Goal: Transaction & Acquisition: Purchase product/service

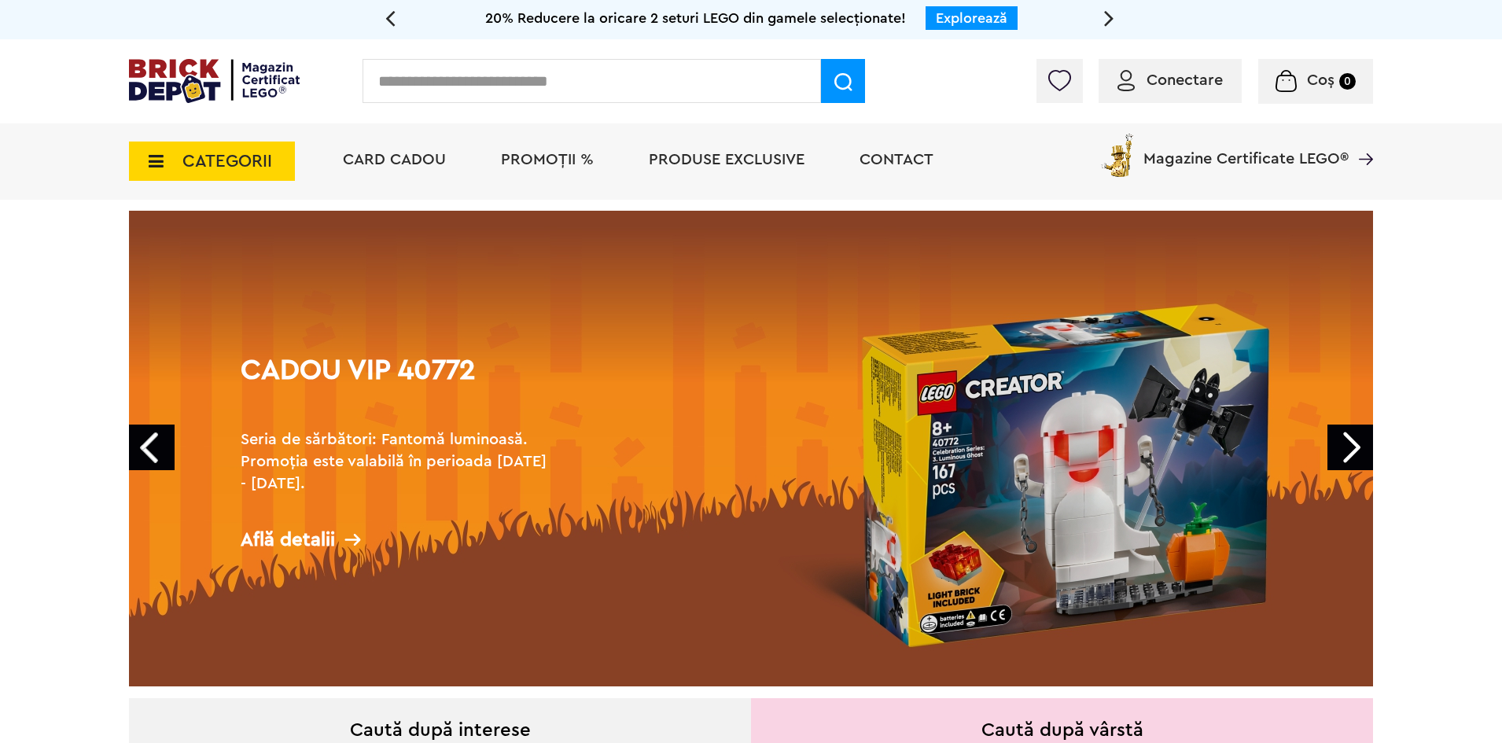
click at [219, 162] on span "CATEGORII" at bounding box center [227, 161] width 90 height 17
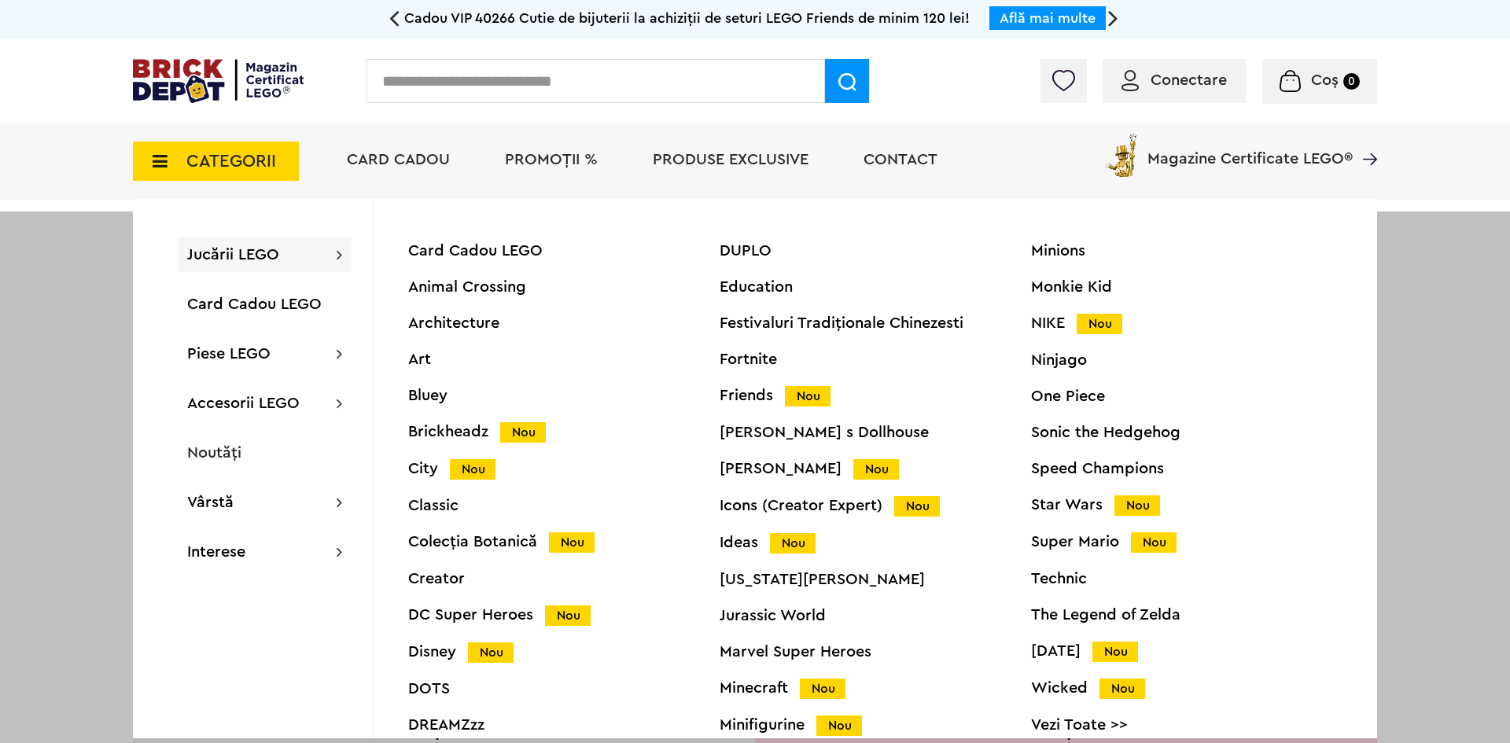
click at [80, 366] on div at bounding box center [755, 583] width 1510 height 743
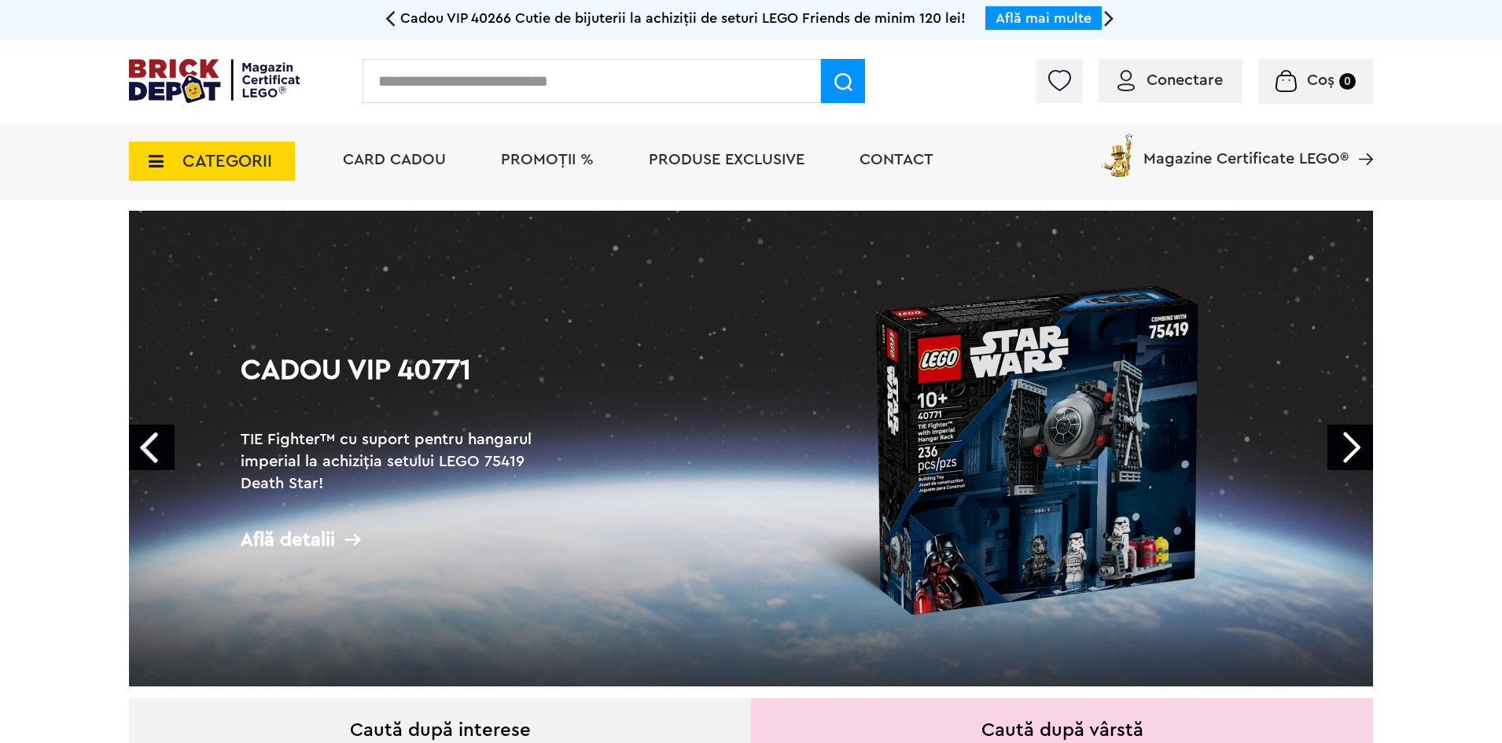
click at [215, 156] on span "CATEGORII" at bounding box center [227, 161] width 90 height 17
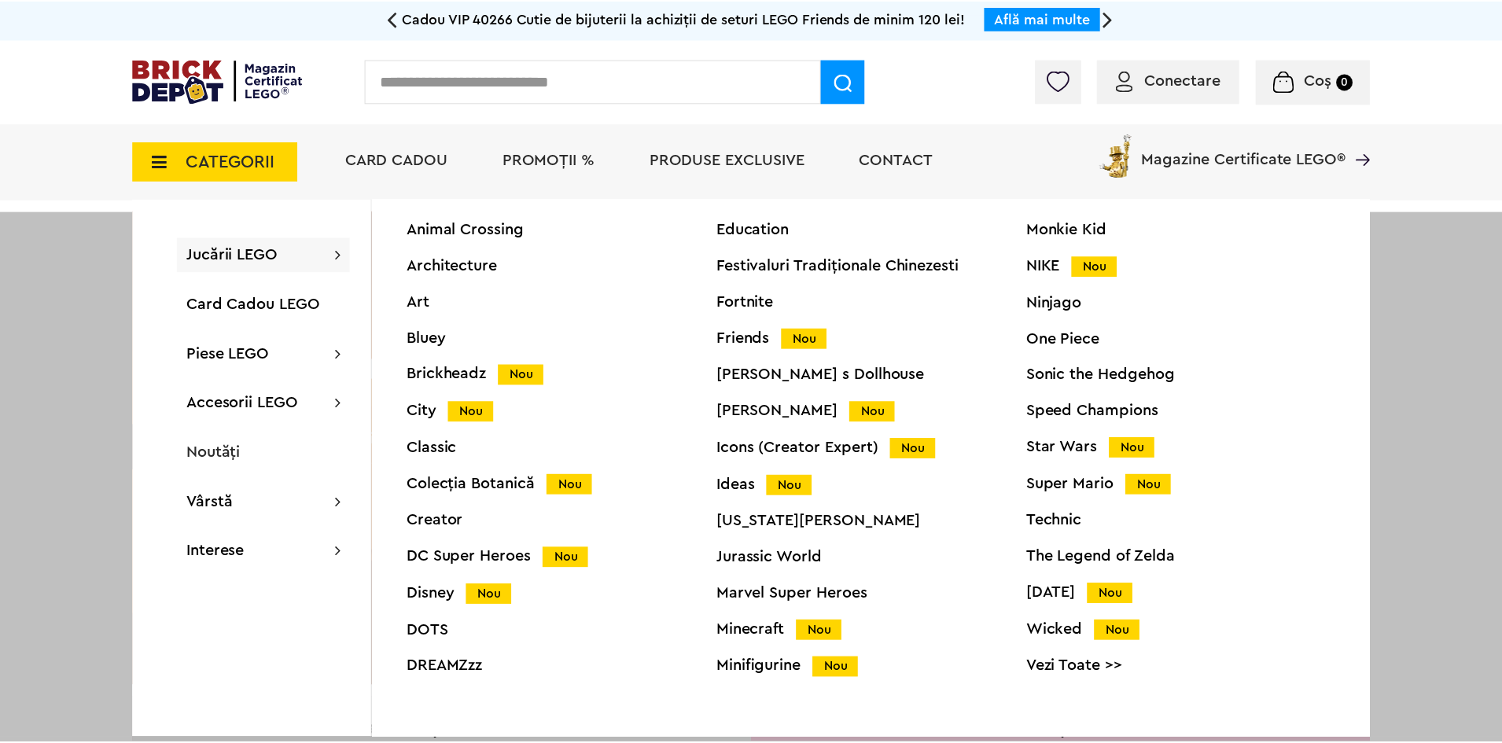
scroll to position [60, 0]
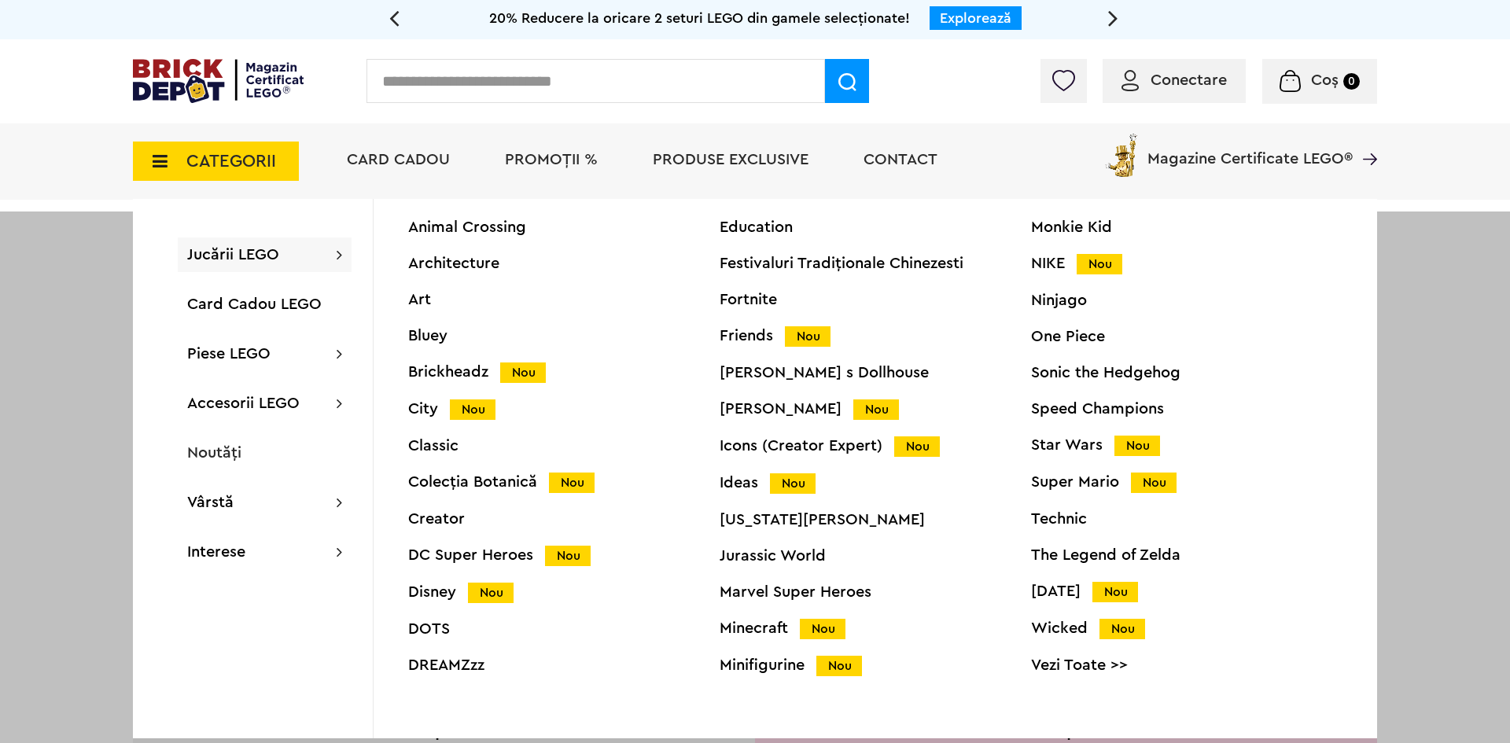
click at [1072, 416] on div "Speed Champions" at bounding box center [1186, 409] width 311 height 16
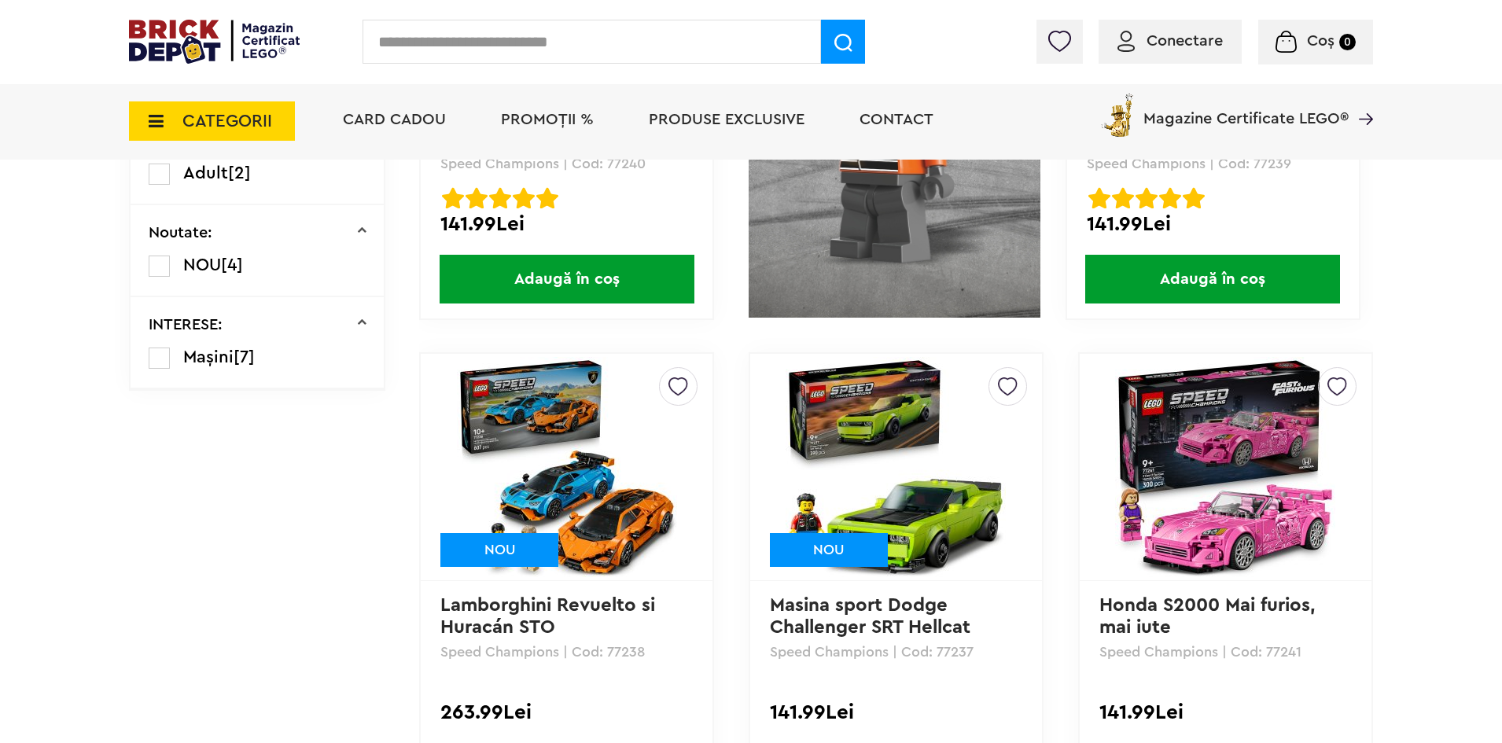
scroll to position [708, 0]
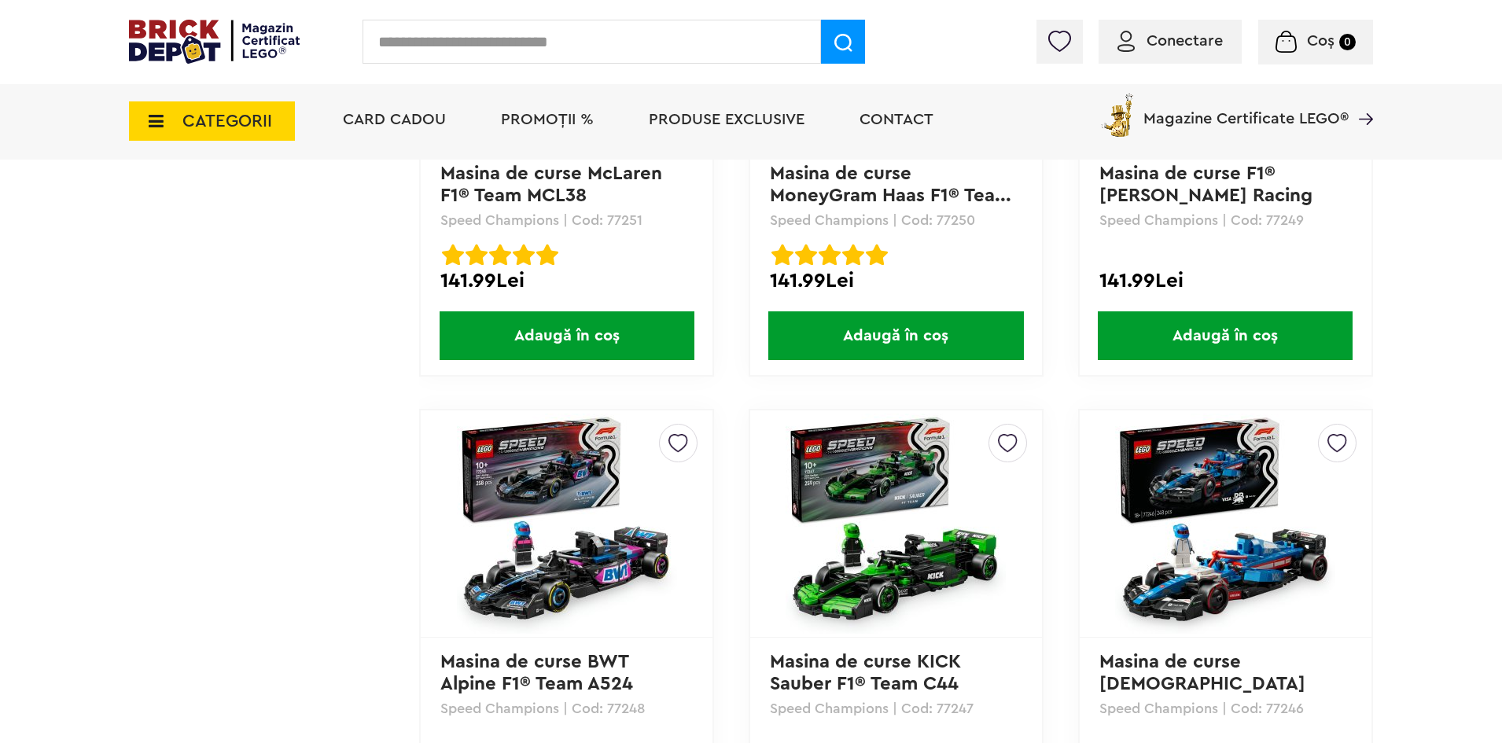
scroll to position [1809, 0]
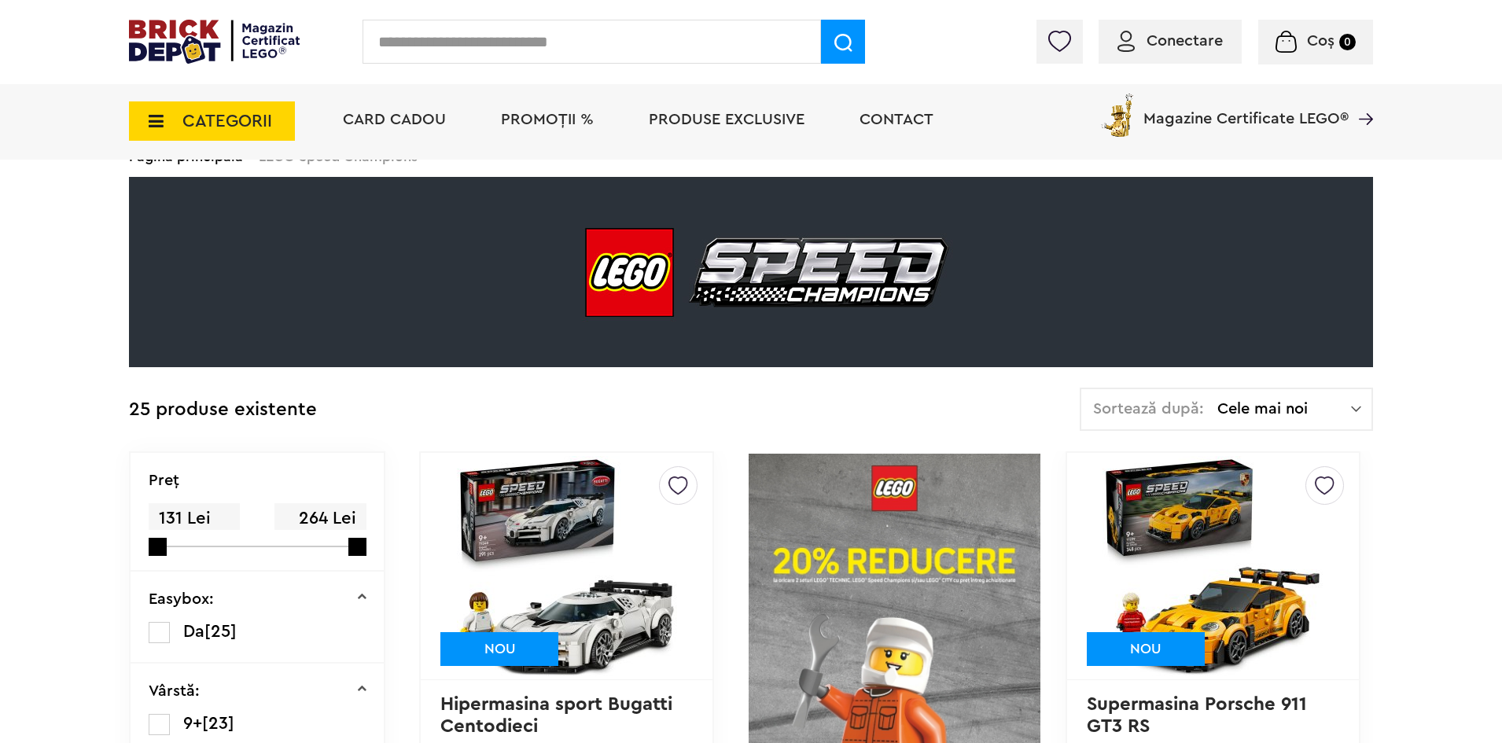
scroll to position [79, 0]
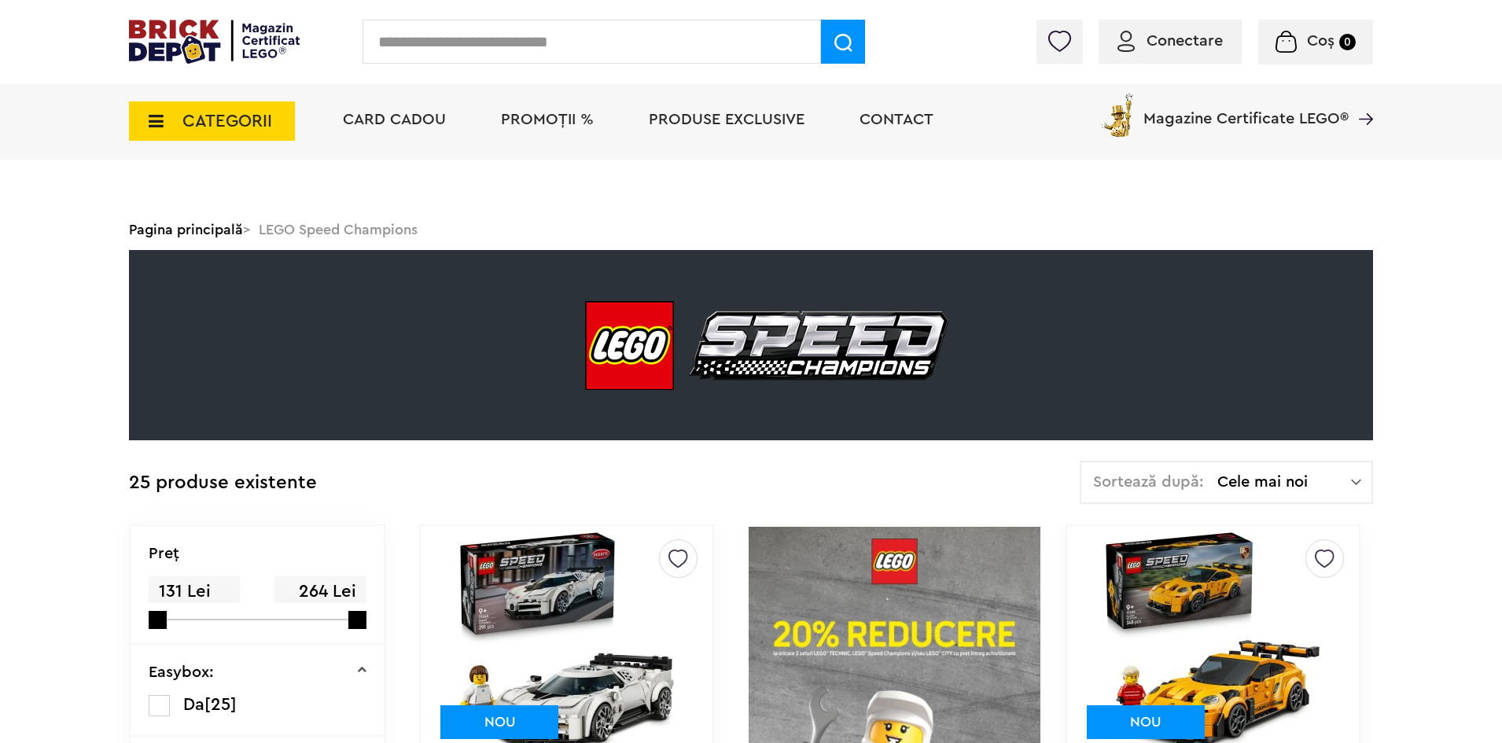
scroll to position [0, 0]
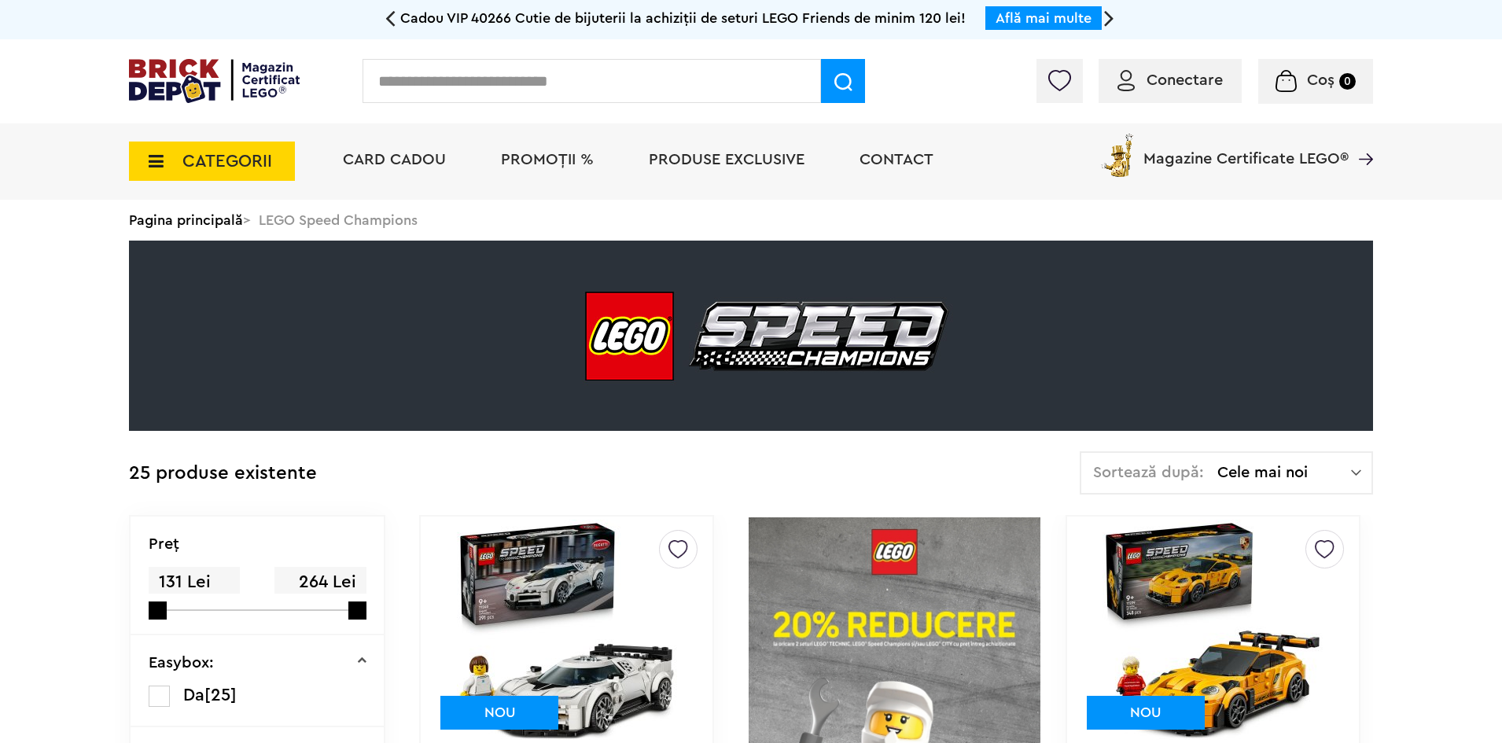
drag, startPoint x: 201, startPoint y: 157, endPoint x: 213, endPoint y: 157, distance: 11.8
click at [204, 157] on span "CATEGORII" at bounding box center [227, 161] width 90 height 17
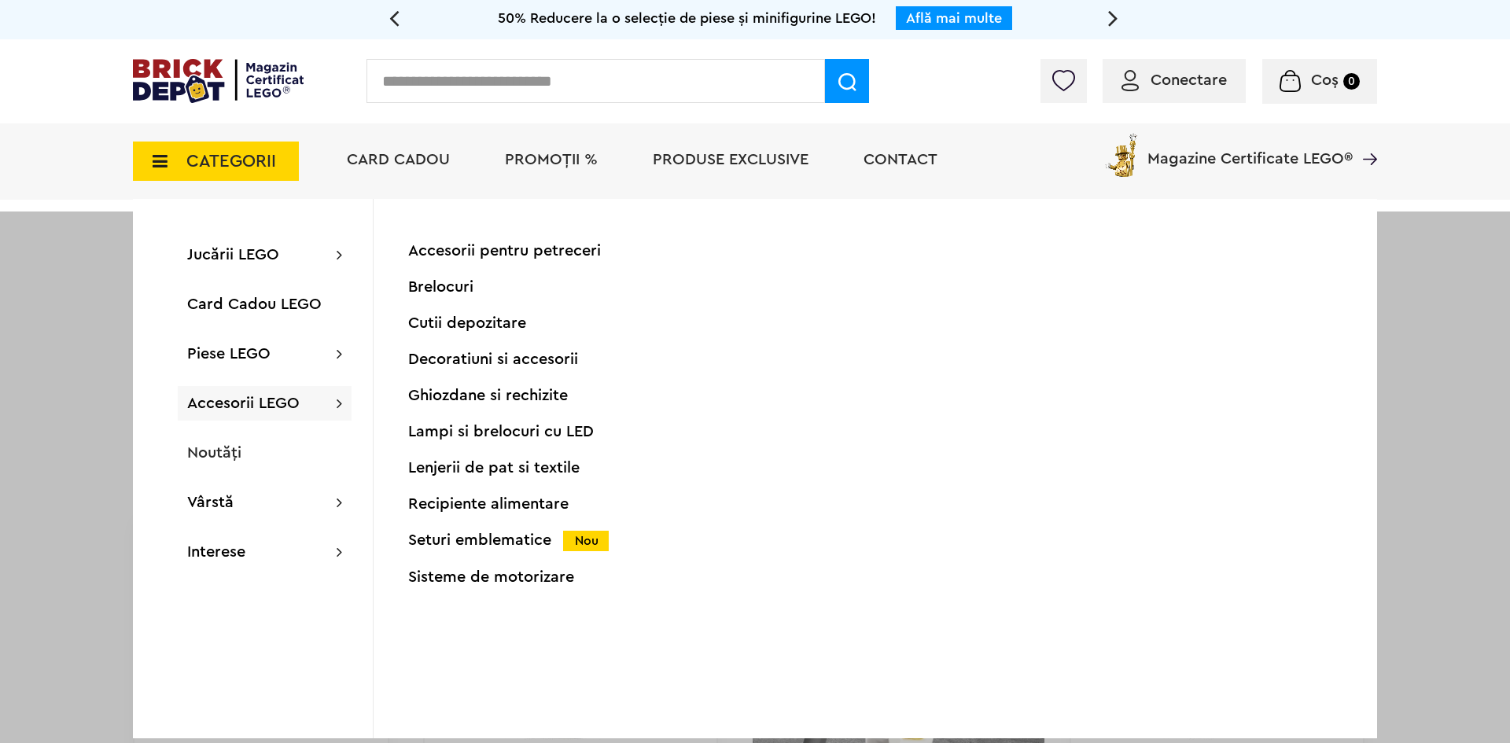
click at [124, 406] on div at bounding box center [755, 583] width 1510 height 743
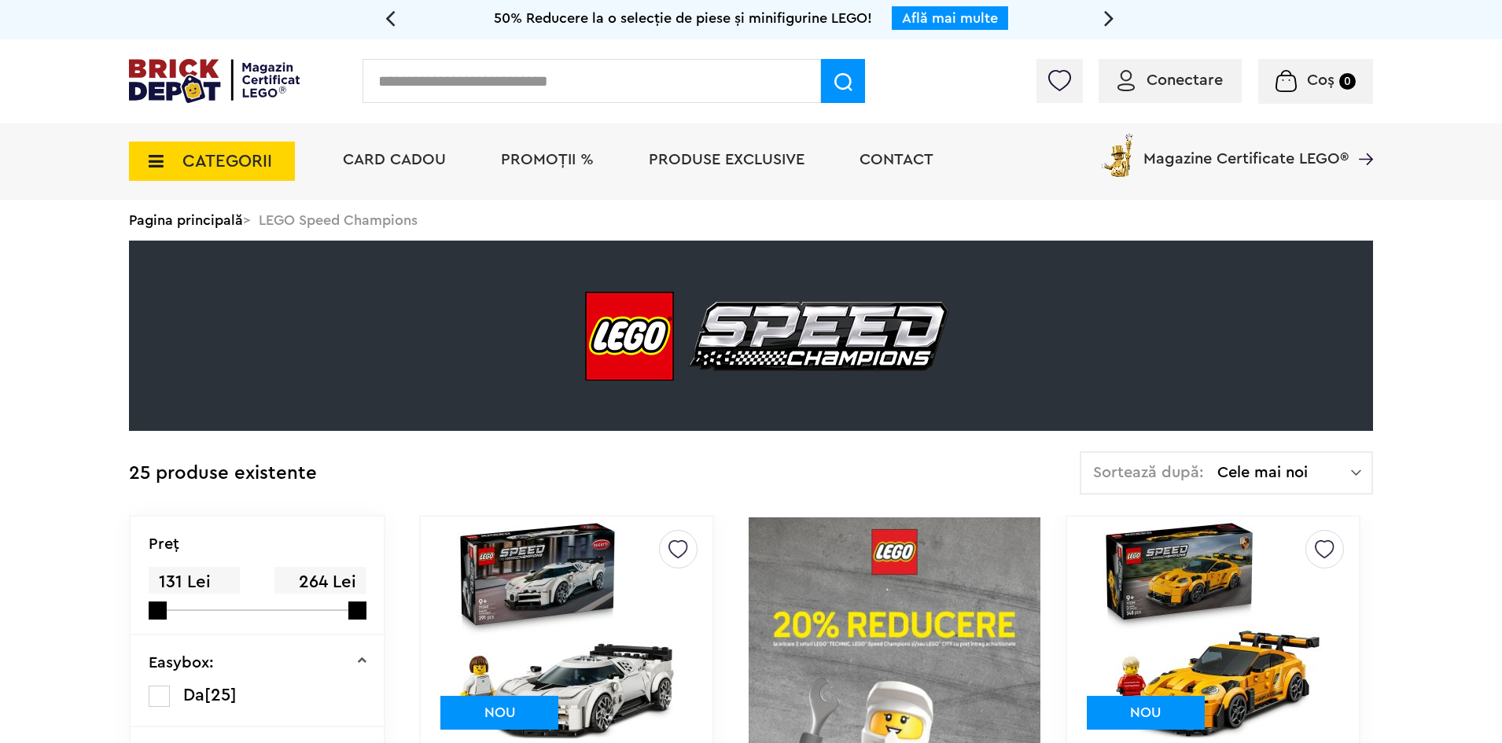
click at [197, 163] on span "CATEGORII" at bounding box center [227, 161] width 90 height 17
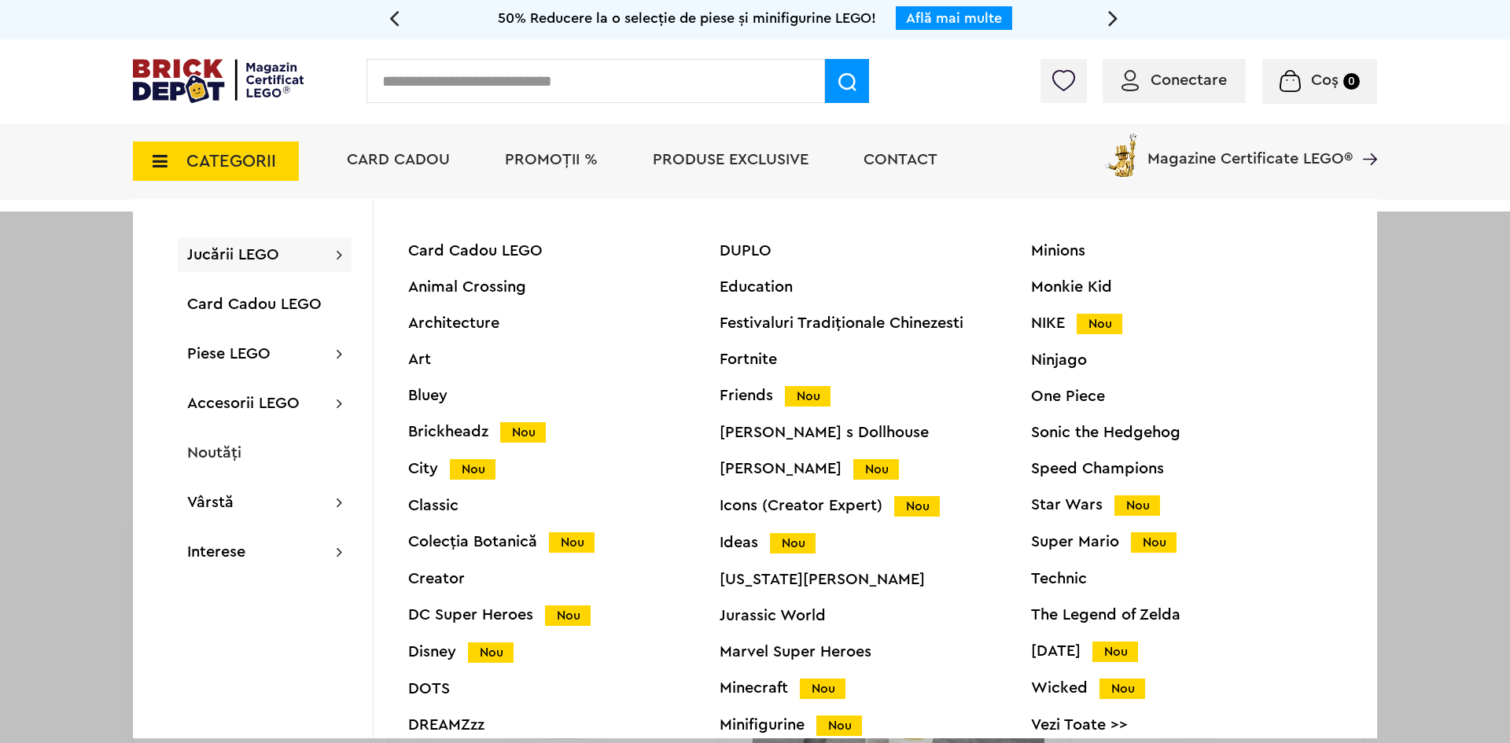
click at [223, 153] on span "CATEGORII" at bounding box center [231, 161] width 90 height 17
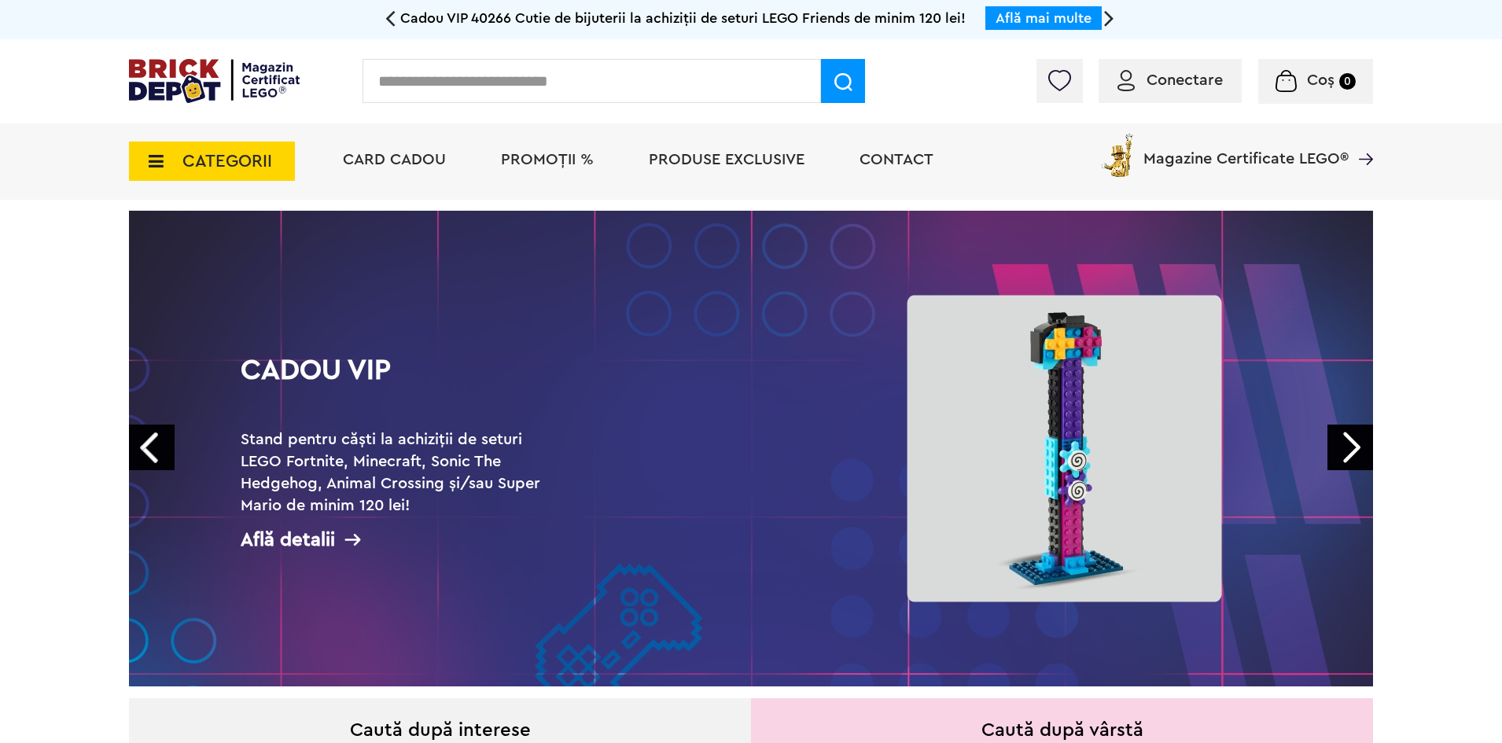
click at [253, 169] on span "CATEGORII" at bounding box center [227, 161] width 90 height 17
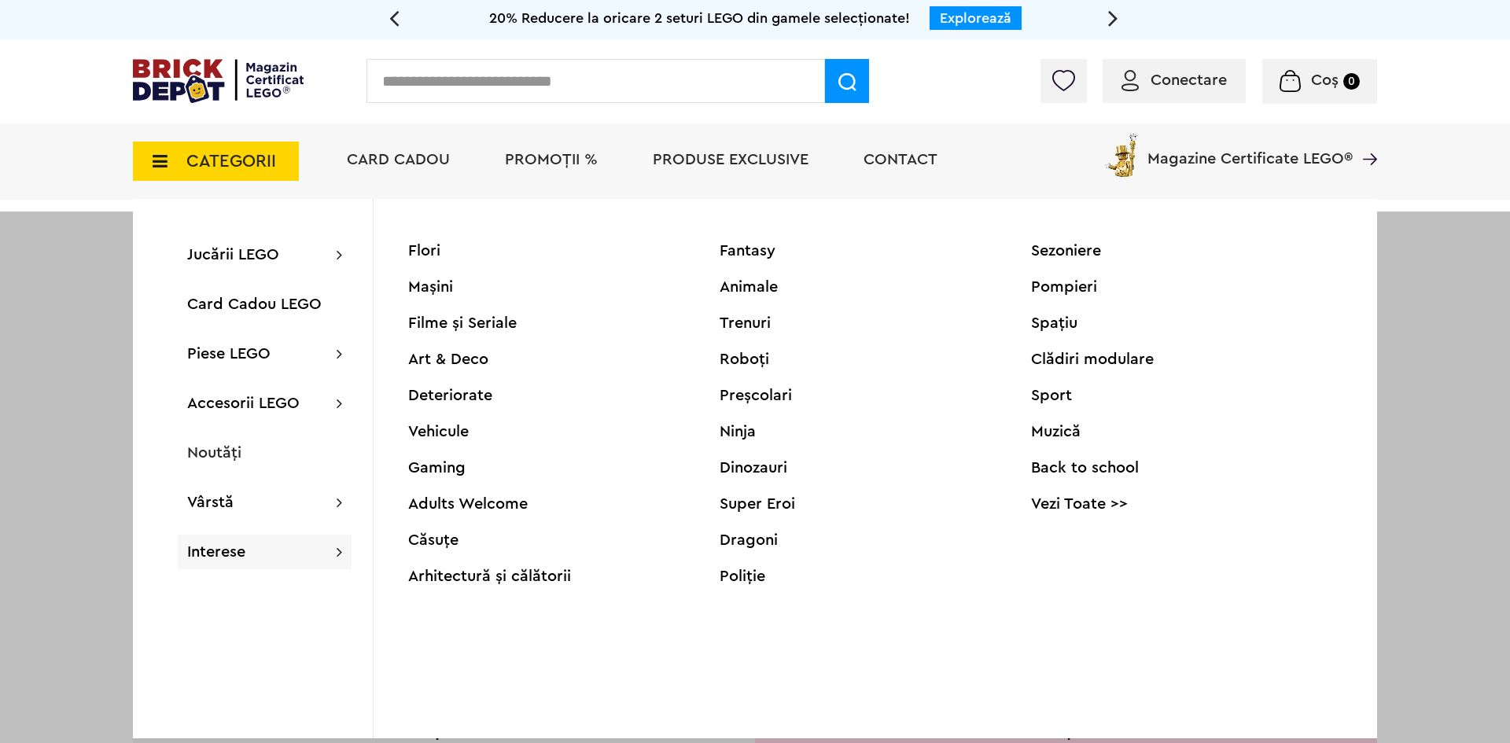
click at [207, 607] on div "Jucării LEGO Card Cadou LEGO Animal Crossing Architecture Art Bluey Brickheadz …" at bounding box center [253, 469] width 241 height 540
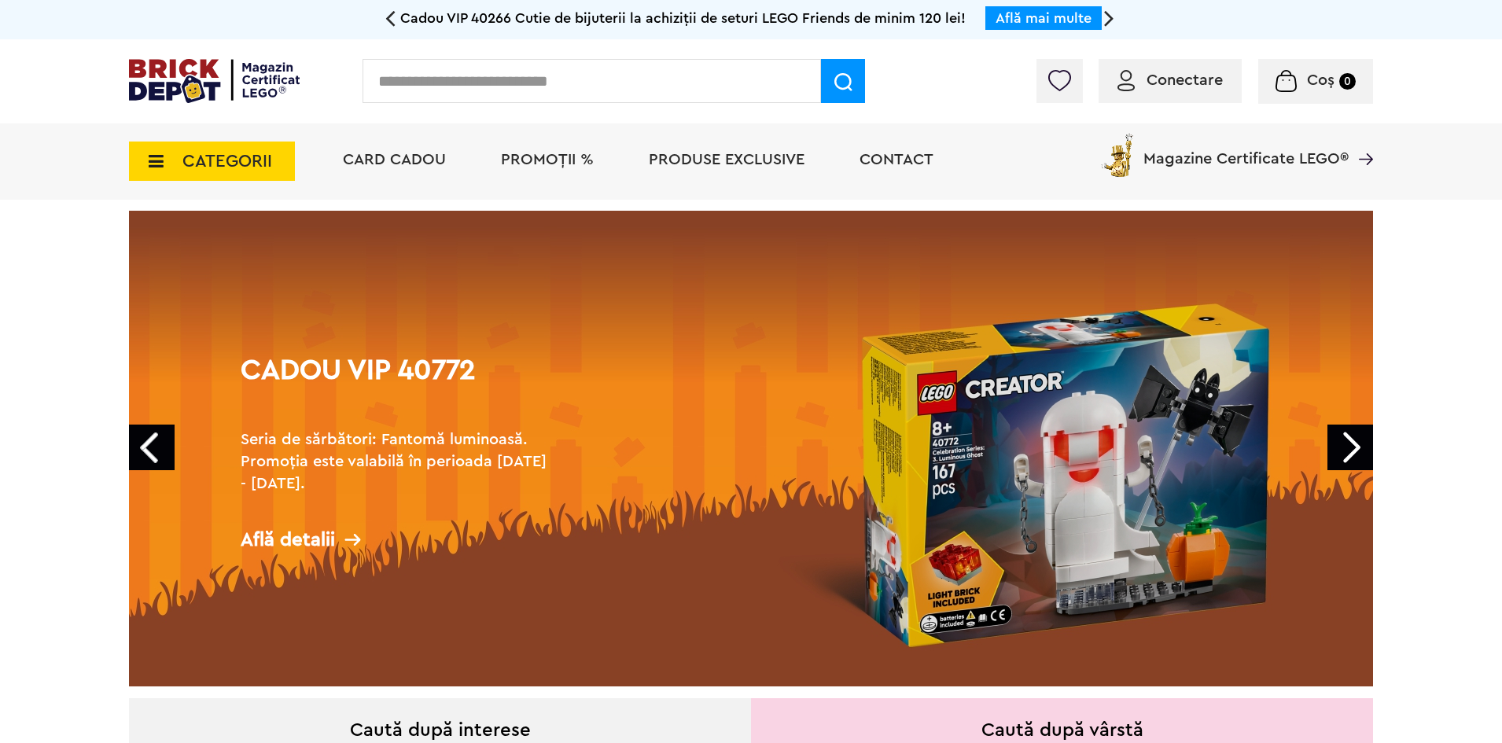
click at [230, 170] on span "CATEGORII" at bounding box center [227, 161] width 90 height 17
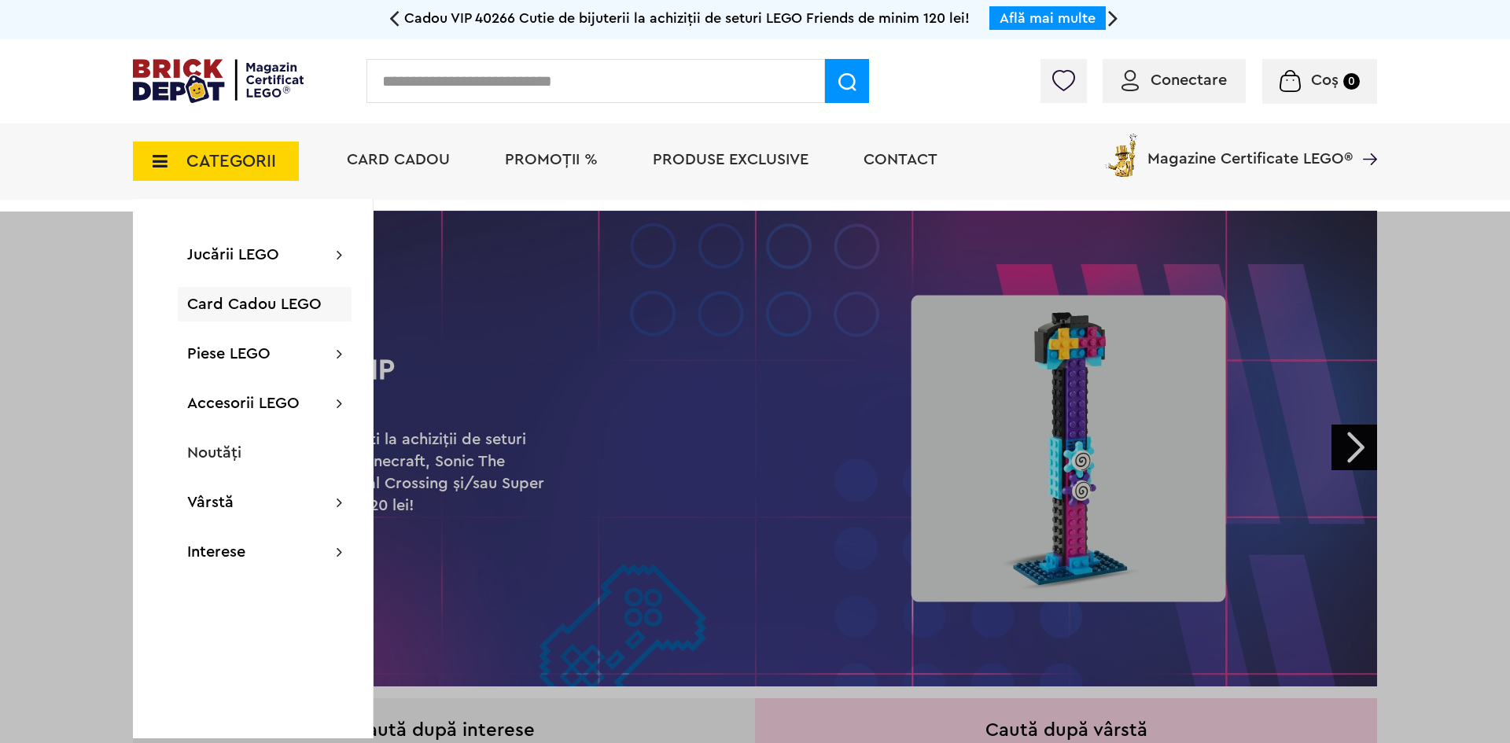
drag, startPoint x: 68, startPoint y: 577, endPoint x: 201, endPoint y: 613, distance: 136.8
click at [68, 577] on div at bounding box center [755, 583] width 1510 height 743
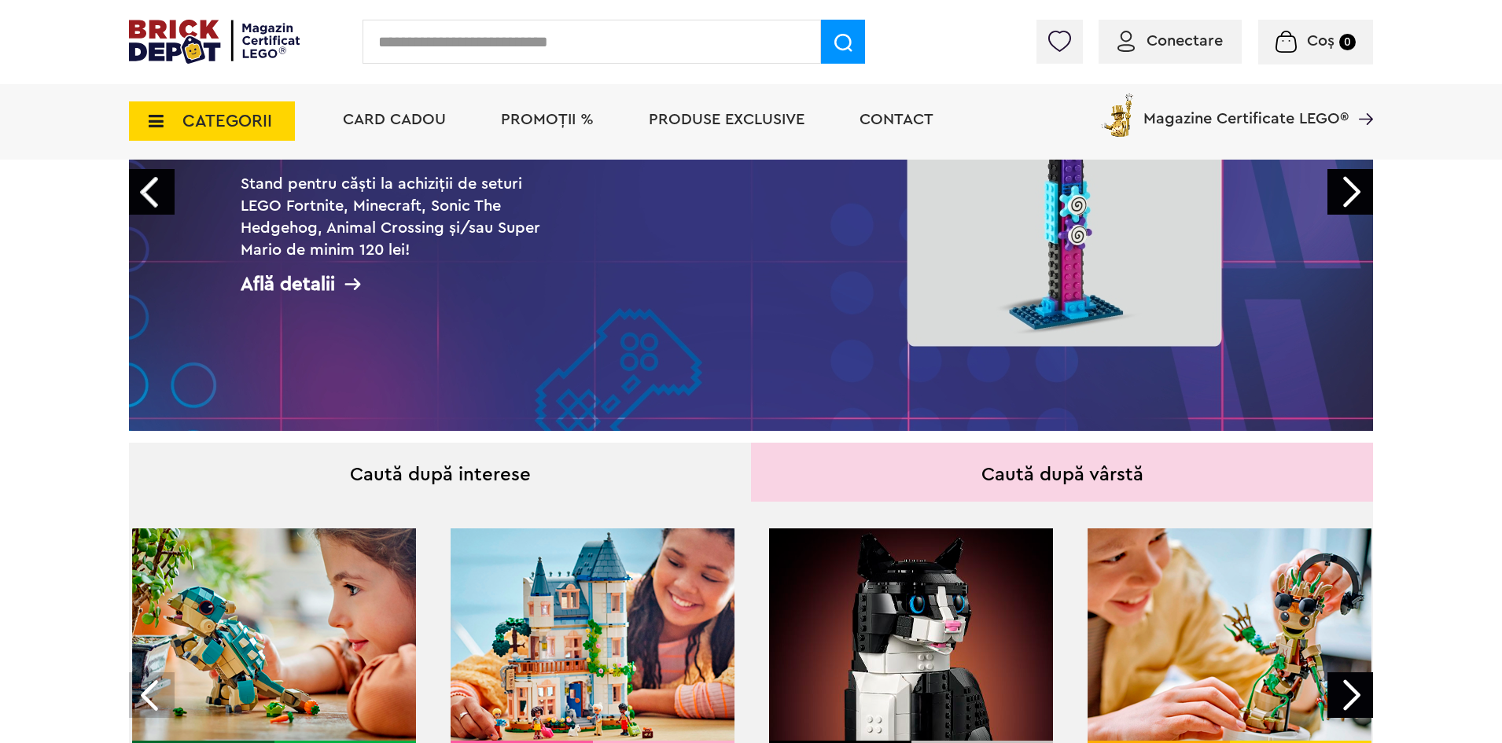
scroll to position [315, 0]
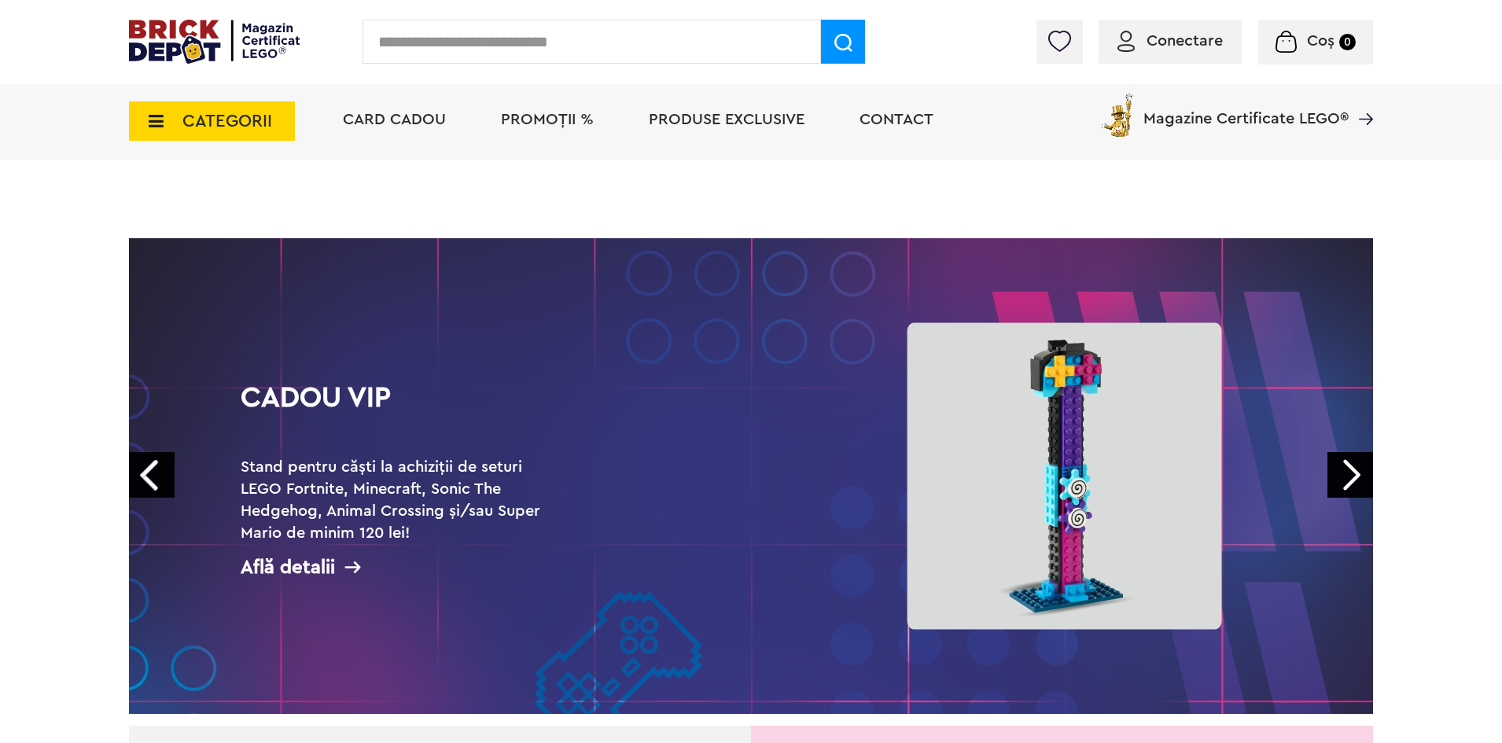
scroll to position [0, 0]
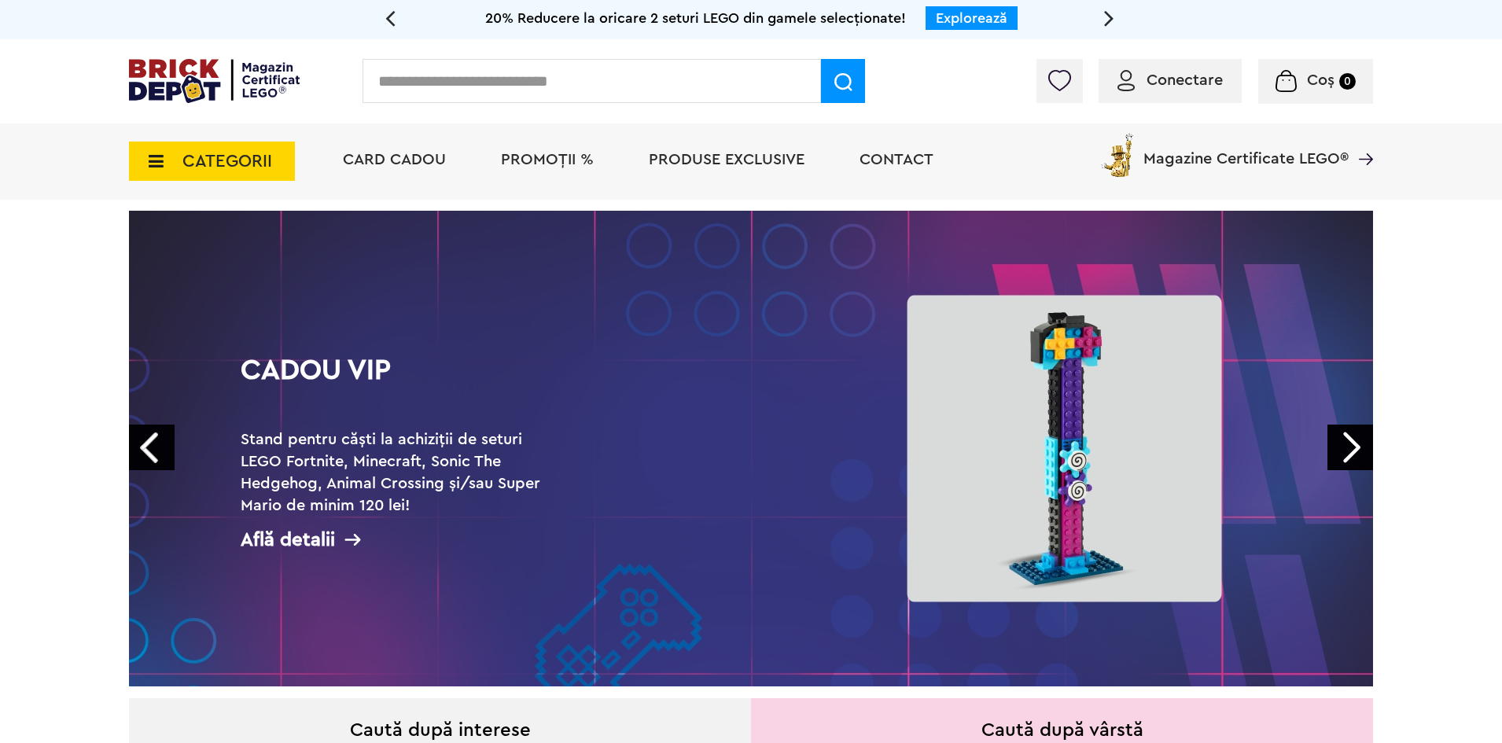
click at [234, 155] on span "CATEGORII" at bounding box center [227, 161] width 90 height 17
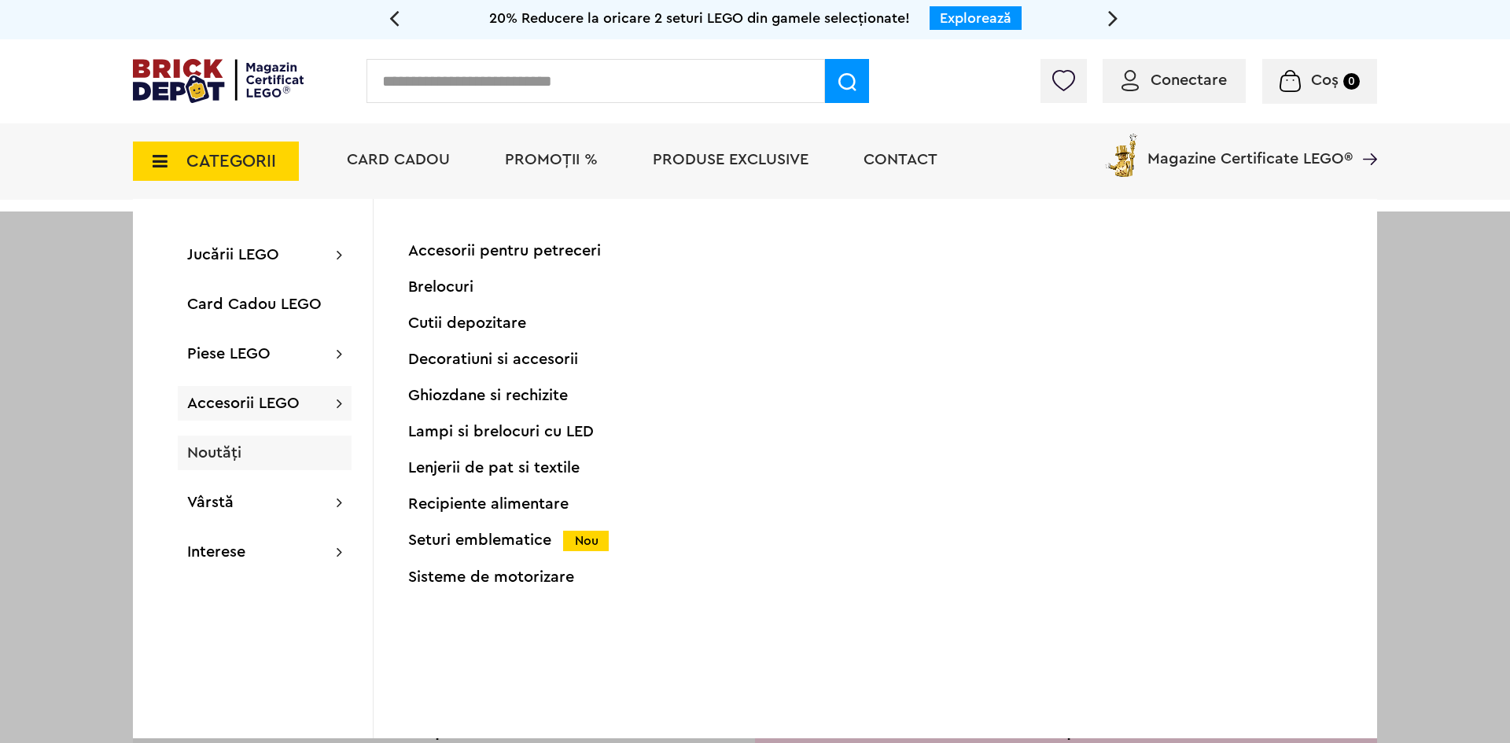
click at [241, 459] on span "Noutăți" at bounding box center [214, 453] width 54 height 16
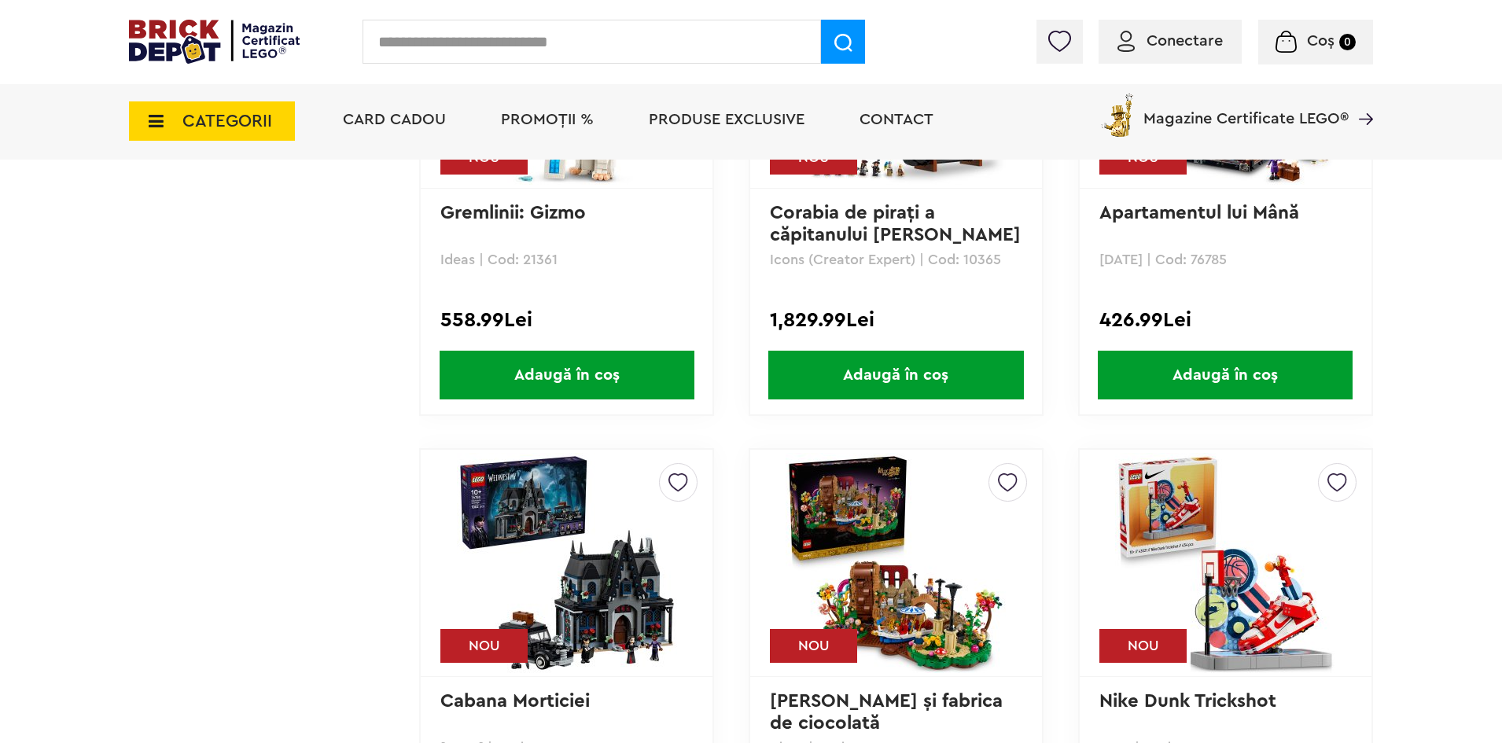
scroll to position [1573, 0]
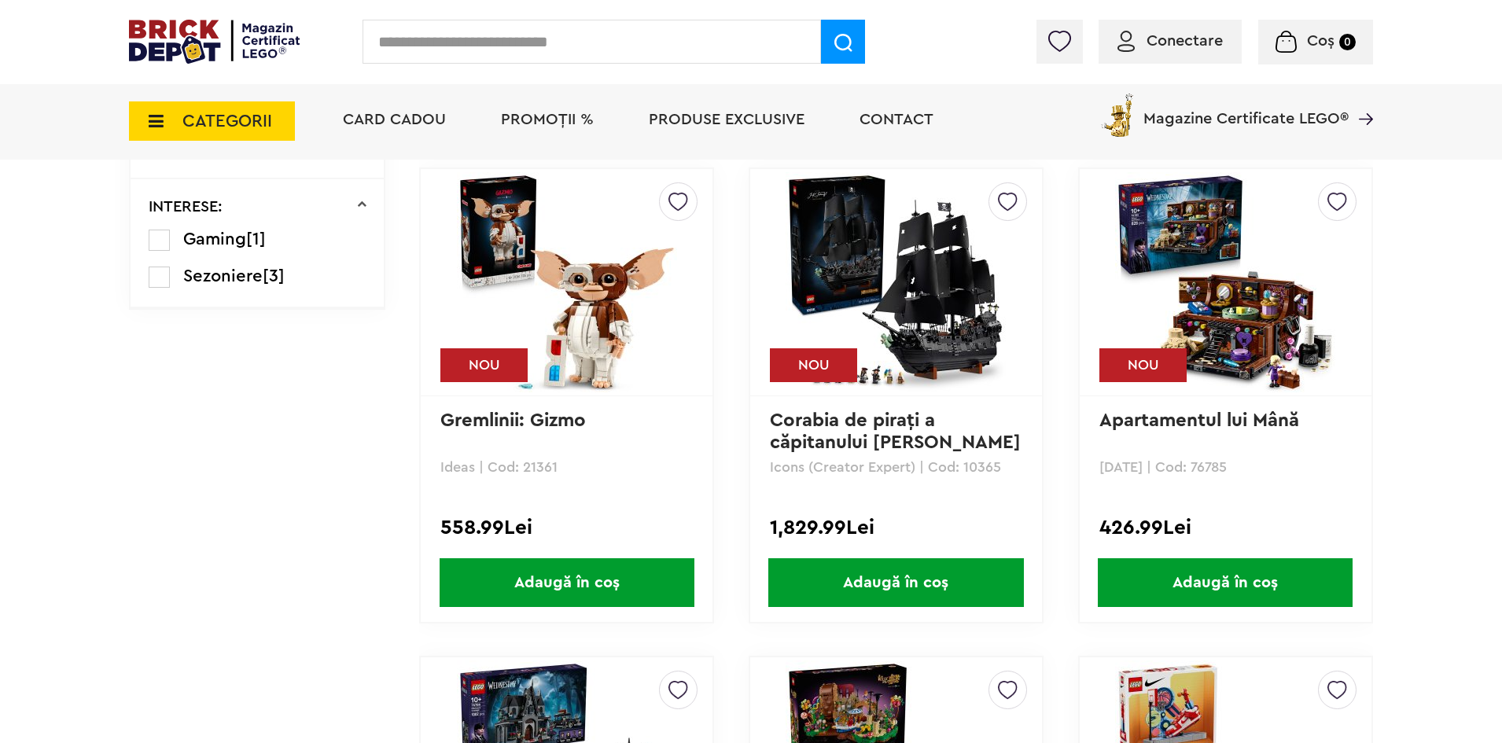
scroll to position [1337, 0]
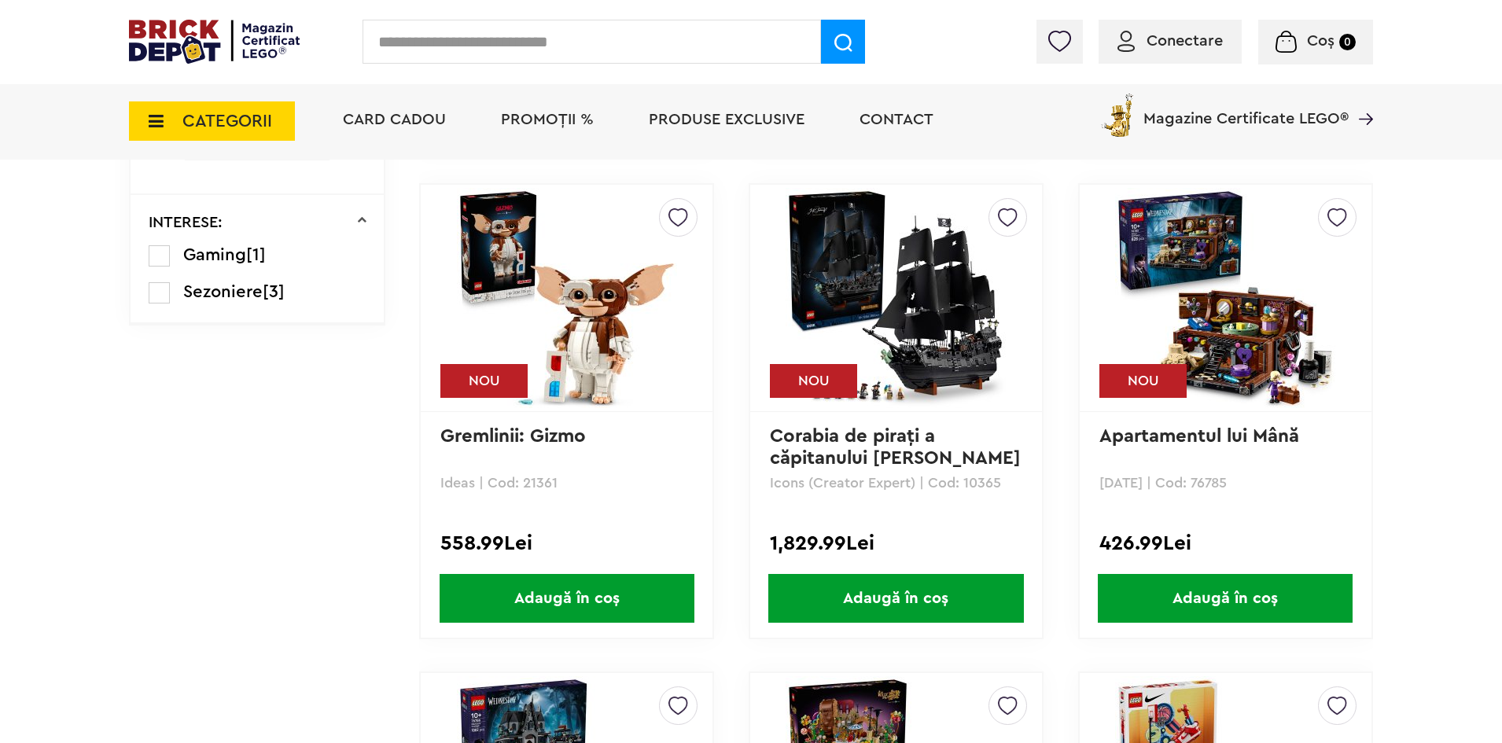
click at [895, 306] on img at bounding box center [896, 298] width 220 height 220
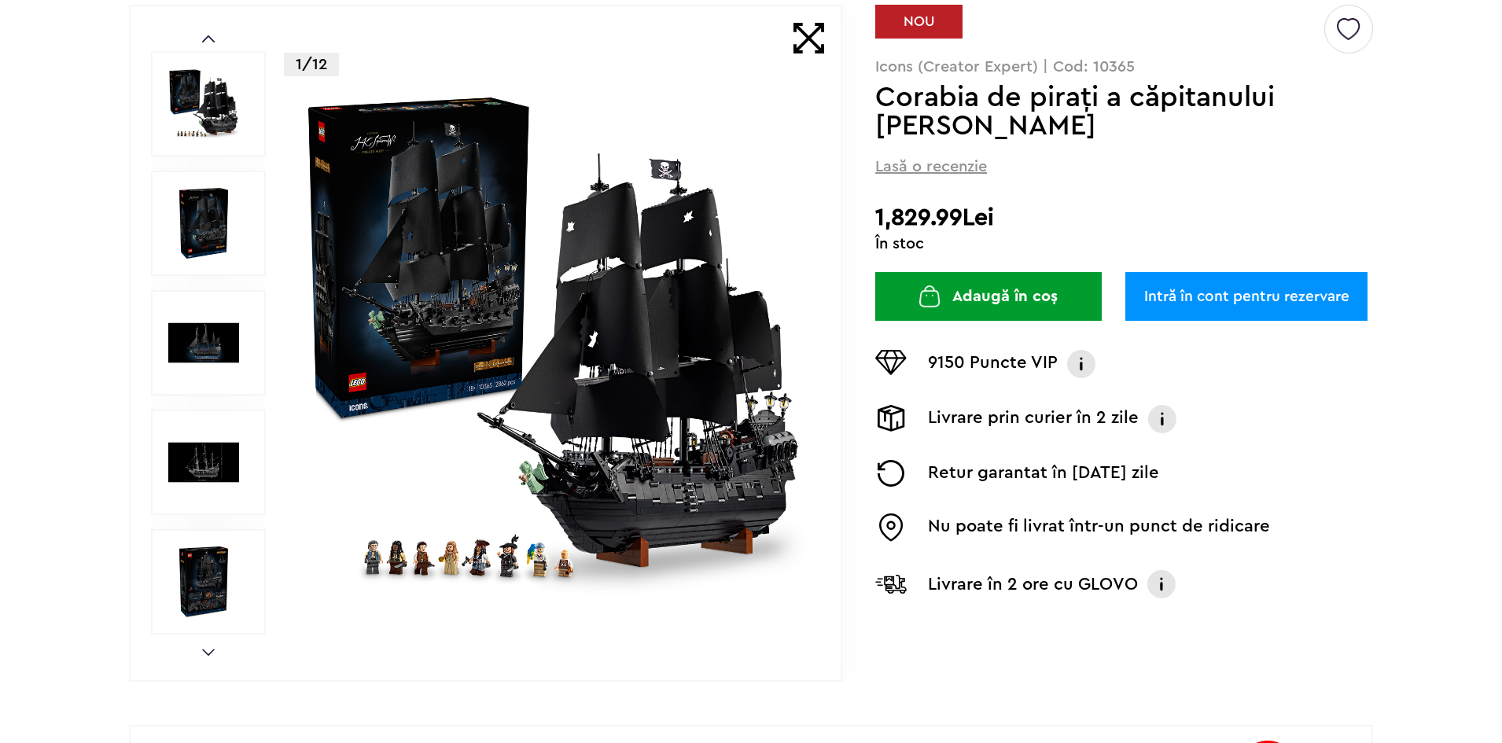
scroll to position [275, 0]
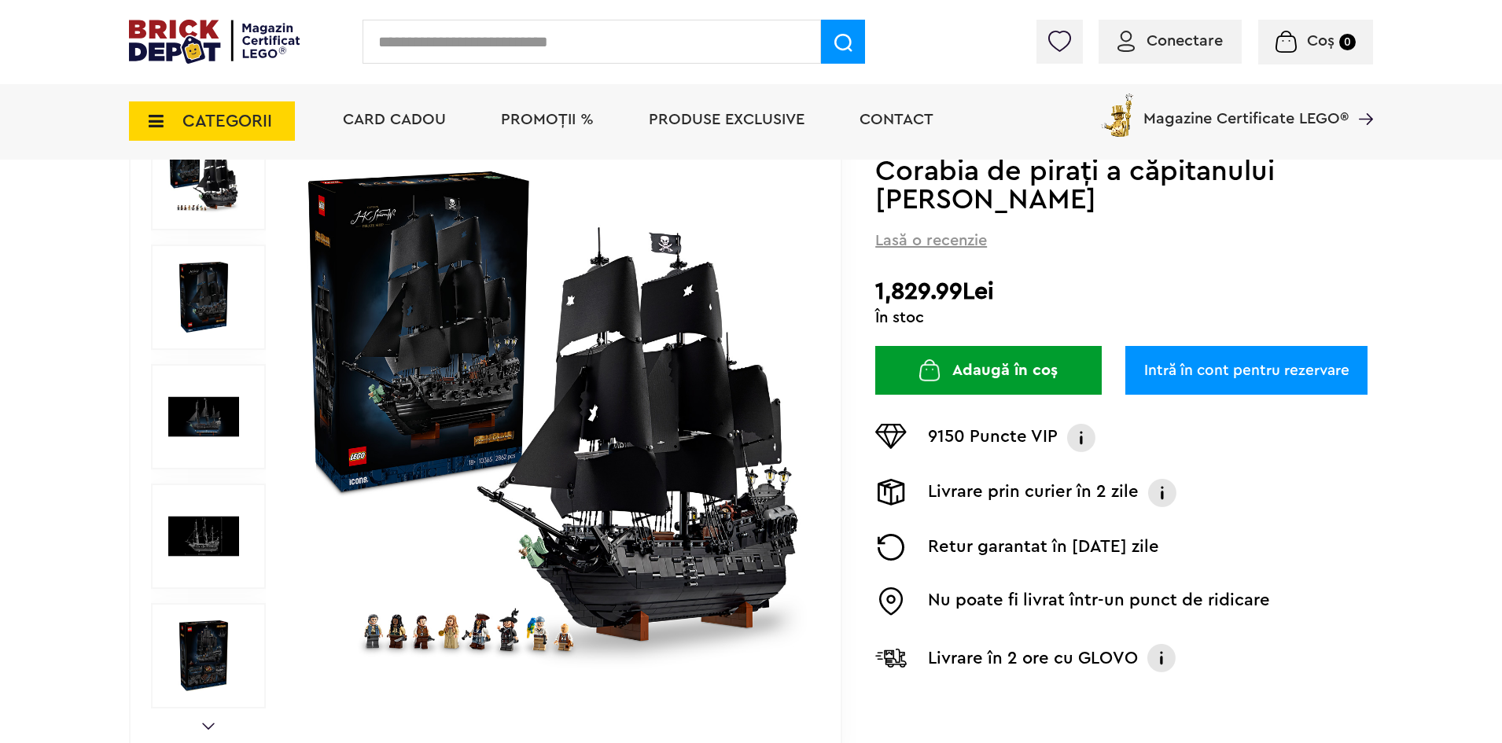
scroll to position [197, 0]
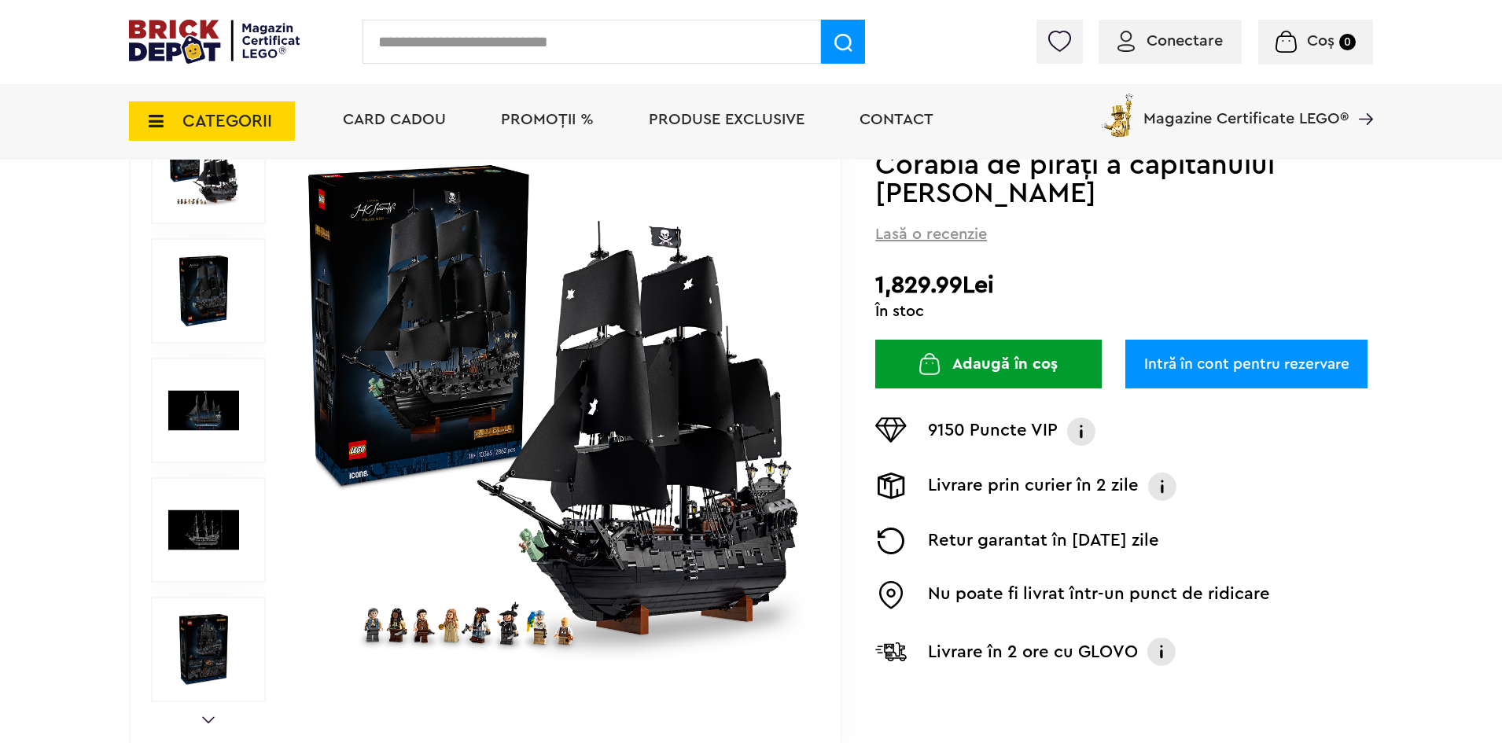
click at [361, 472] on img at bounding box center [553, 410] width 507 height 507
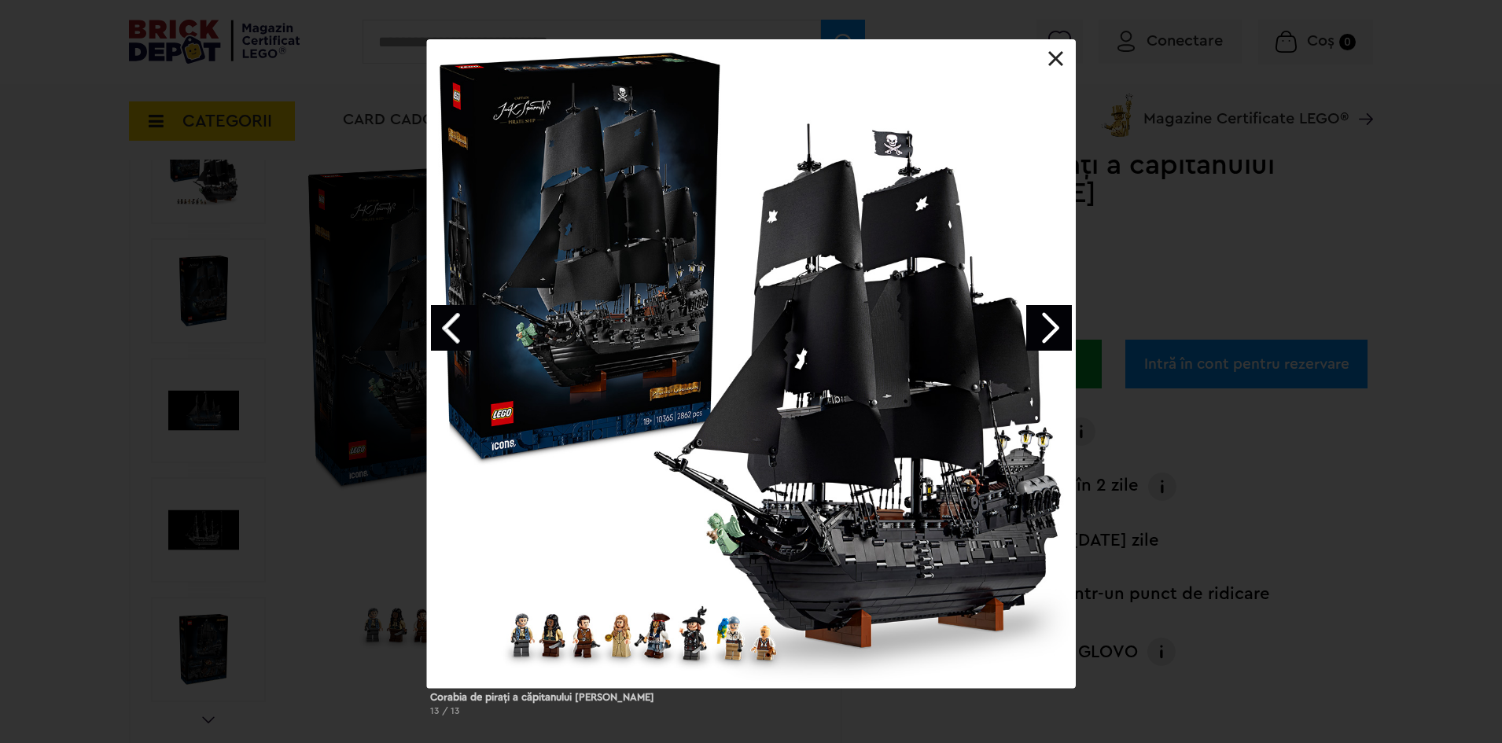
click at [1043, 315] on link "Next image" at bounding box center [1049, 328] width 46 height 46
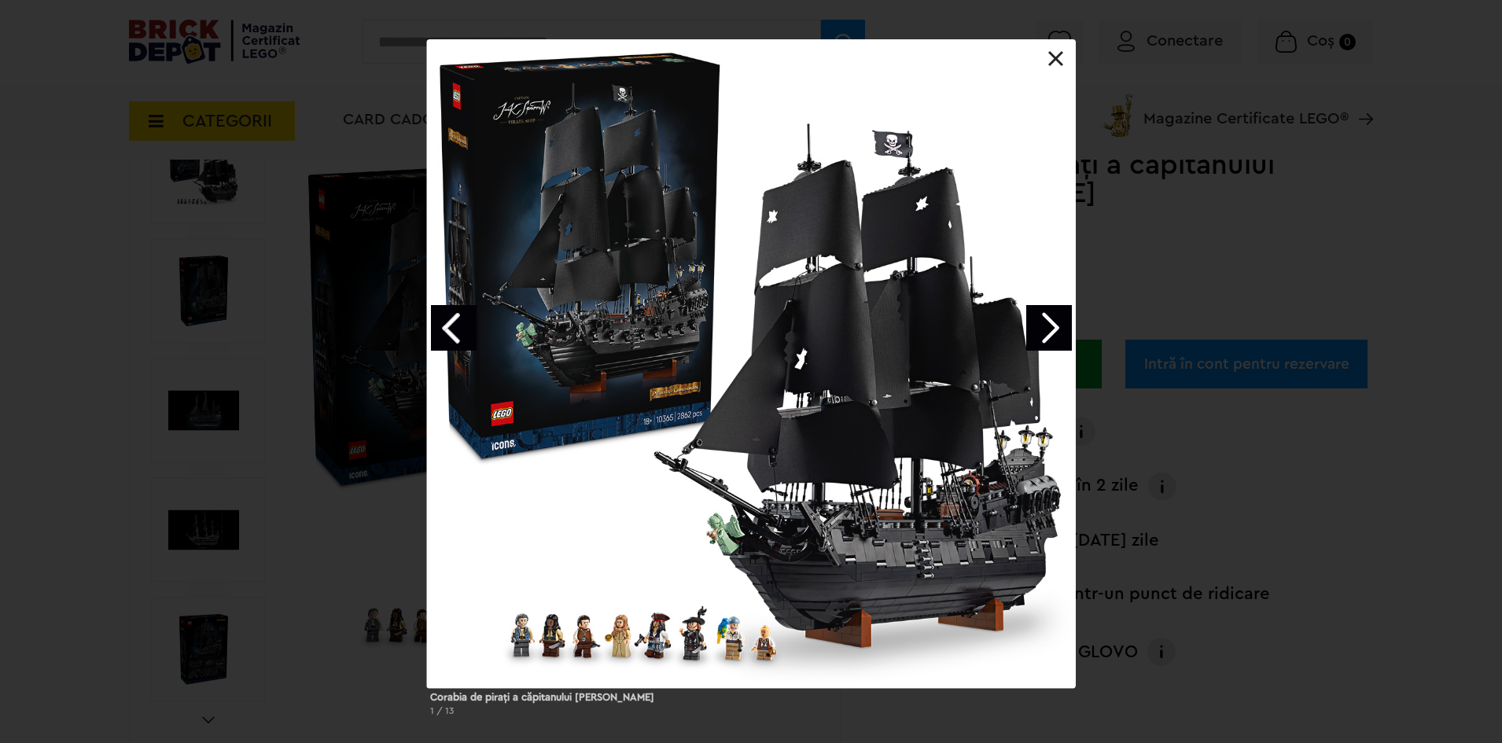
click at [1044, 317] on link "Next image" at bounding box center [1049, 328] width 46 height 46
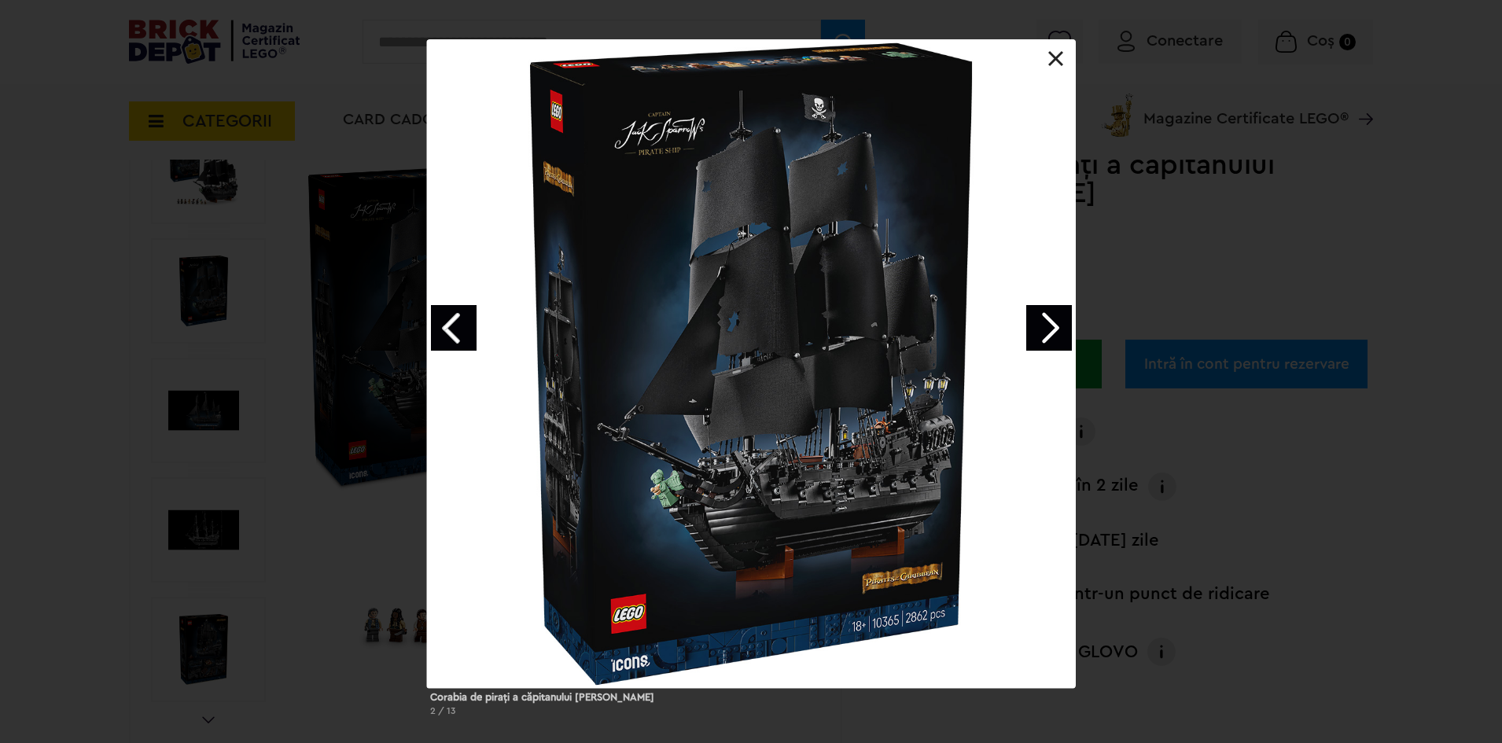
click at [1052, 319] on link "Next image" at bounding box center [1049, 328] width 46 height 46
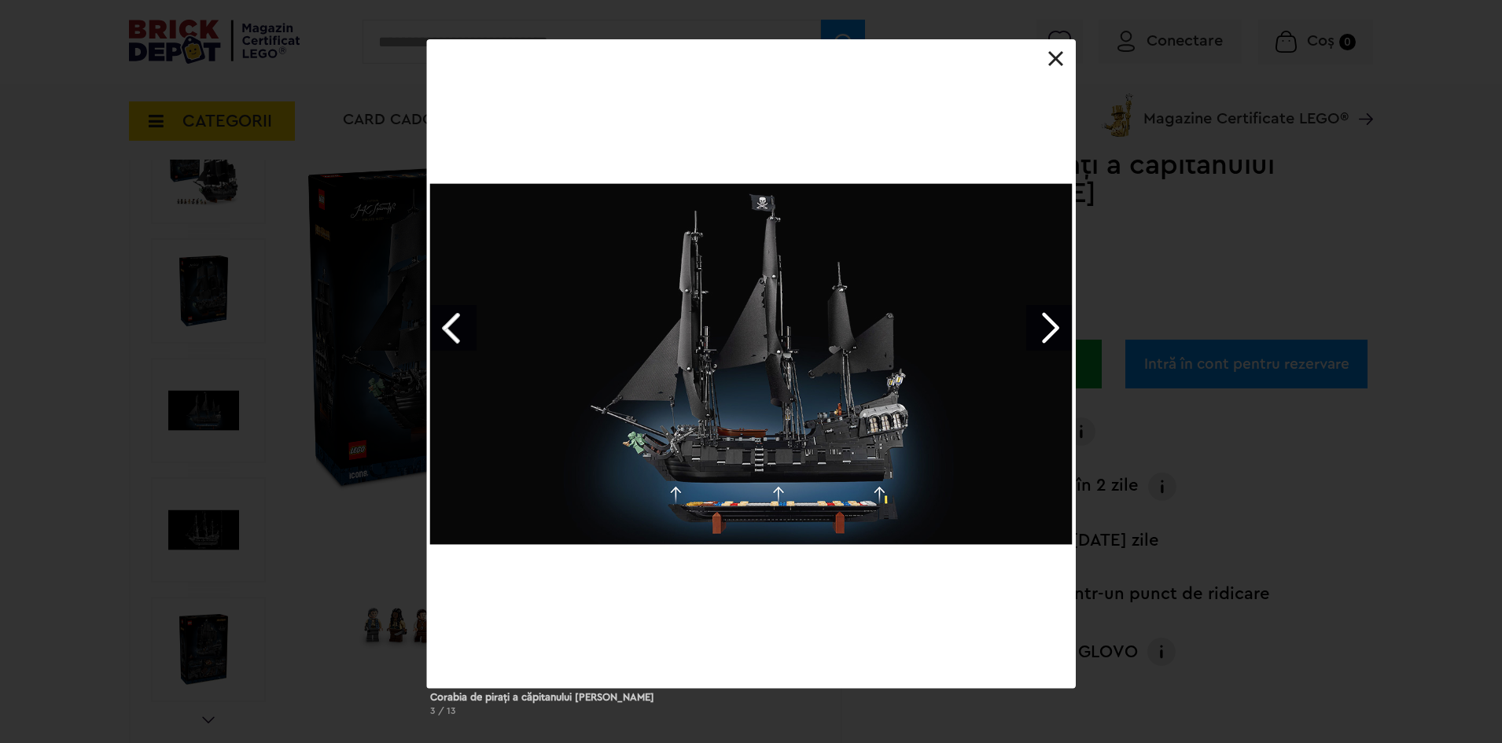
click at [1056, 61] on link at bounding box center [1056, 59] width 16 height 16
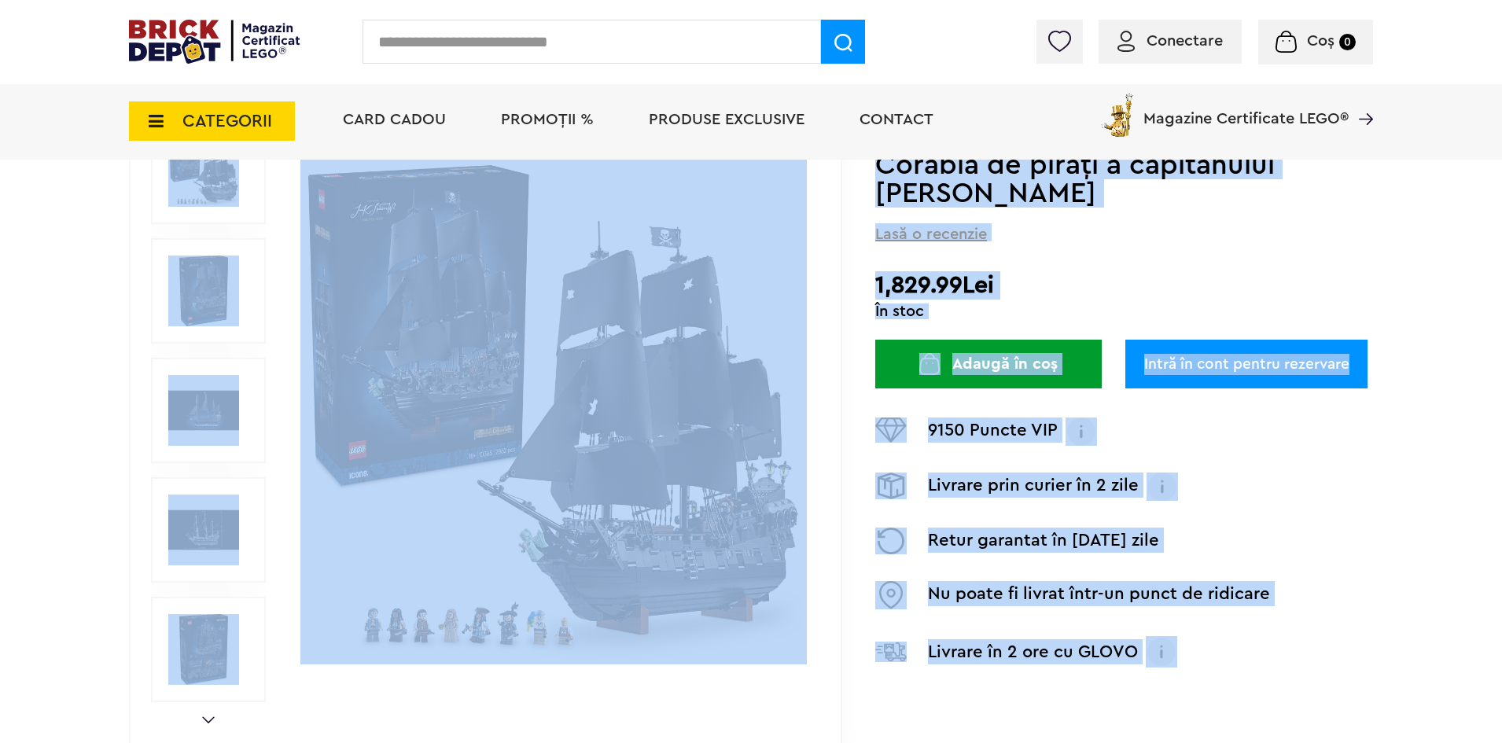
drag, startPoint x: 980, startPoint y: 274, endPoint x: 853, endPoint y: 281, distance: 127.6
click at [904, 282] on h2 "1,829.99Lei" at bounding box center [1124, 285] width 498 height 28
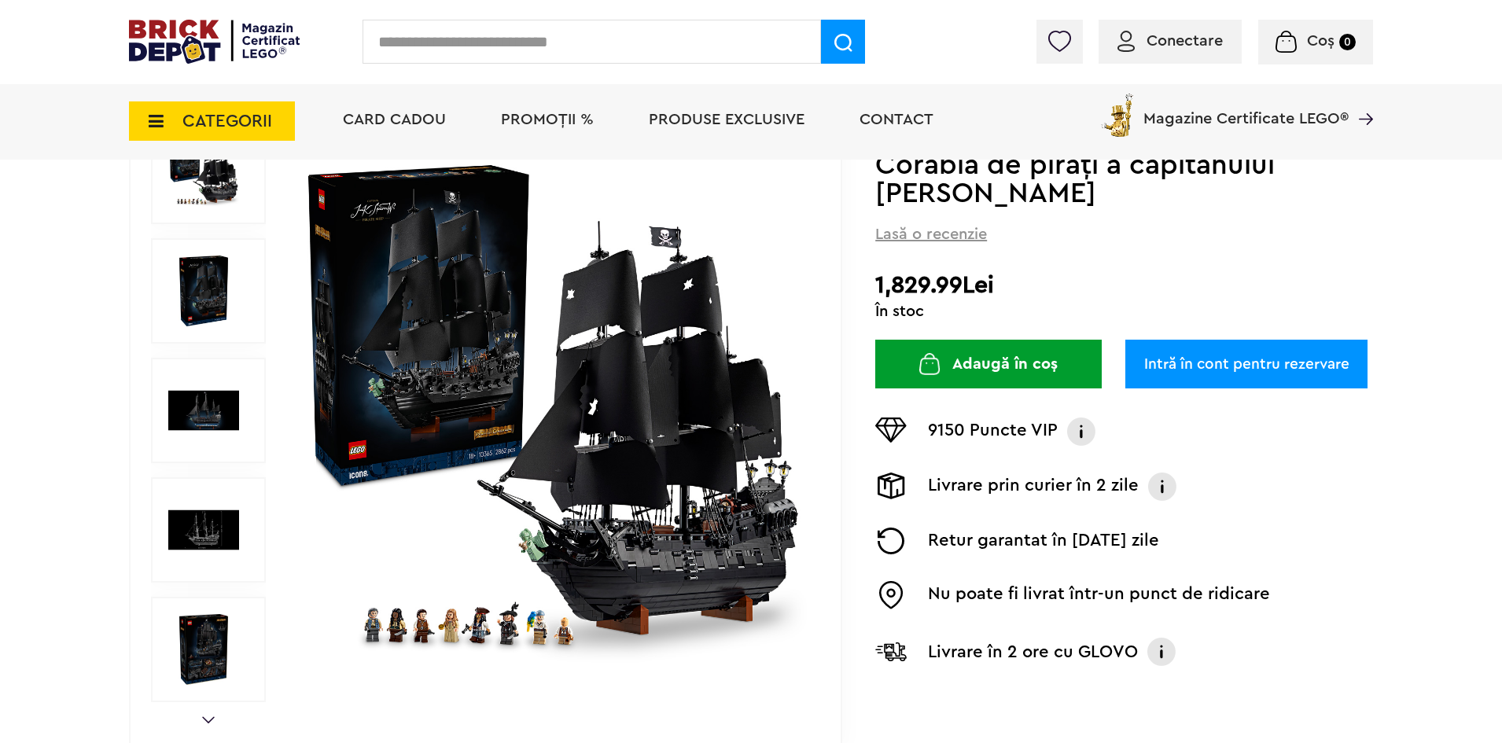
drag, startPoint x: 873, startPoint y: 285, endPoint x: 924, endPoint y: 288, distance: 51.2
click at [924, 288] on div "Prev Next 1/12 Creează o listă nouă NOU Icons (Creator Expert) | Cod: 10365 Cor…" at bounding box center [751, 410] width 1244 height 677
click at [924, 288] on h2 "1,829.99Lei" at bounding box center [1124, 285] width 498 height 28
drag, startPoint x: 949, startPoint y: 287, endPoint x: 879, endPoint y: 286, distance: 70.0
click at [879, 286] on h2 "1,829.99Lei" at bounding box center [1124, 285] width 498 height 28
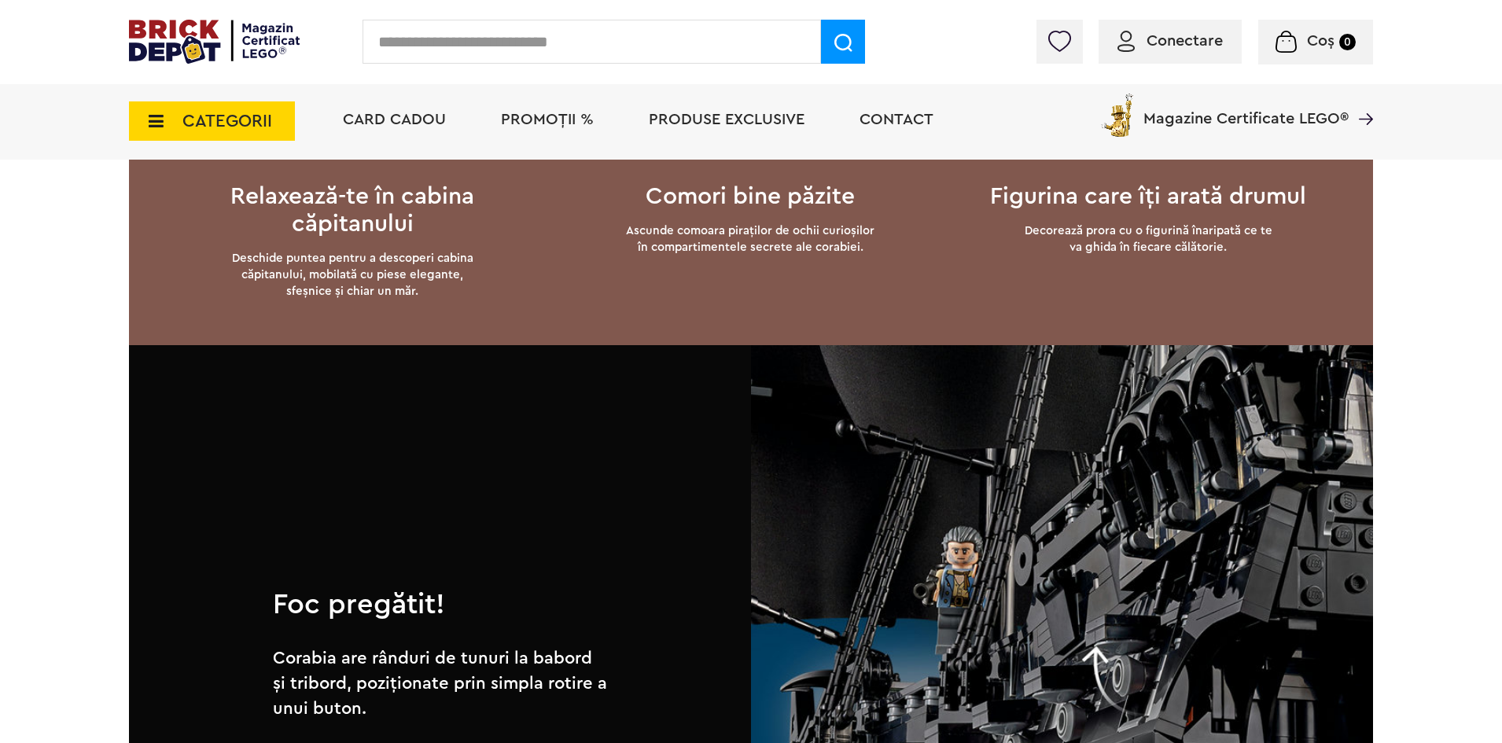
scroll to position [2163, 0]
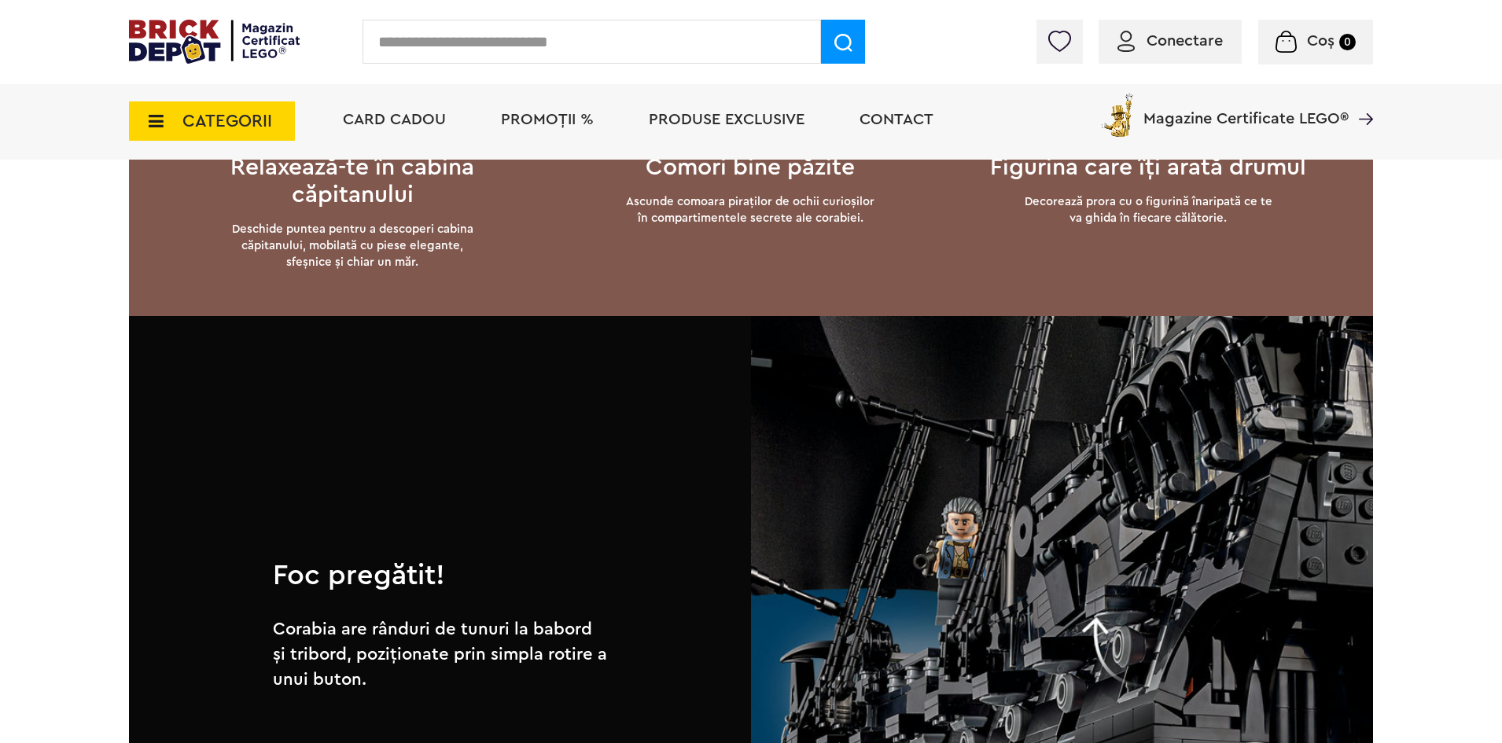
click at [215, 118] on span "CATEGORII" at bounding box center [227, 120] width 90 height 17
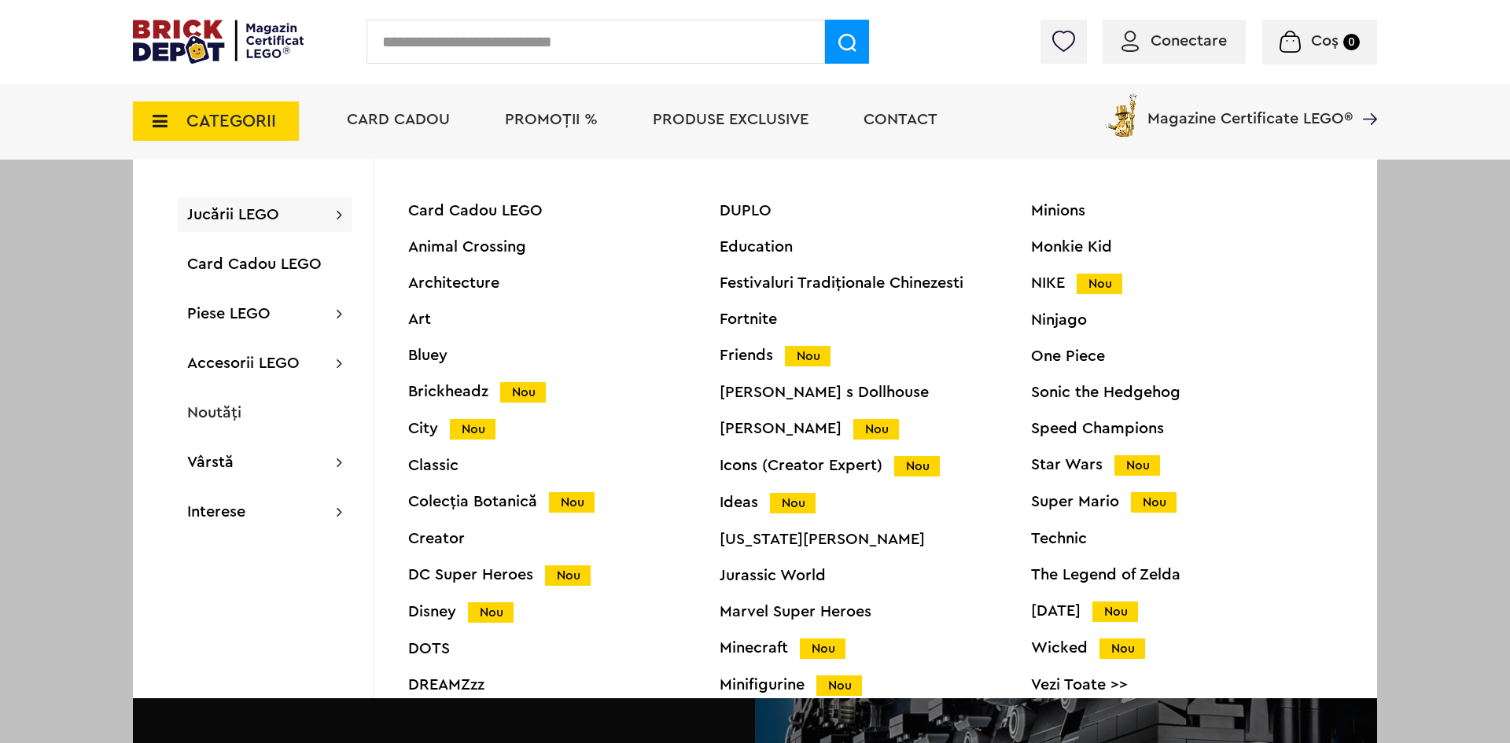
drag, startPoint x: 45, startPoint y: 477, endPoint x: 57, endPoint y: 473, distance: 13.2
click at [44, 477] on div at bounding box center [755, 371] width 1510 height 743
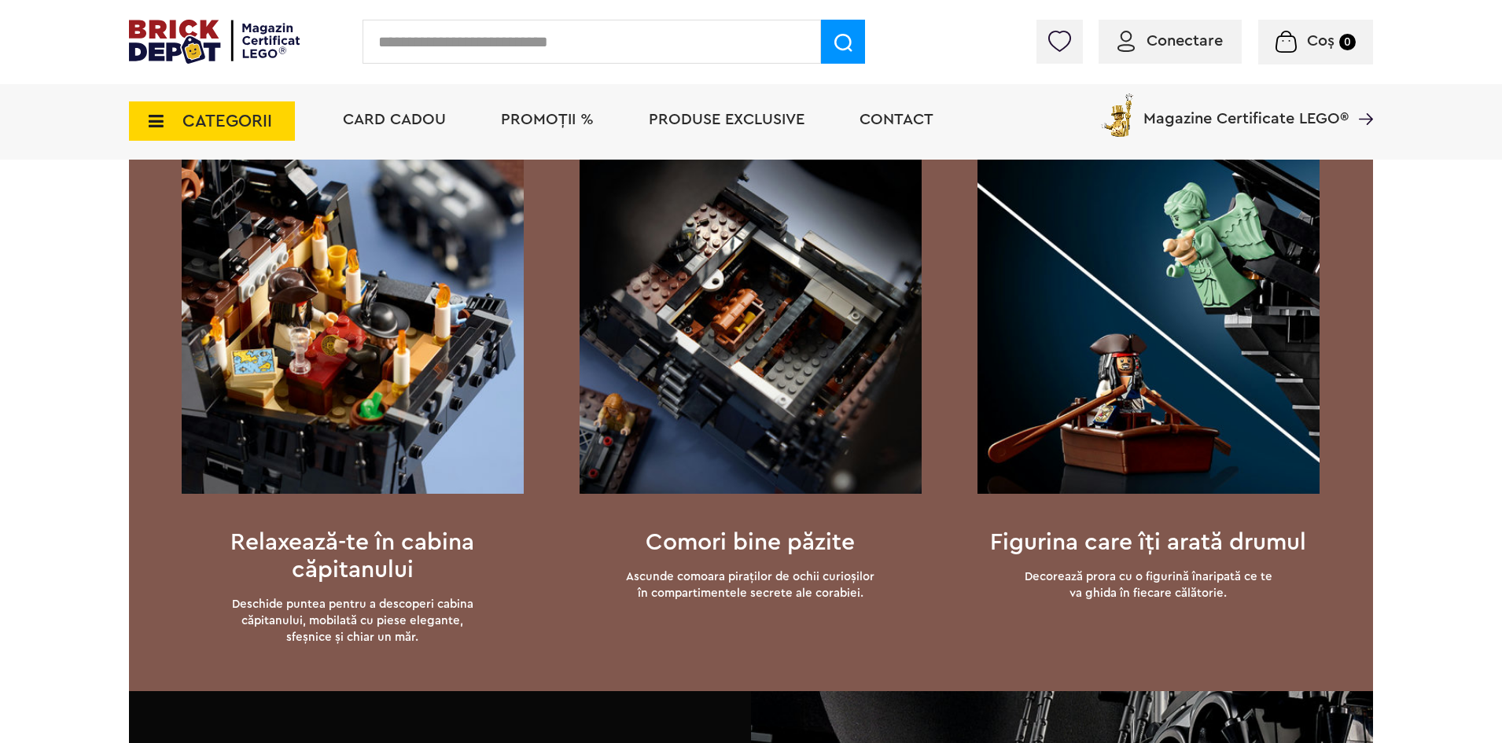
scroll to position [1770, 0]
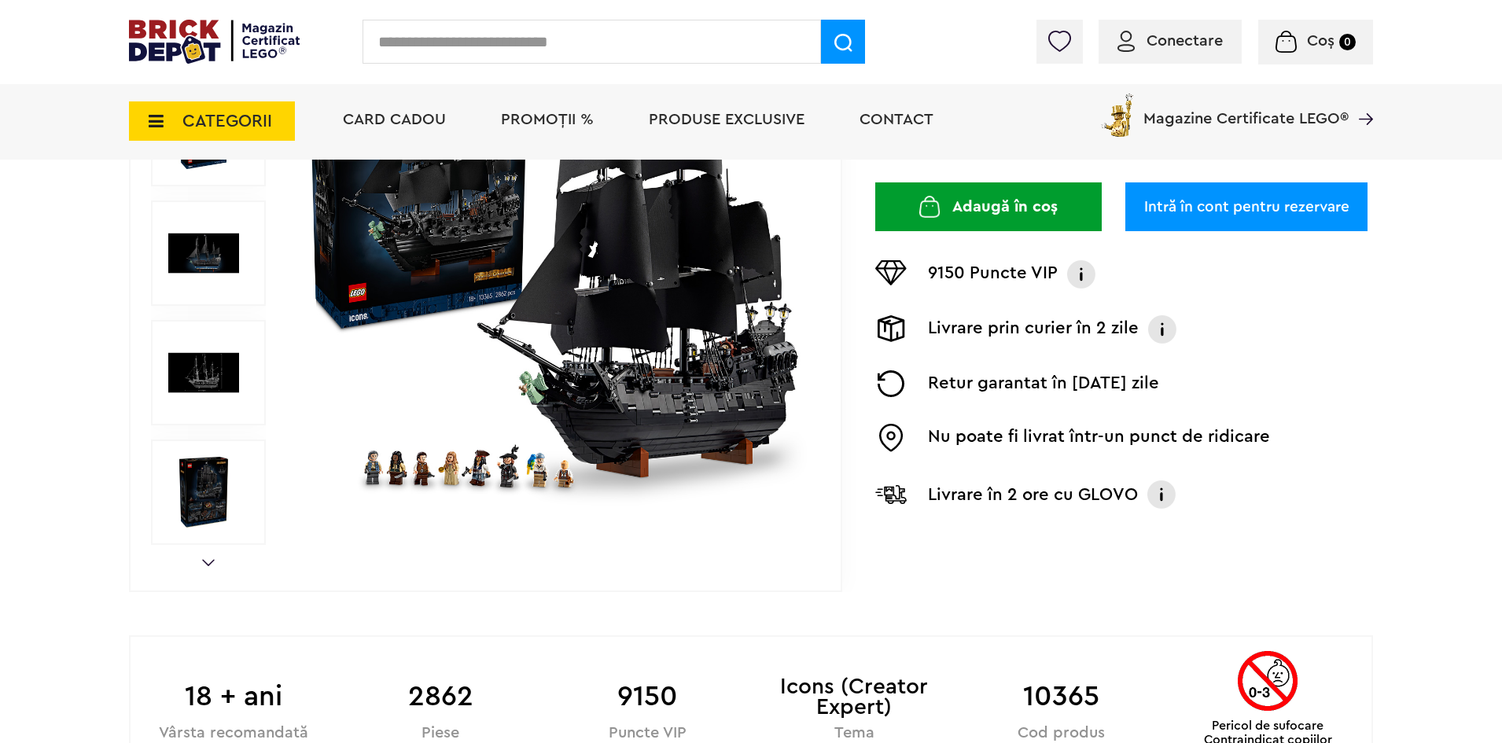
click at [524, 369] on img at bounding box center [553, 253] width 507 height 507
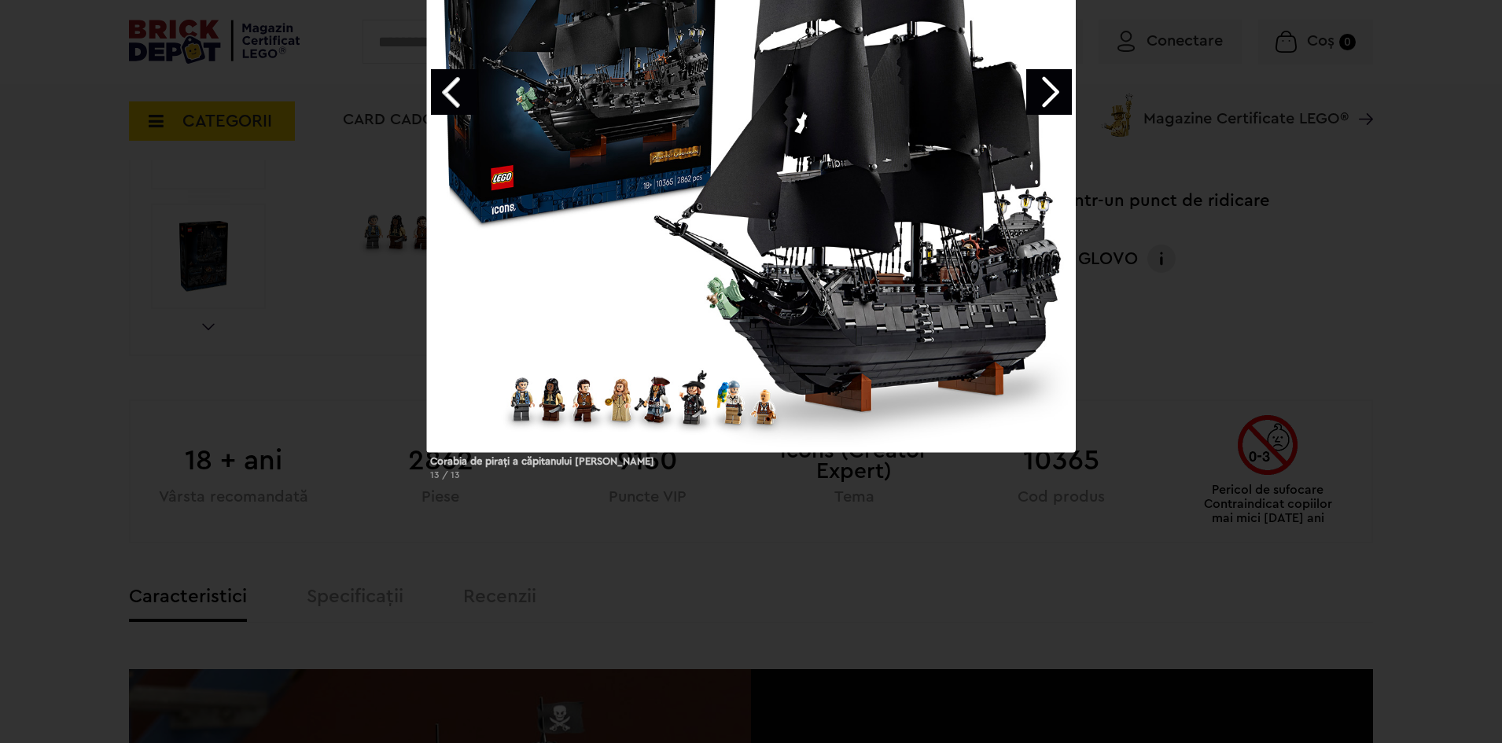
click at [530, 411] on div at bounding box center [751, 127] width 649 height 649
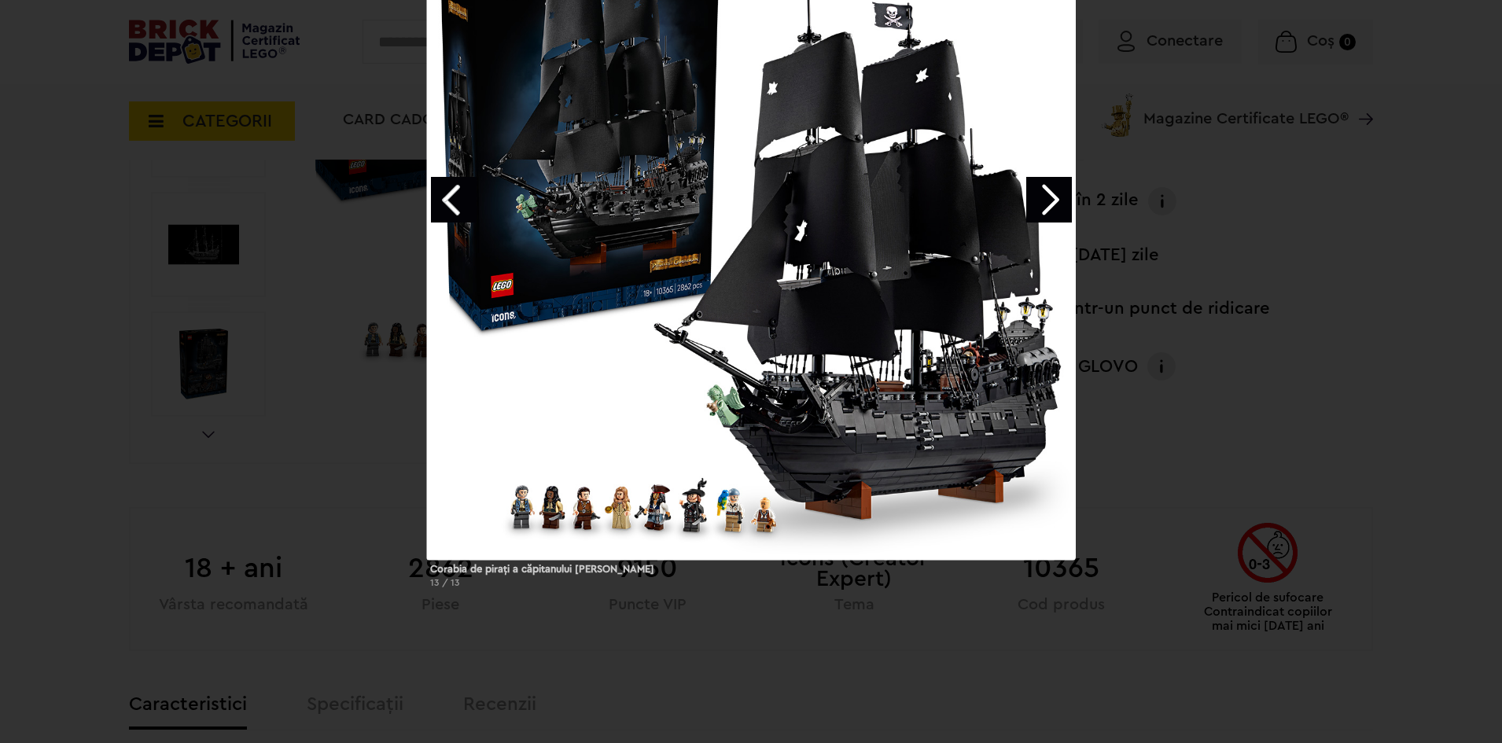
scroll to position [433, 0]
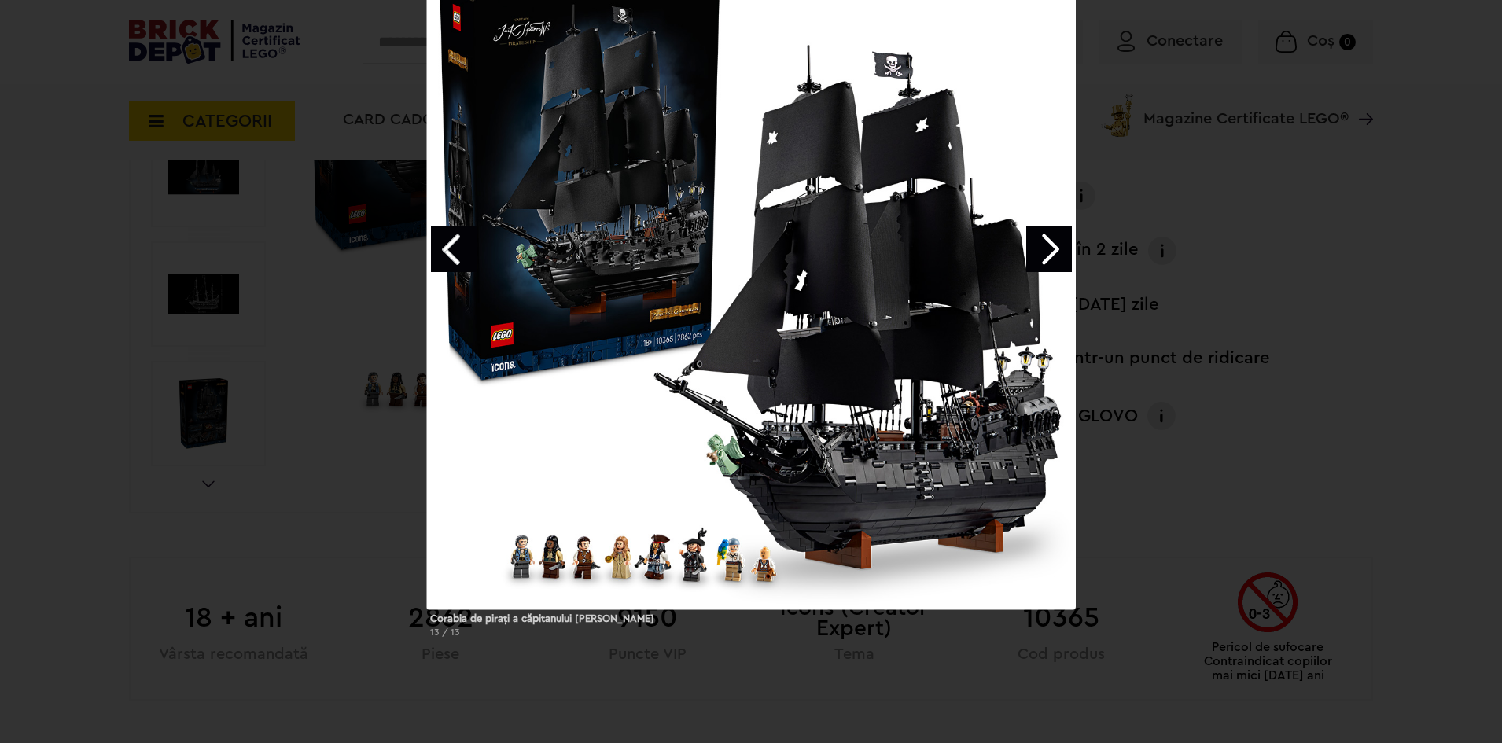
click at [252, 430] on div "Corabia de piraţi a căpitanului Jack Sparrow 13 / 13" at bounding box center [751, 306] width 1502 height 690
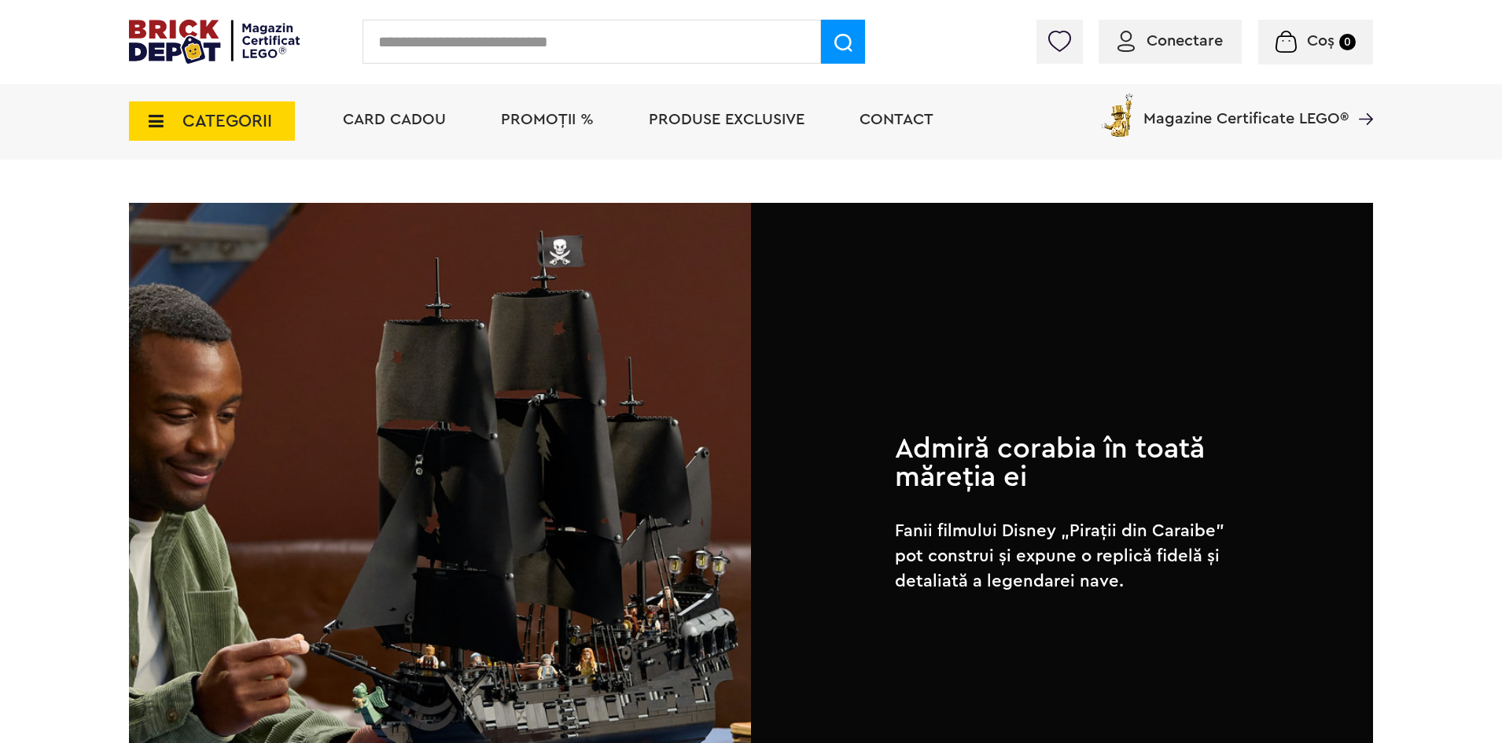
scroll to position [801, 0]
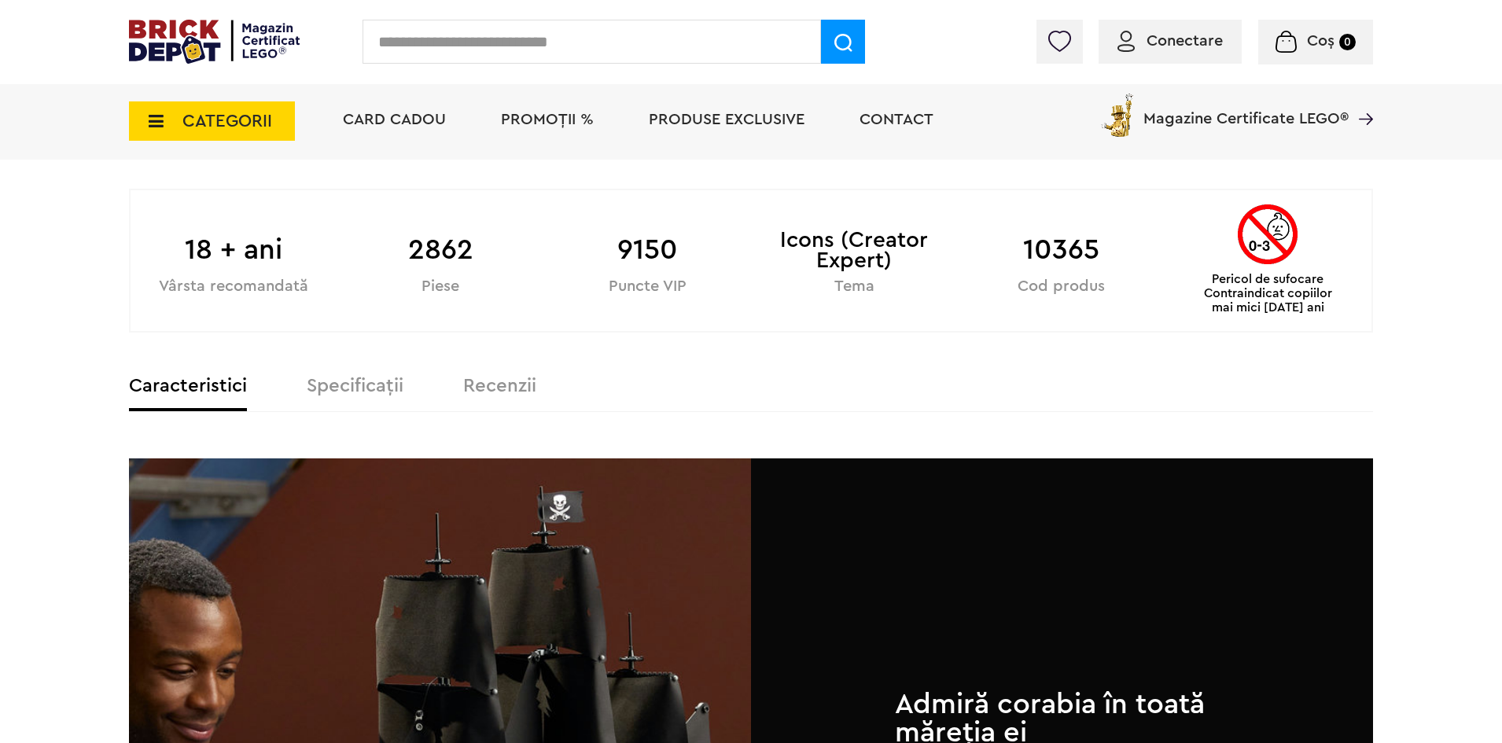
click at [346, 384] on label "Specificații" at bounding box center [355, 386] width 97 height 19
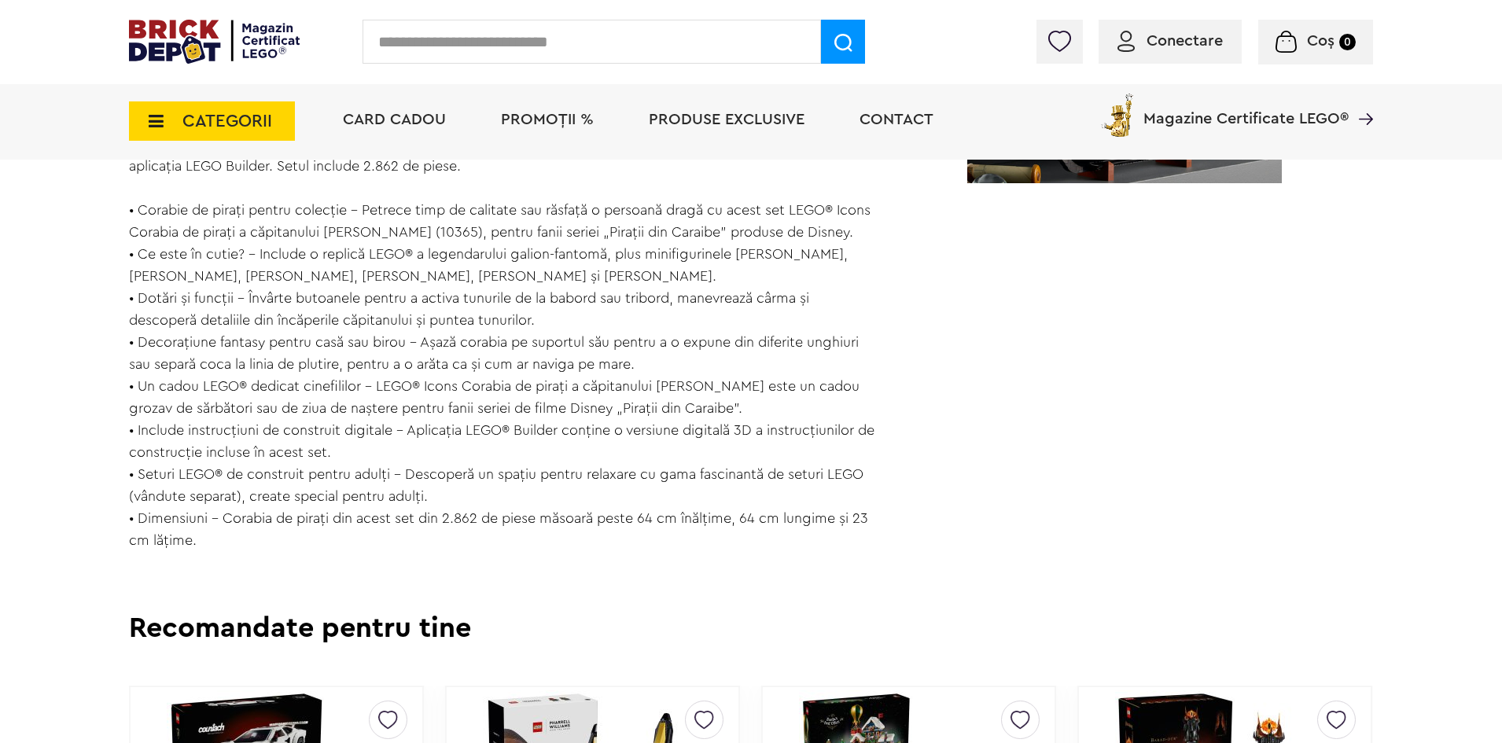
scroll to position [1351, 0]
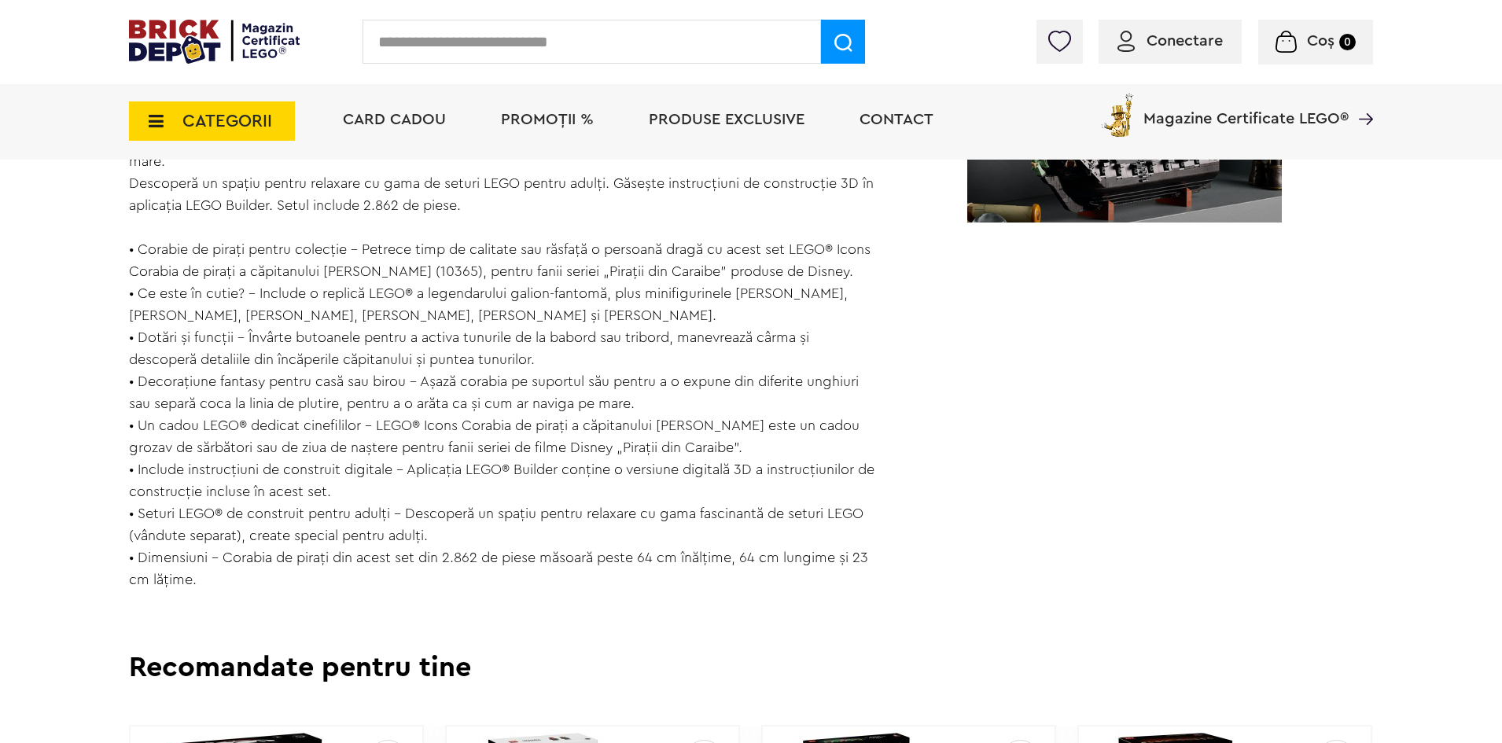
drag, startPoint x: 680, startPoint y: 591, endPoint x: 739, endPoint y: 594, distance: 59.9
click at [739, 591] on div "Data lansării: 15 Septembrie 2025 Pornește într-o călătorie creativă cu setul p…" at bounding box center [502, 249] width 746 height 683
click at [706, 581] on div "Data lansării: 15 Septembrie 2025 Pornește într-o călătorie creativă cu setul p…" at bounding box center [502, 249] width 746 height 683
drag, startPoint x: 778, startPoint y: 587, endPoint x: 801, endPoint y: 587, distance: 22.8
click at [801, 587] on div "Data lansării: 15 Septembrie 2025 Pornește într-o călătorie creativă cu setul p…" at bounding box center [502, 249] width 746 height 683
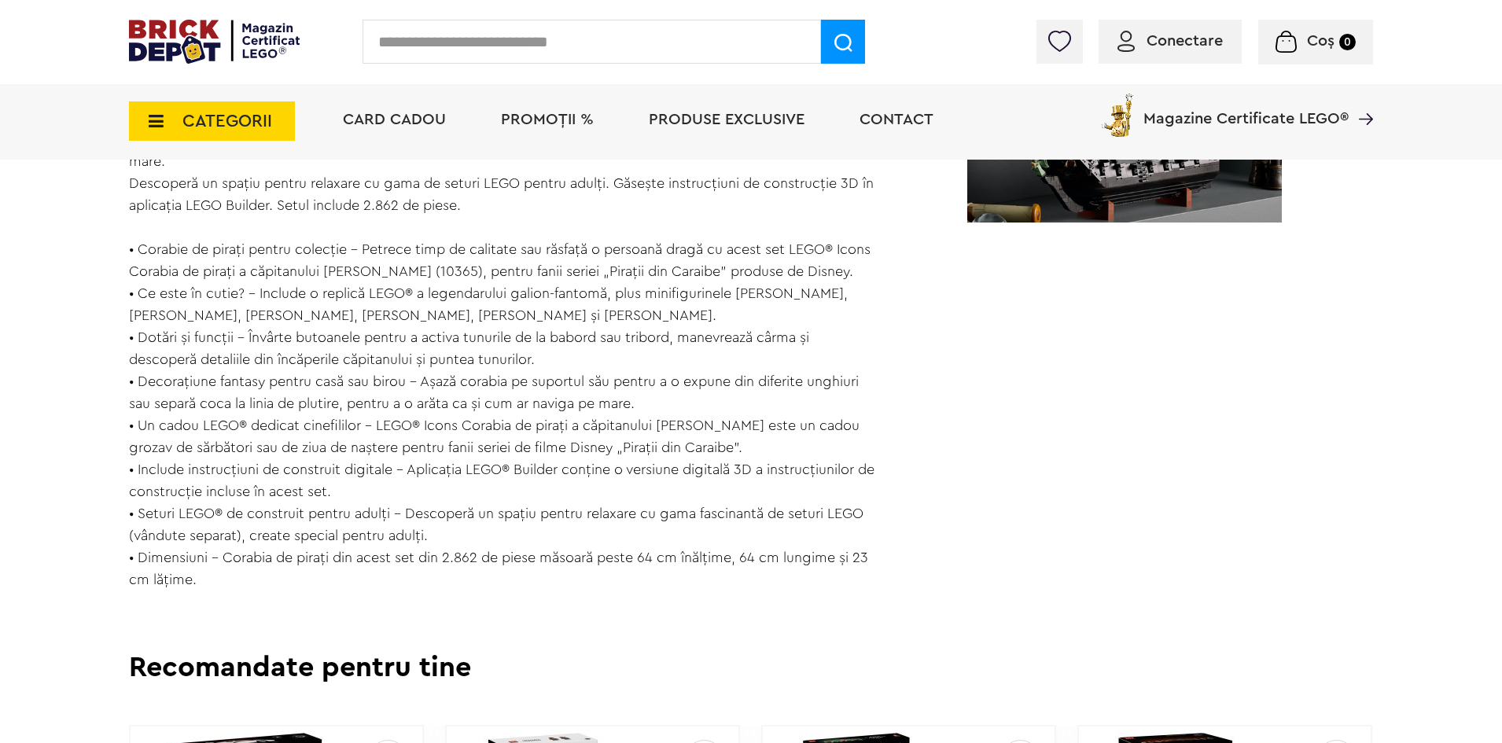
click at [788, 682] on h3 "Recomandate pentru tine" at bounding box center [751, 668] width 1244 height 28
drag, startPoint x: 746, startPoint y: 583, endPoint x: 797, endPoint y: 580, distance: 50.4
click at [797, 580] on div "Data lansării: 15 Septembrie 2025 Pornește într-o călătorie creativă cu setul p…" at bounding box center [502, 249] width 746 height 683
drag, startPoint x: 937, startPoint y: 641, endPoint x: 809, endPoint y: 614, distance: 130.2
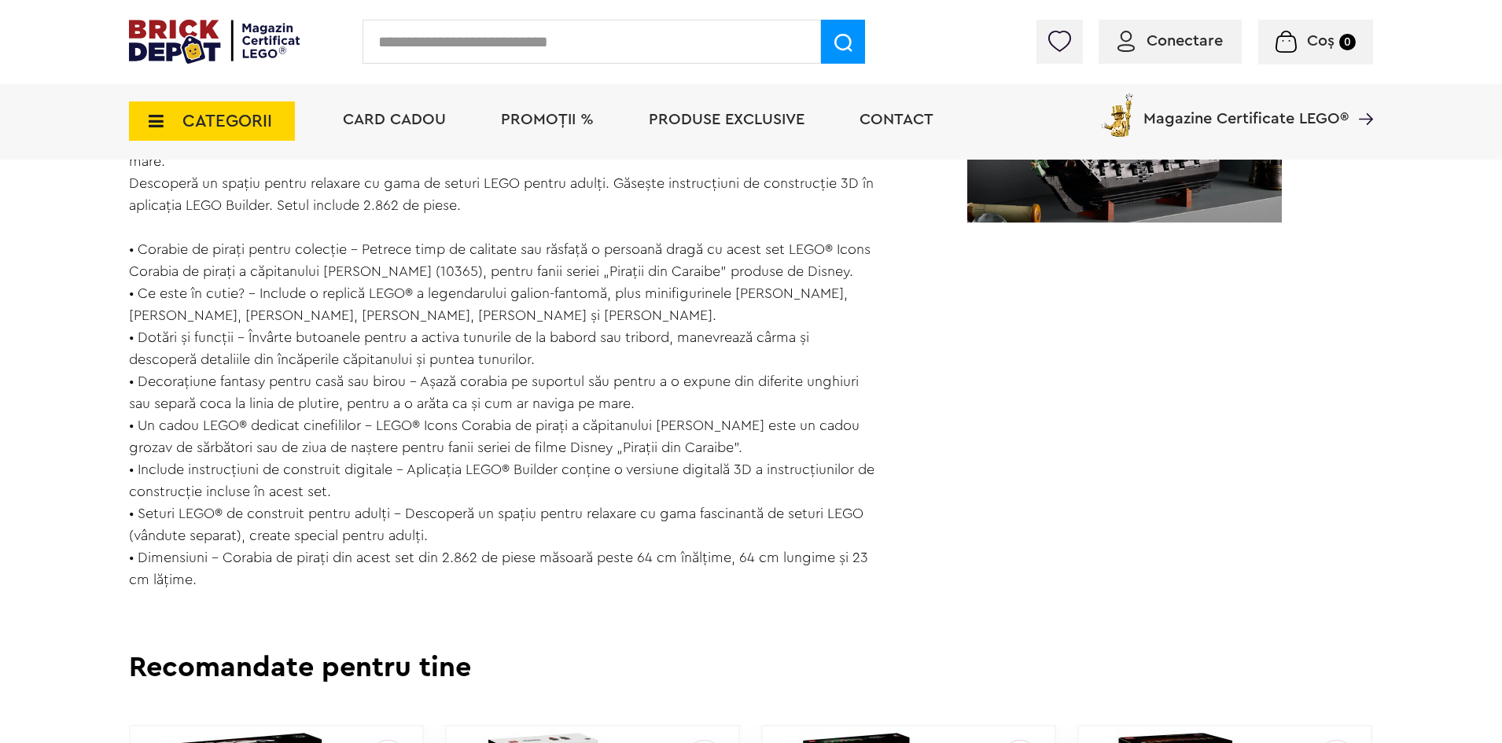
click at [809, 614] on div "Prev Next 1/12 Creează o listă nouă NOU Icons (Creator Expert) | Cod: 10365 Cor…" at bounding box center [751, 87] width 1244 height 2338
drag, startPoint x: 776, startPoint y: 584, endPoint x: 740, endPoint y: 584, distance: 36.2
click at [740, 584] on div "Data lansării: 15 Septembrie 2025 Pornește într-o călătorie creativă cu setul p…" at bounding box center [502, 249] width 746 height 683
drag, startPoint x: 746, startPoint y: 584, endPoint x: 763, endPoint y: 584, distance: 16.5
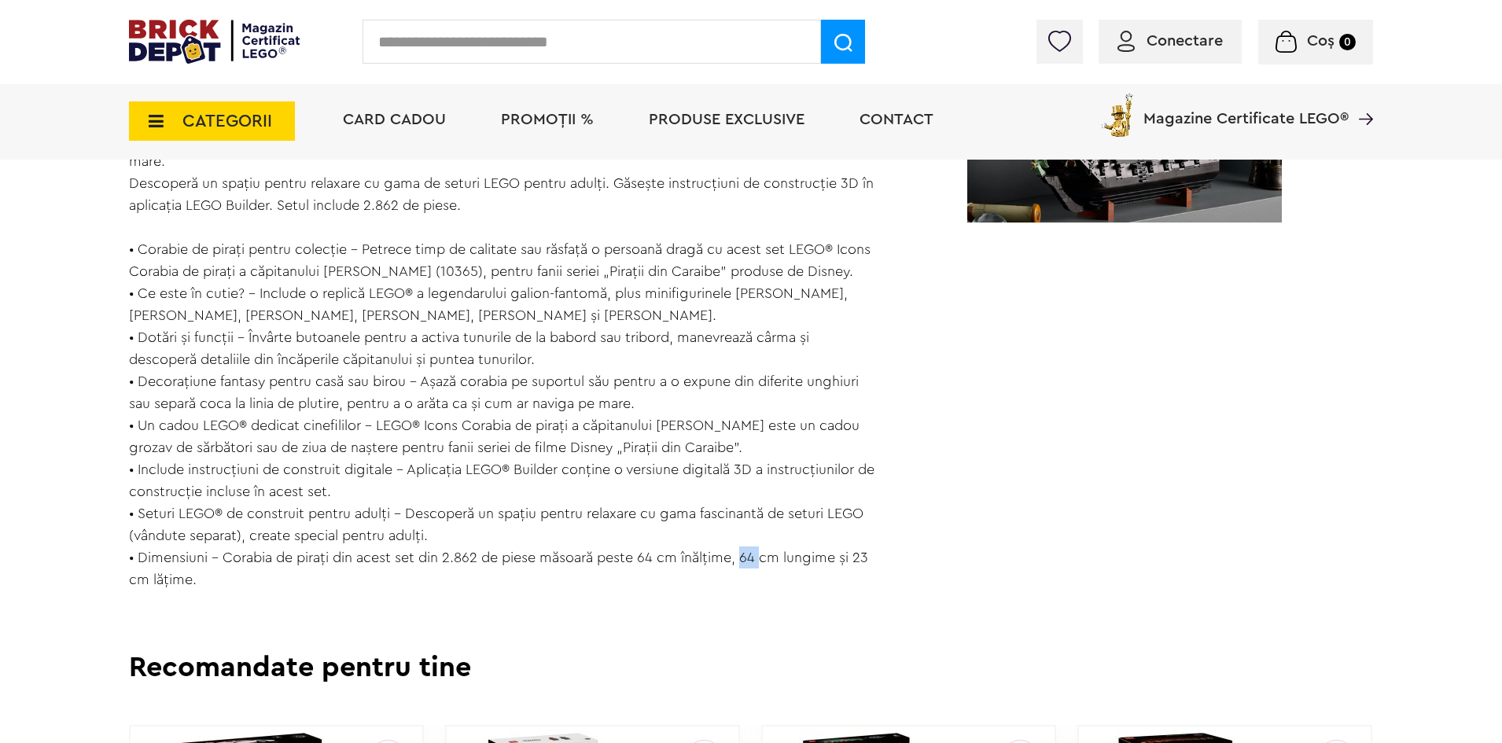
click at [763, 584] on div "Data lansării: 15 Septembrie 2025 Pornește într-o călătorie creativă cu setul p…" at bounding box center [502, 249] width 746 height 683
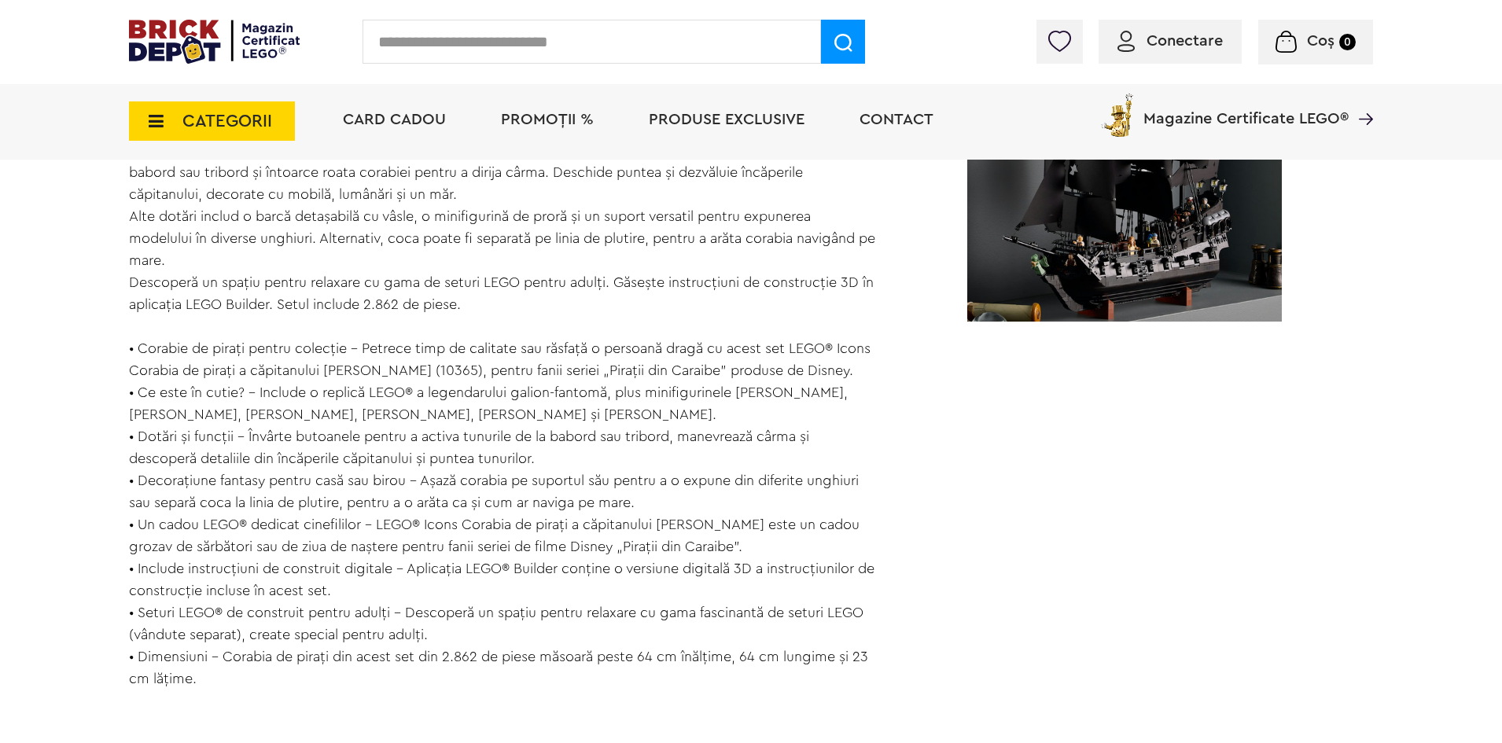
scroll to position [1273, 0]
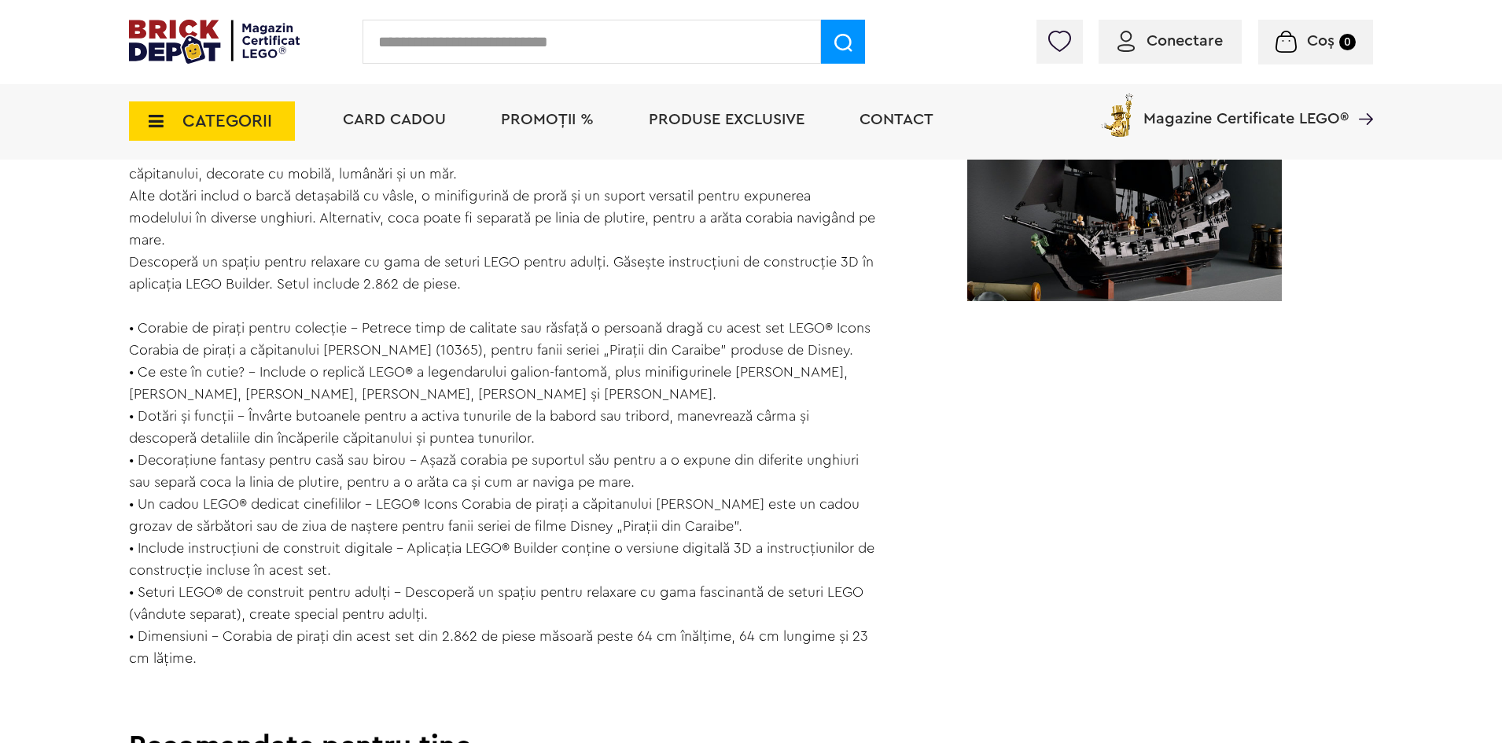
click at [786, 669] on div "Data lansării: 15 Septembrie 2025 Pornește într-o călătorie creativă cu setul p…" at bounding box center [502, 328] width 746 height 683
drag, startPoint x: 744, startPoint y: 660, endPoint x: 759, endPoint y: 663, distance: 15.3
click at [759, 663] on div "Data lansării: 15 Septembrie 2025 Pornește într-o călătorie creativă cu setul p…" at bounding box center [502, 328] width 746 height 683
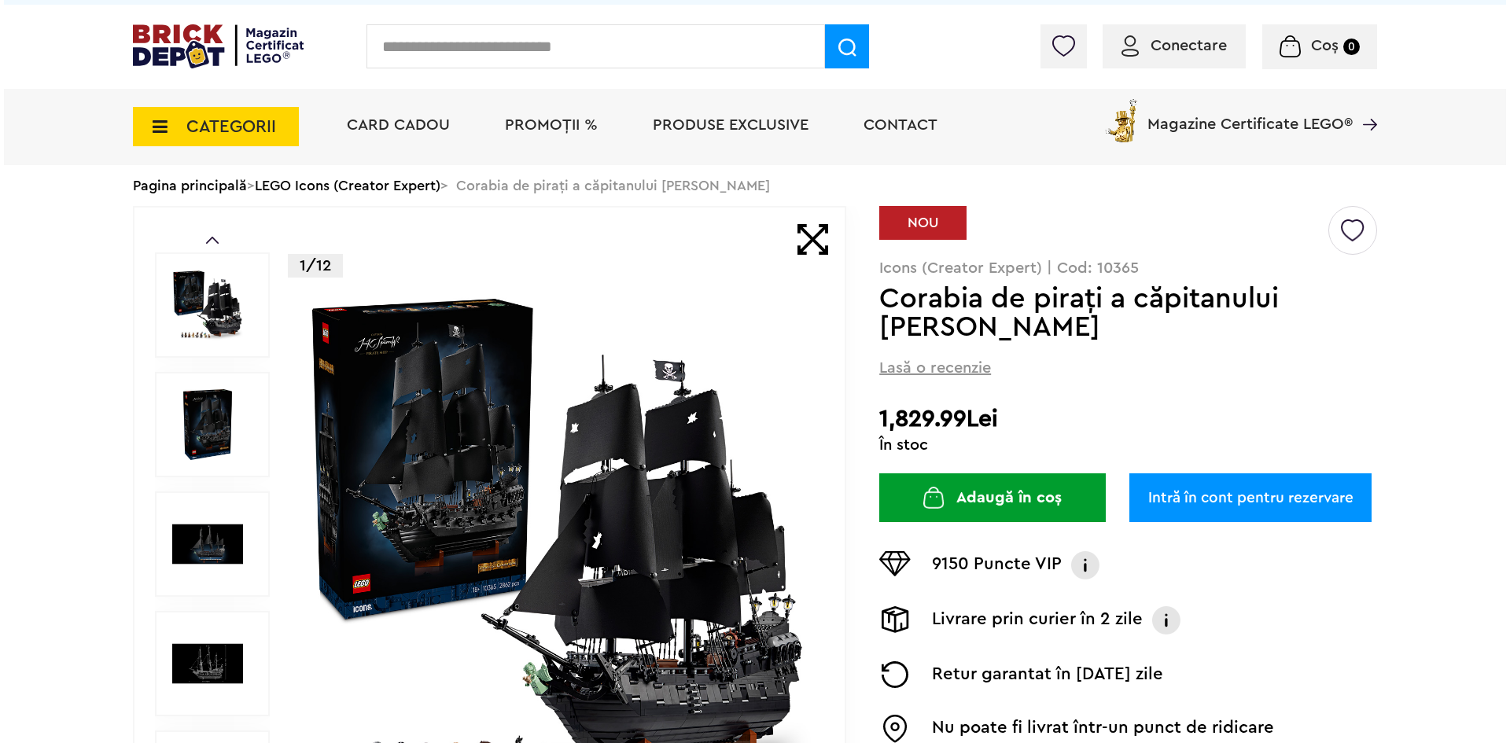
scroll to position [14, 0]
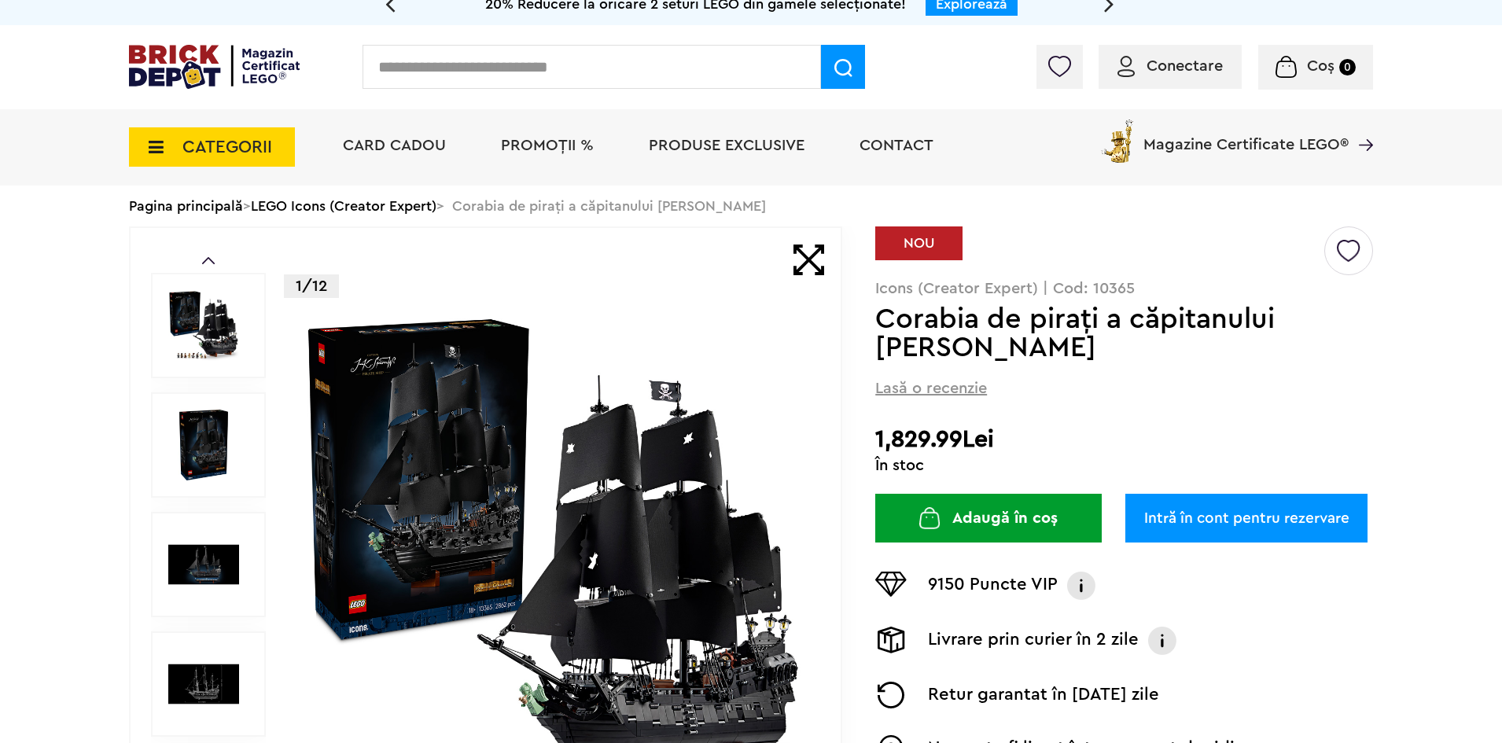
click at [532, 521] on img at bounding box center [553, 564] width 507 height 507
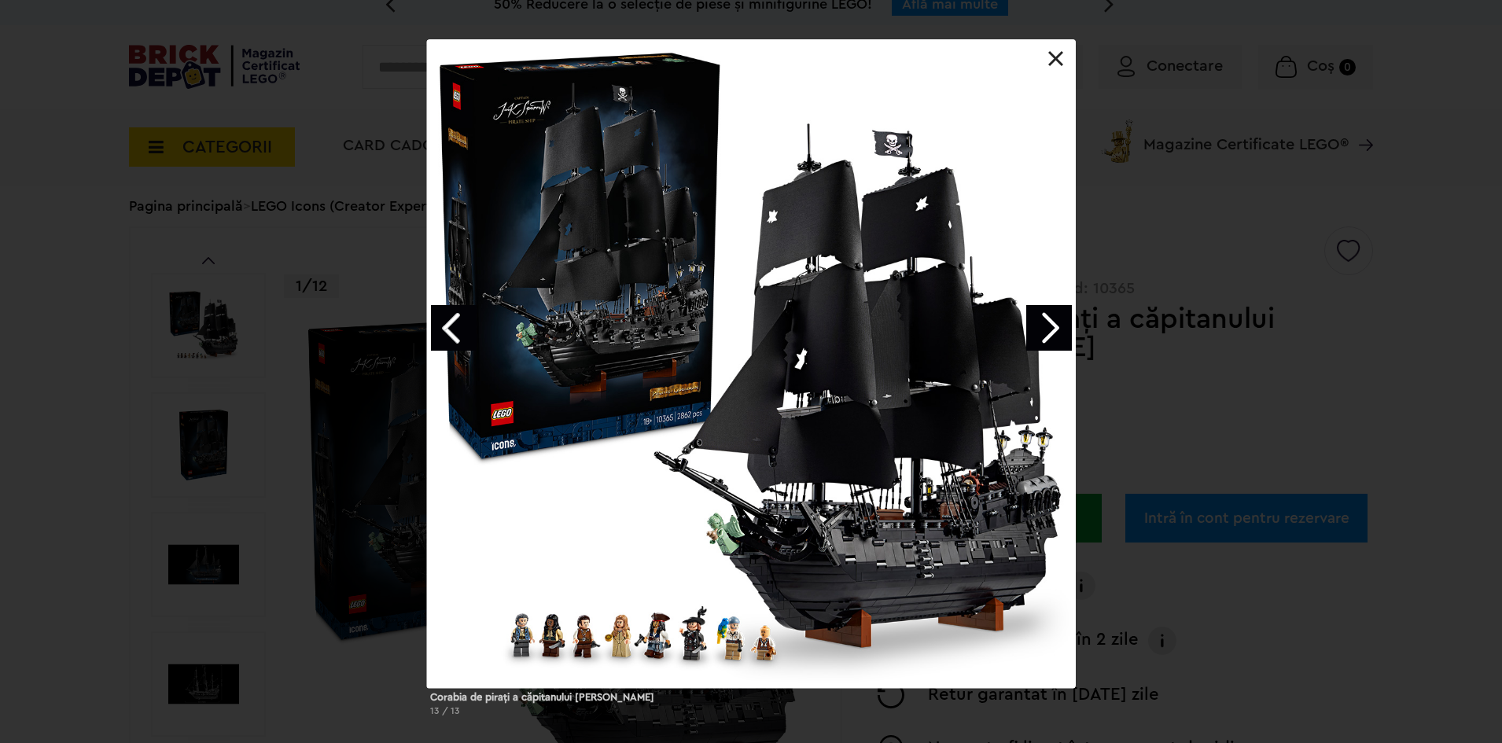
click at [95, 561] on div "Corabia de piraţi a căpitanului Jack Sparrow 13 / 13" at bounding box center [751, 384] width 1502 height 690
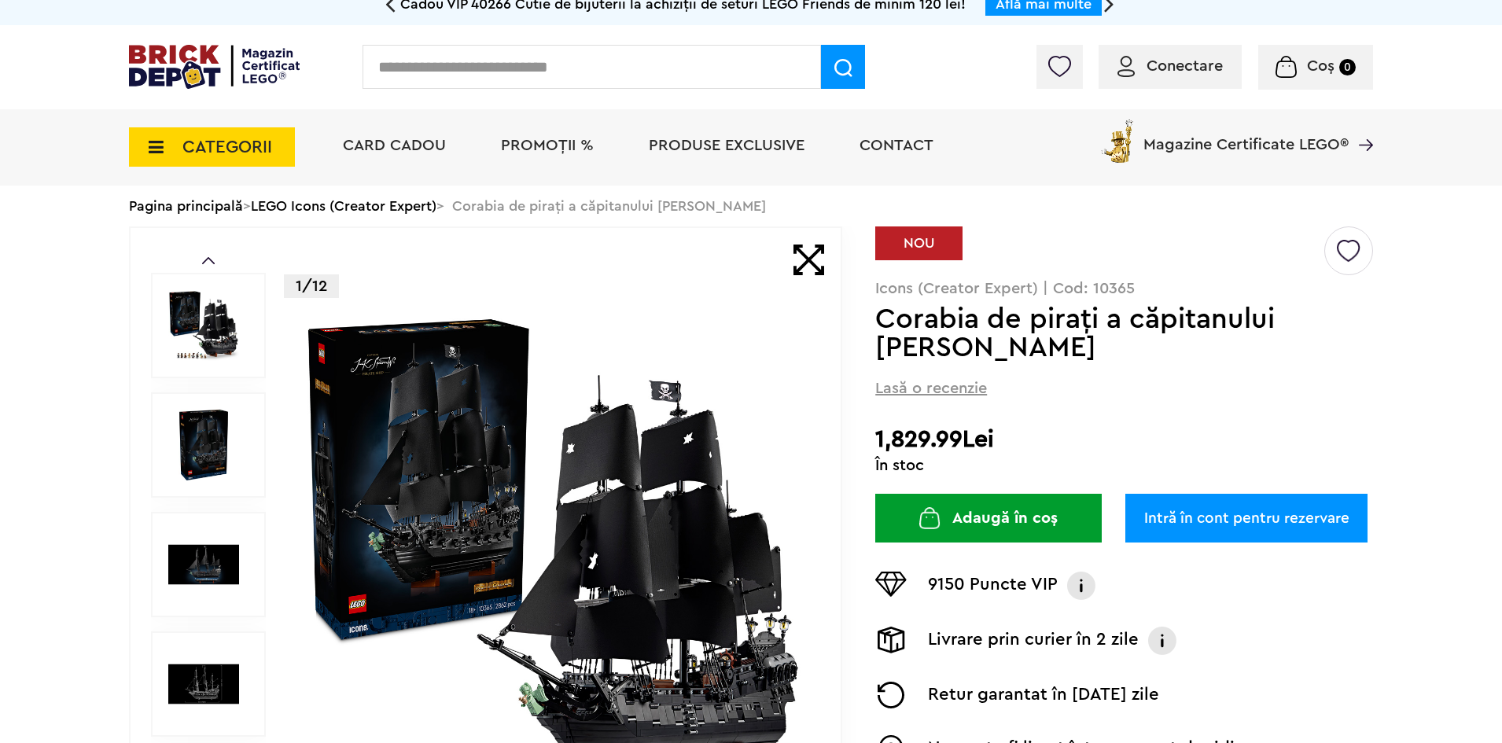
drag, startPoint x: 90, startPoint y: 291, endPoint x: 122, endPoint y: 263, distance: 41.8
click at [252, 164] on span "CATEGORII" at bounding box center [212, 146] width 166 height 39
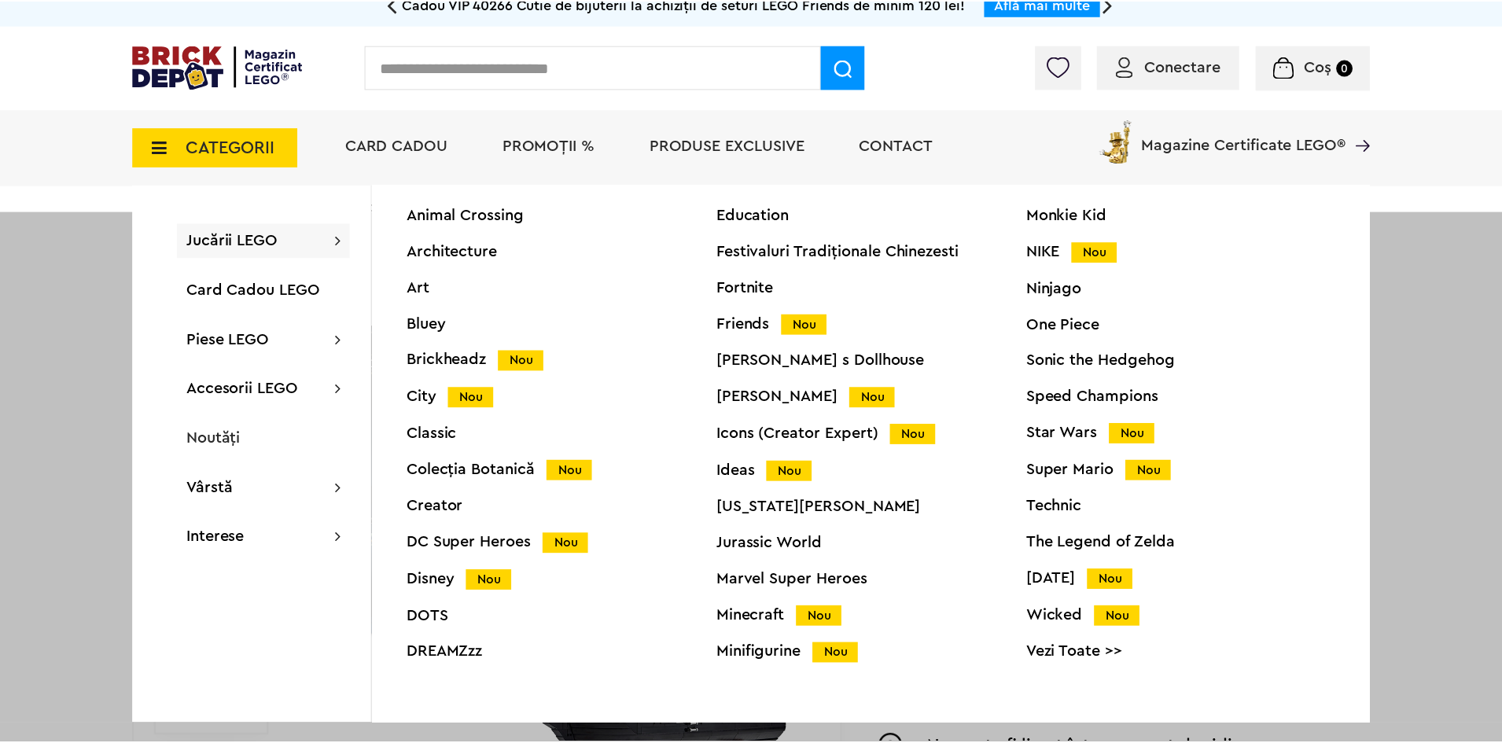
scroll to position [60, 0]
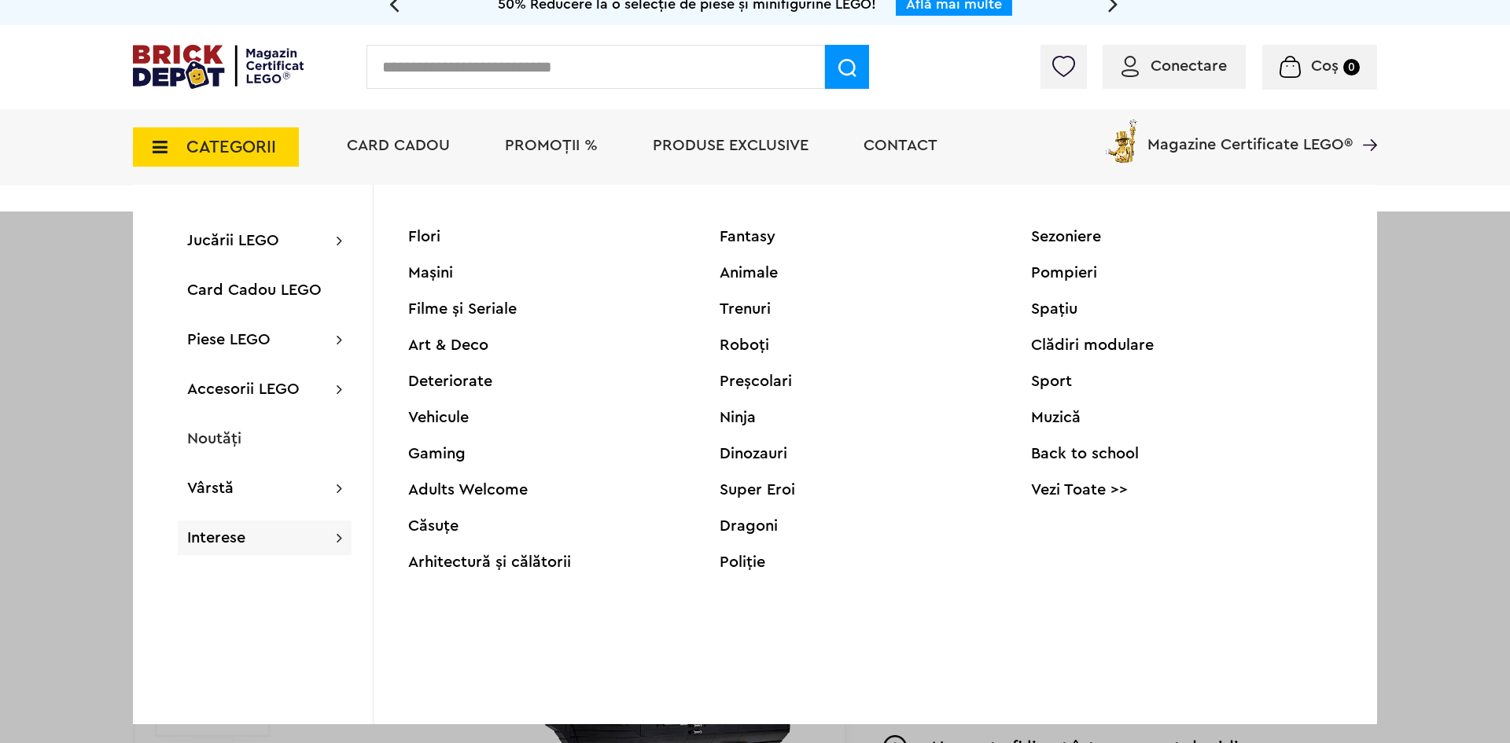
click at [83, 506] on div at bounding box center [755, 583] width 1510 height 743
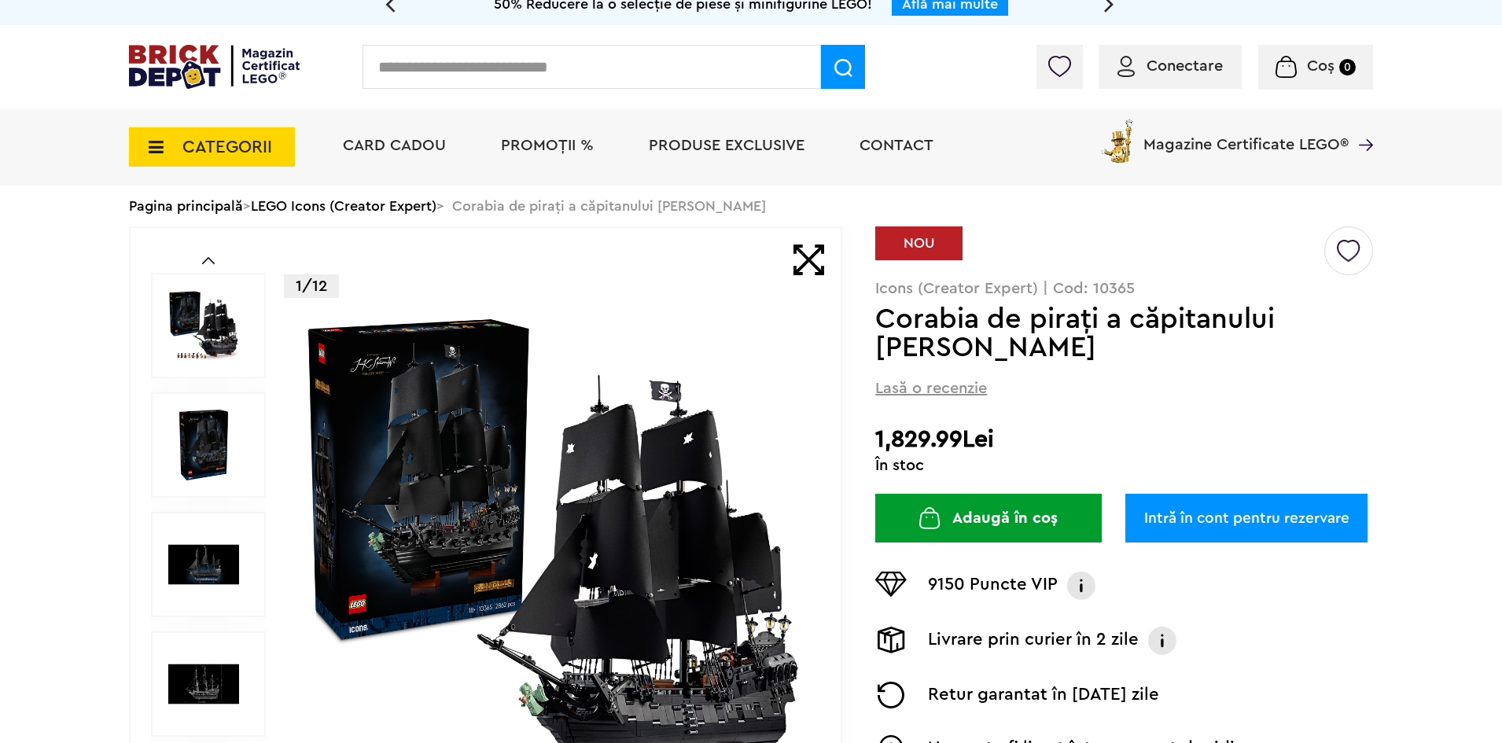
click at [259, 153] on span "CATEGORII" at bounding box center [227, 146] width 90 height 17
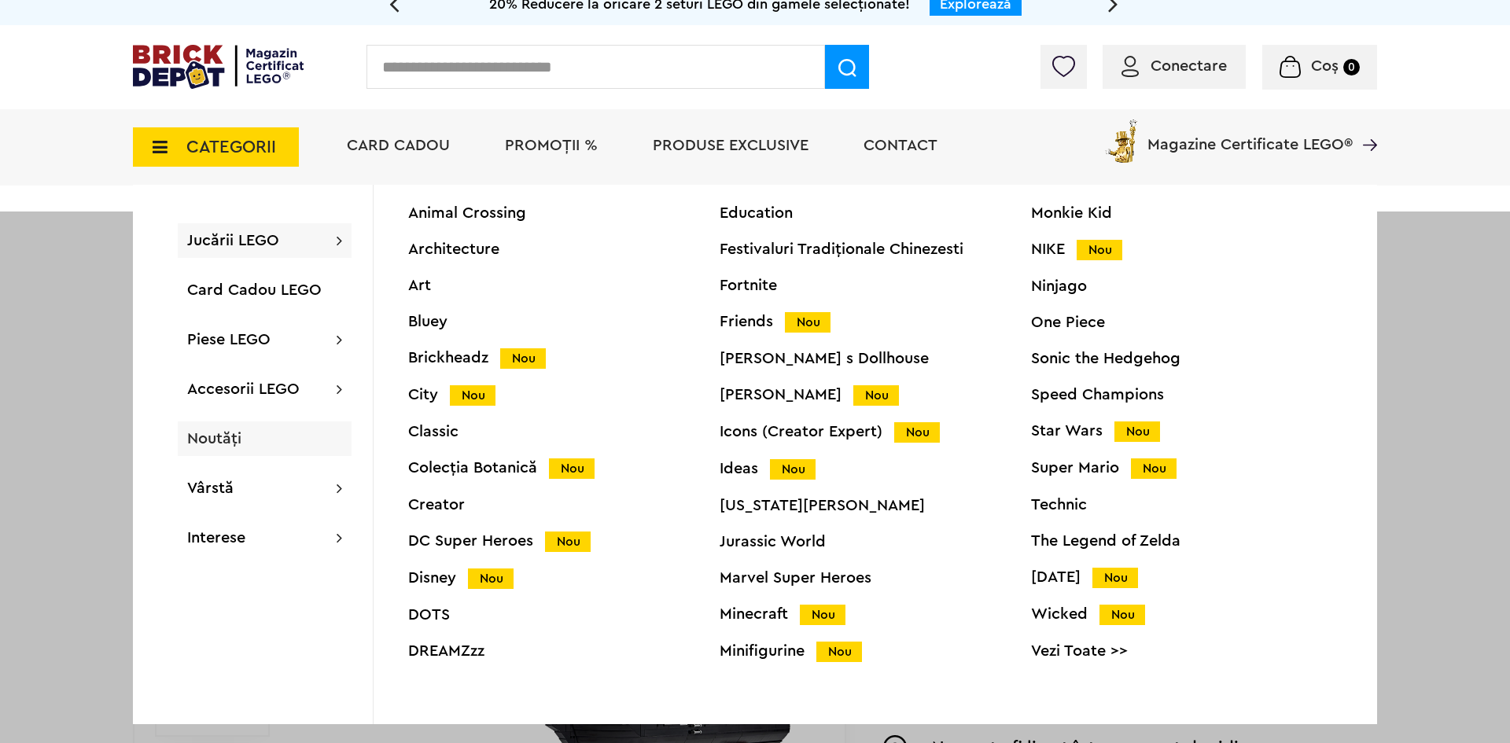
click at [221, 451] on div "Noutăți" at bounding box center [265, 439] width 174 height 35
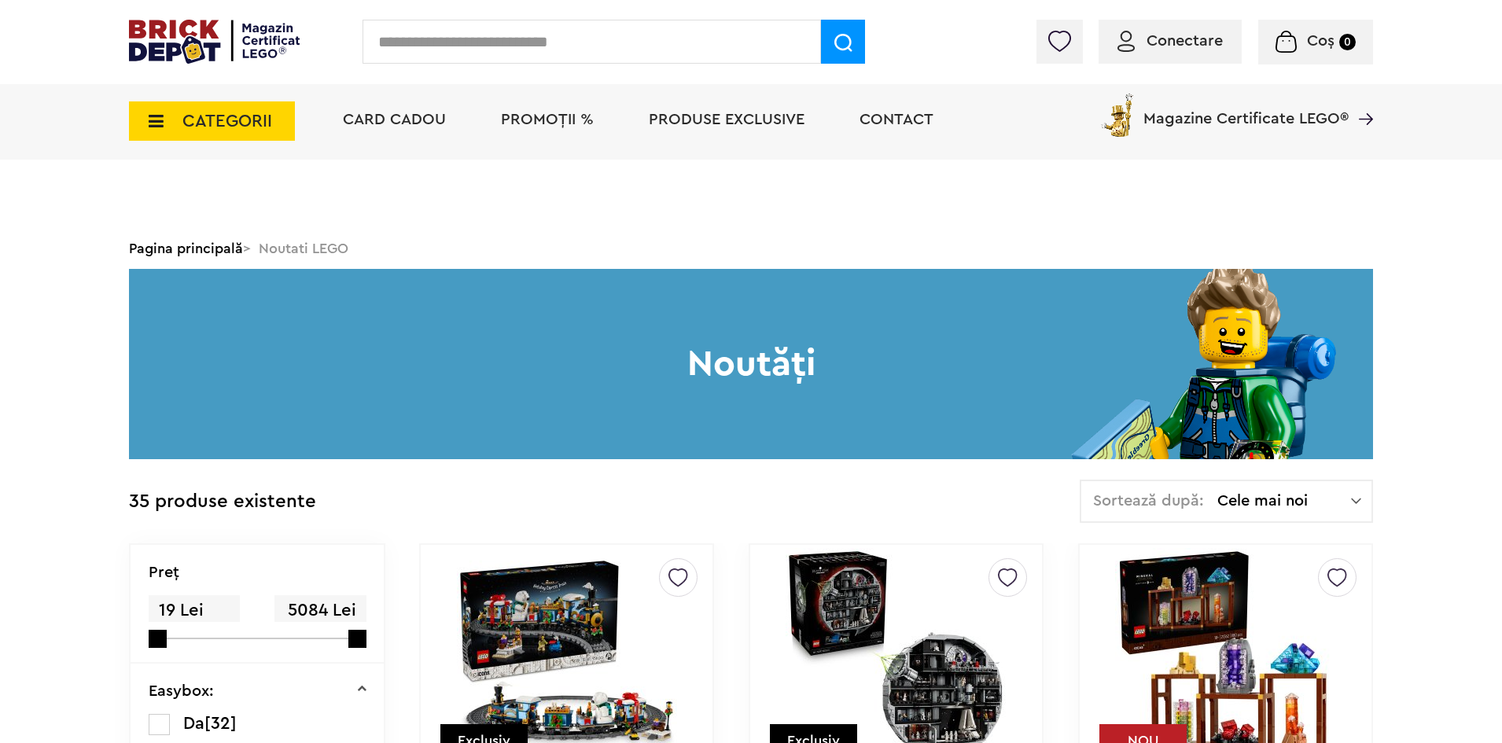
scroll to position [354, 0]
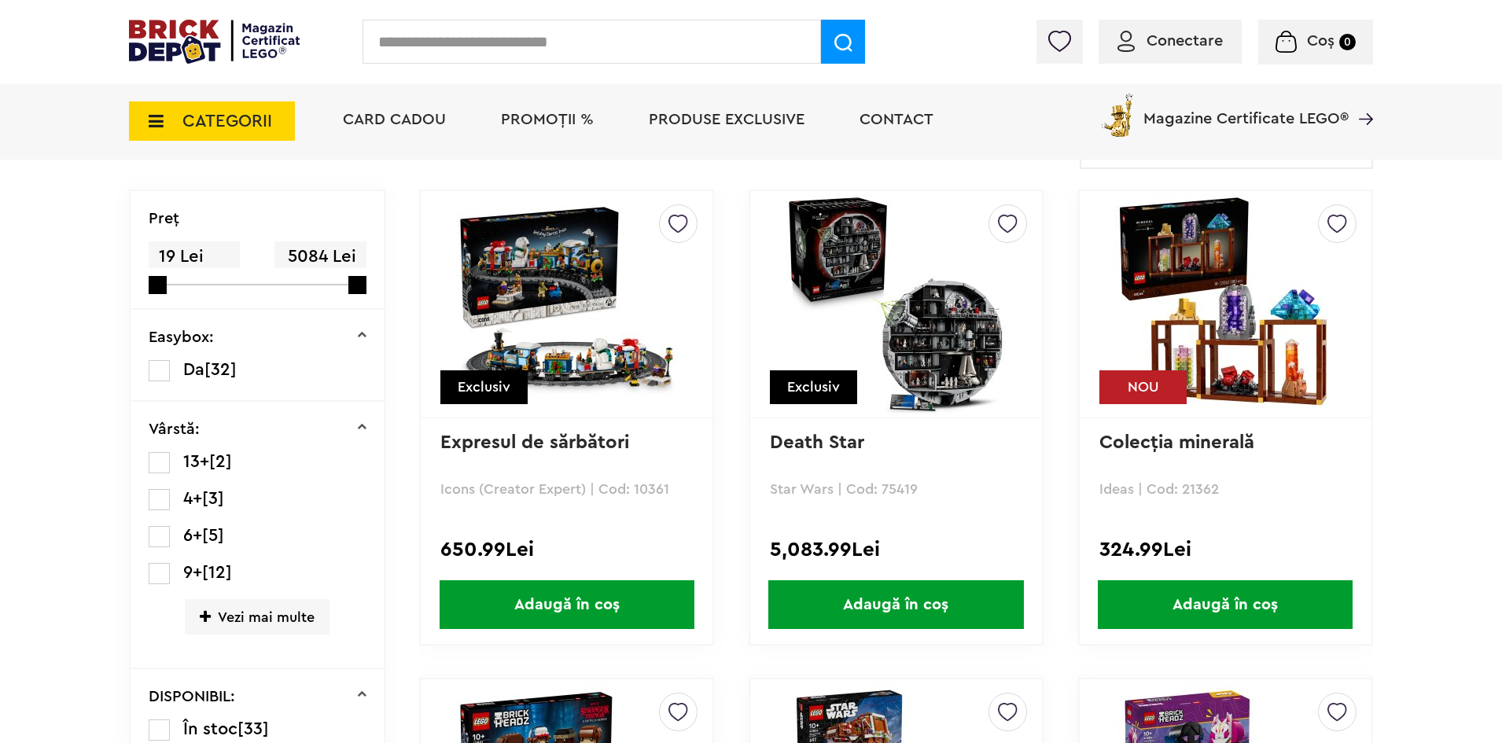
click at [900, 320] on img at bounding box center [896, 304] width 220 height 220
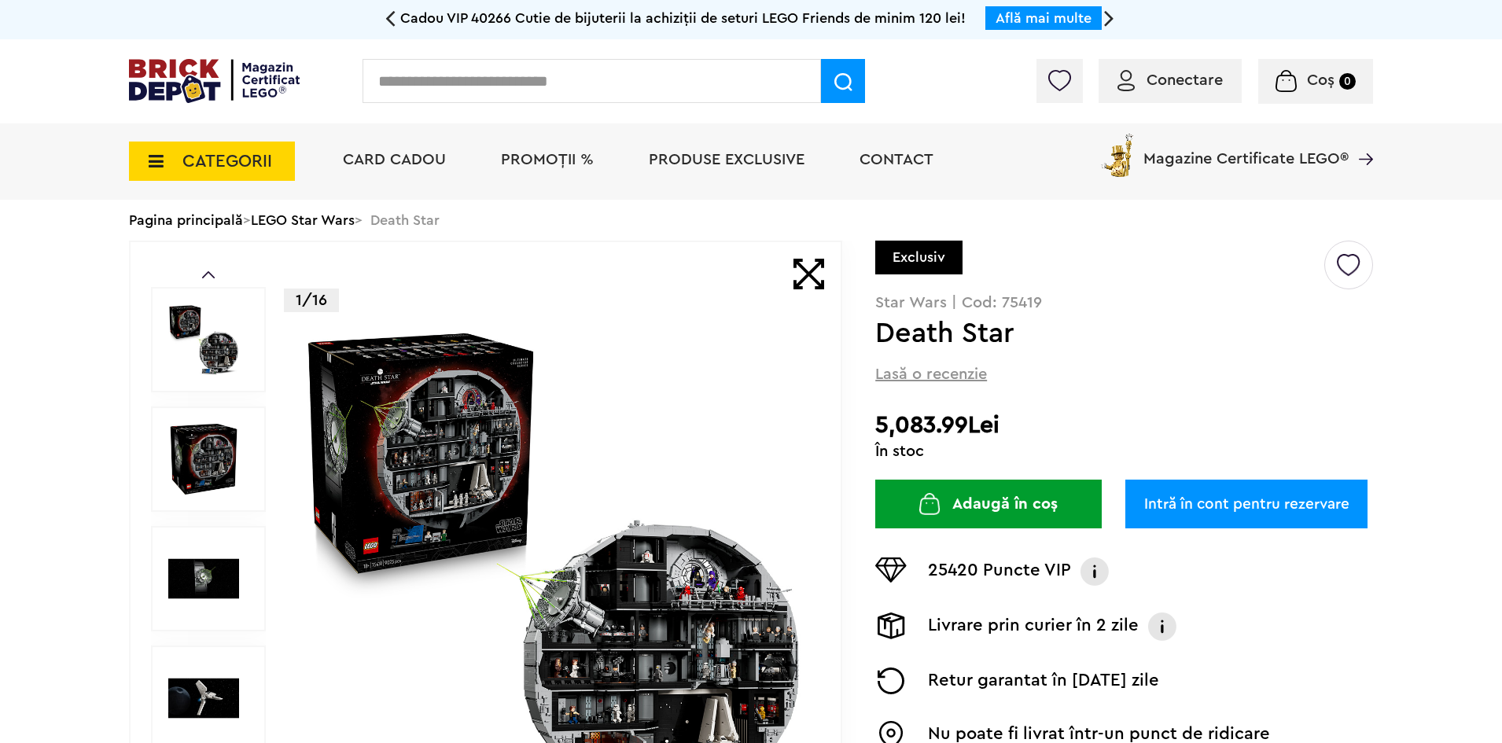
scroll to position [236, 0]
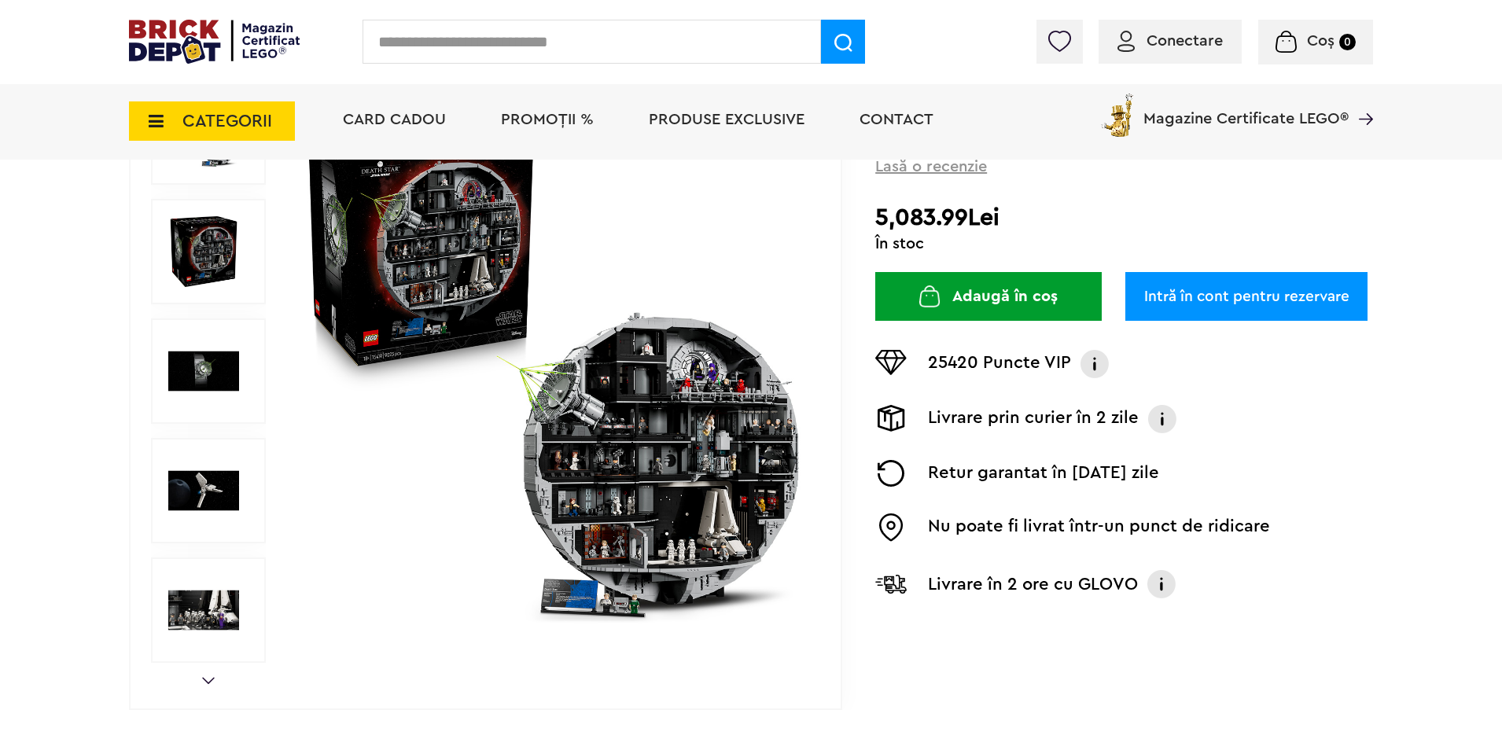
click at [341, 524] on img at bounding box center [553, 371] width 507 height 507
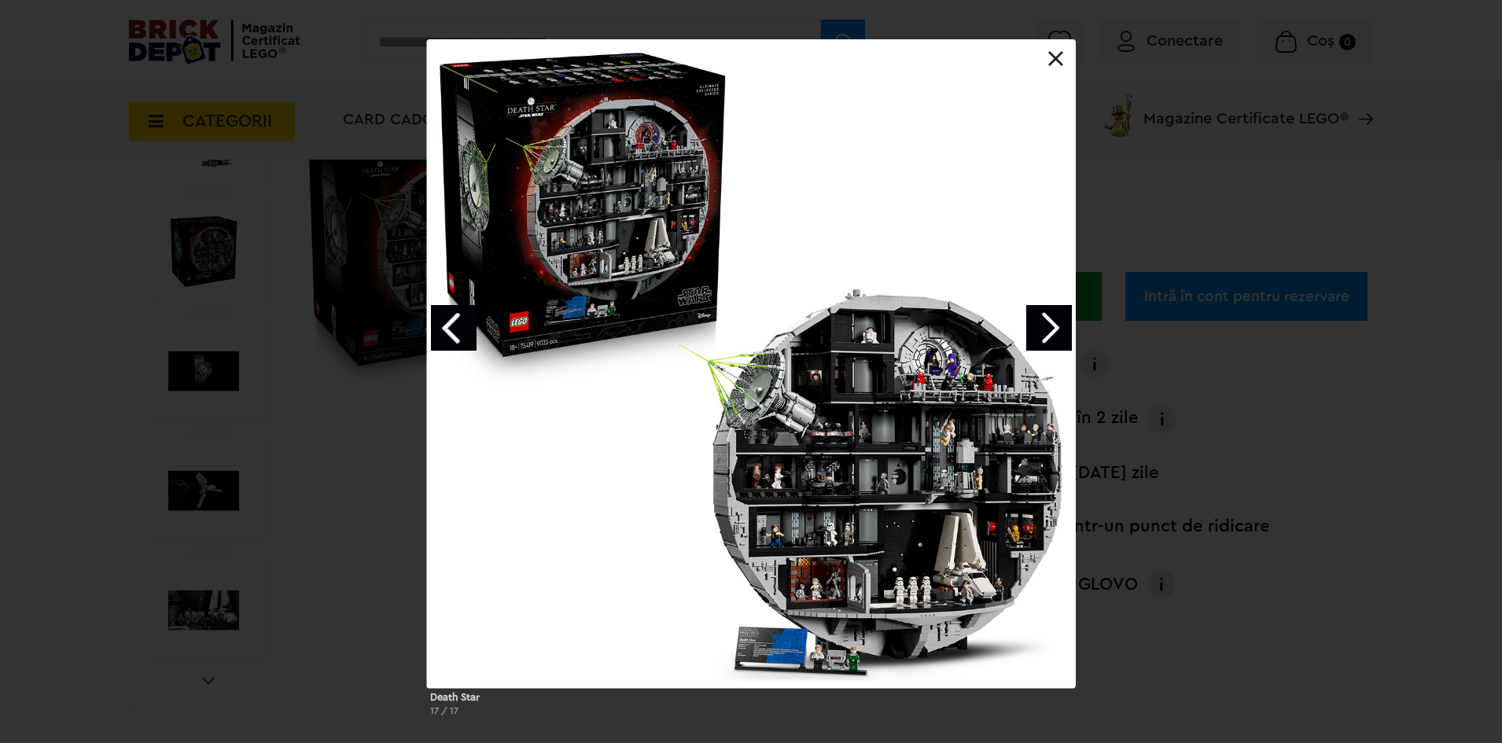
click at [1057, 320] on link "Next image" at bounding box center [1049, 328] width 46 height 46
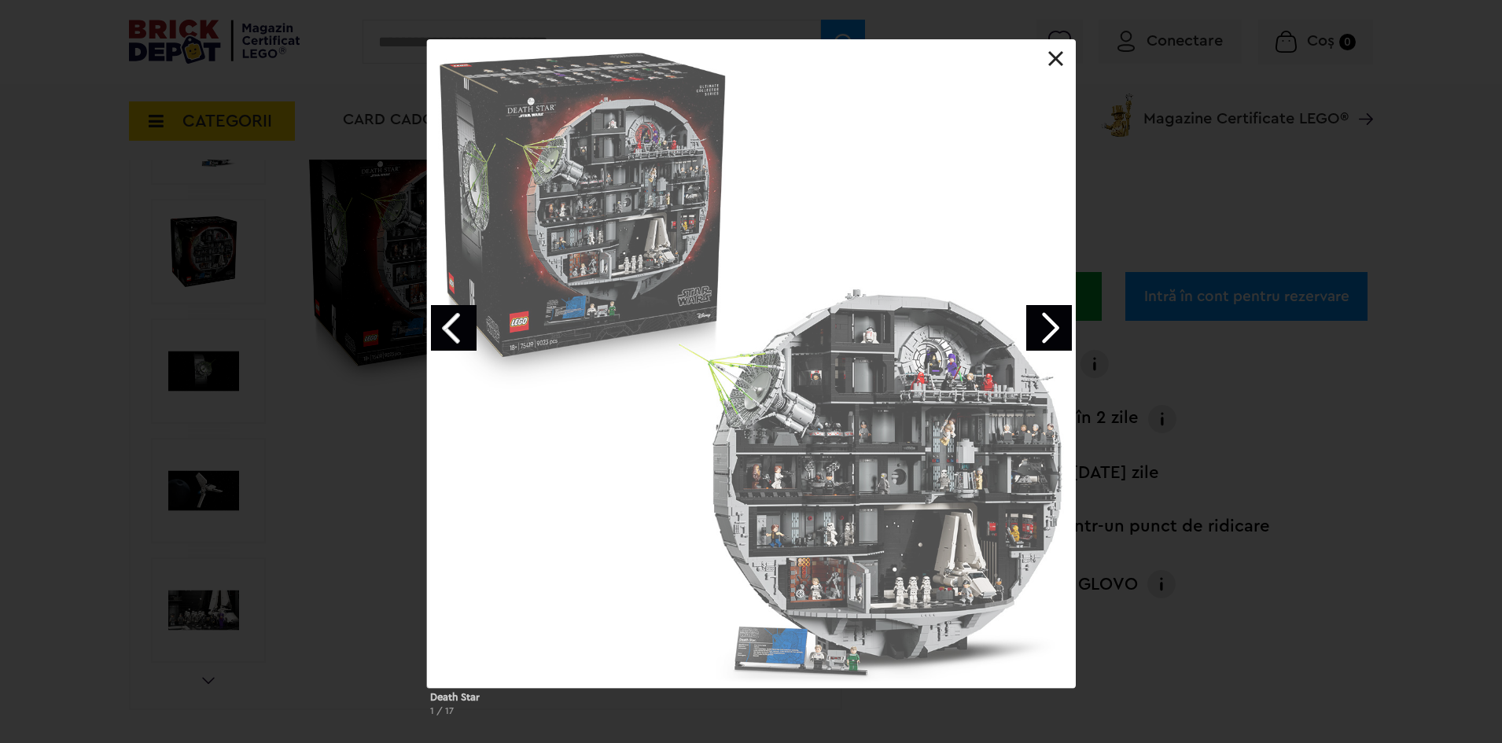
click at [1055, 322] on link "Next image" at bounding box center [1049, 328] width 46 height 46
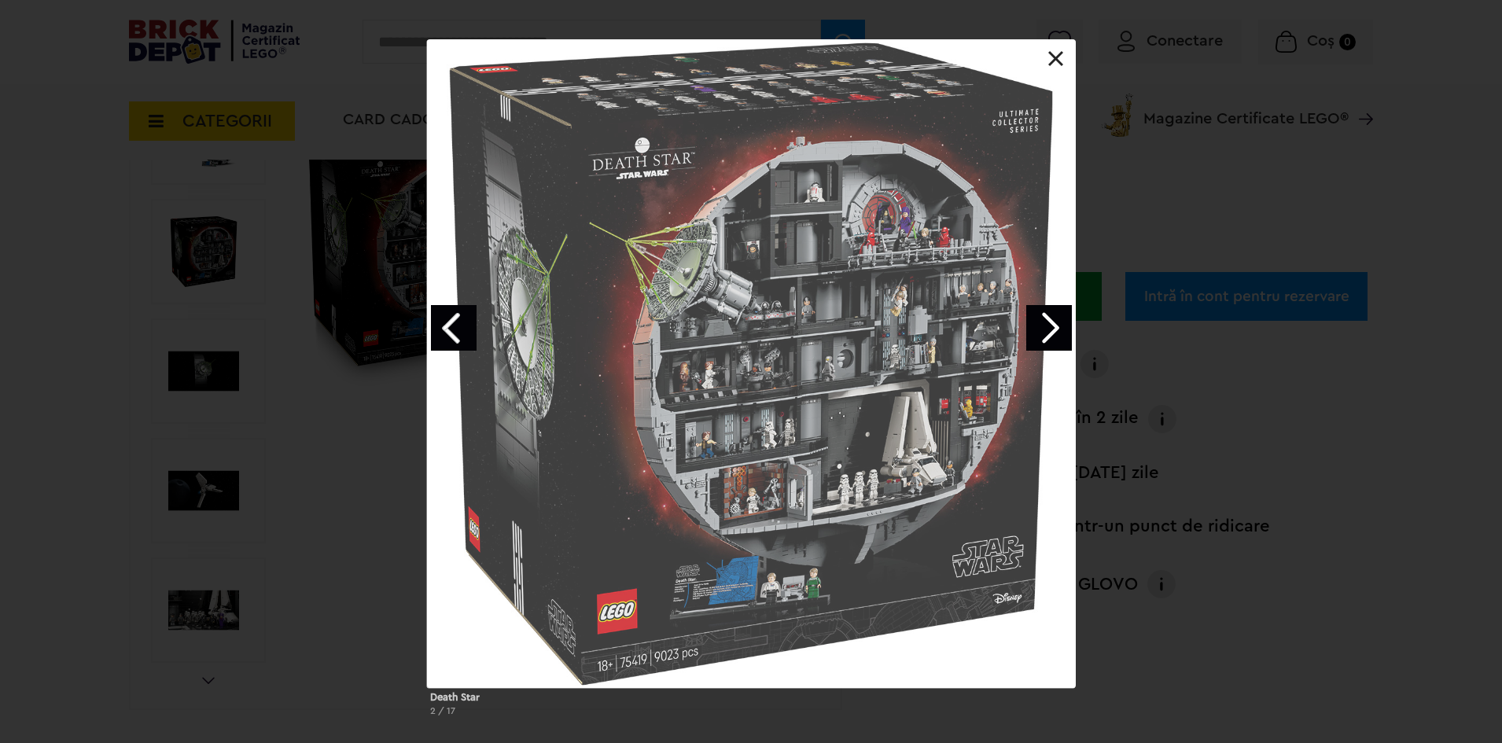
click at [1360, 546] on div "Death Star 2 / 17" at bounding box center [751, 384] width 1502 height 690
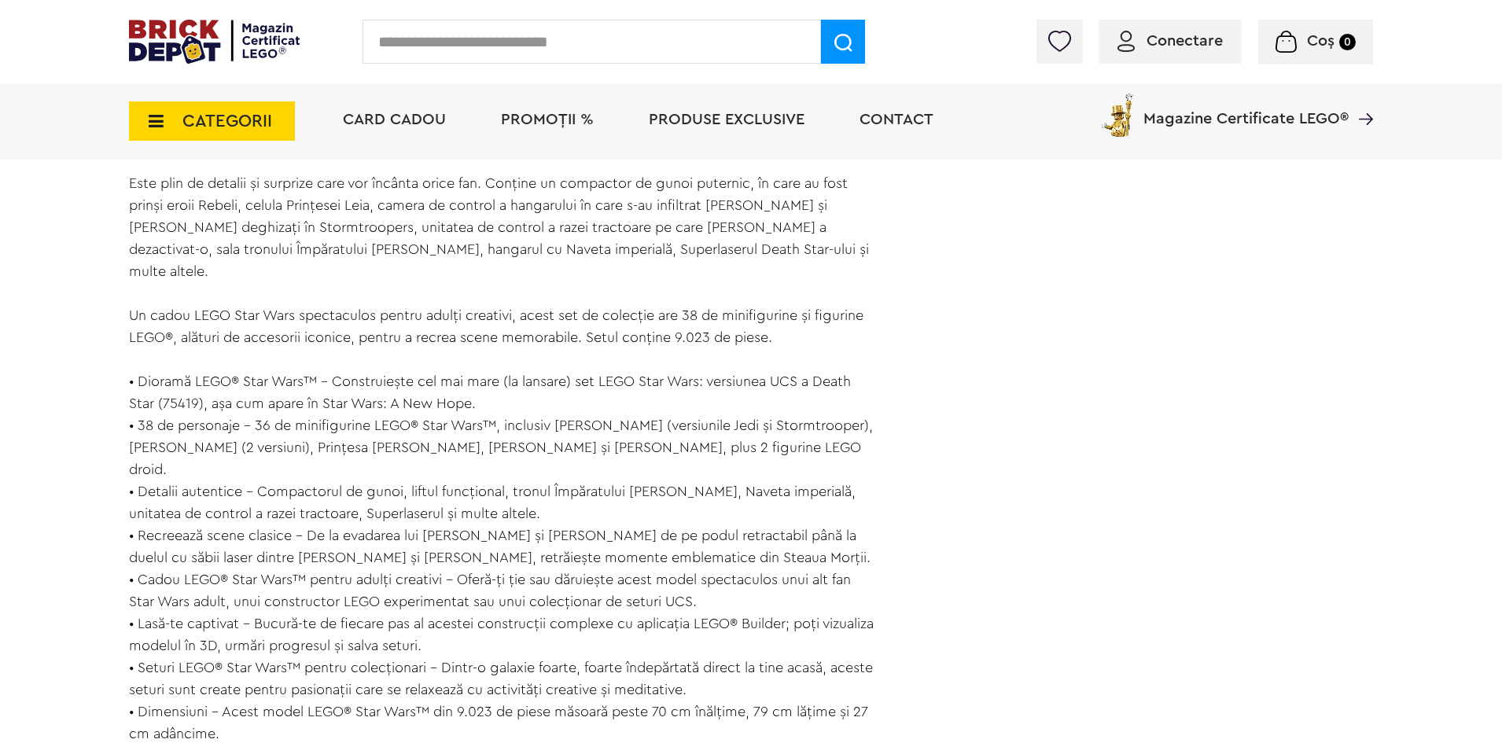
scroll to position [1416, 0]
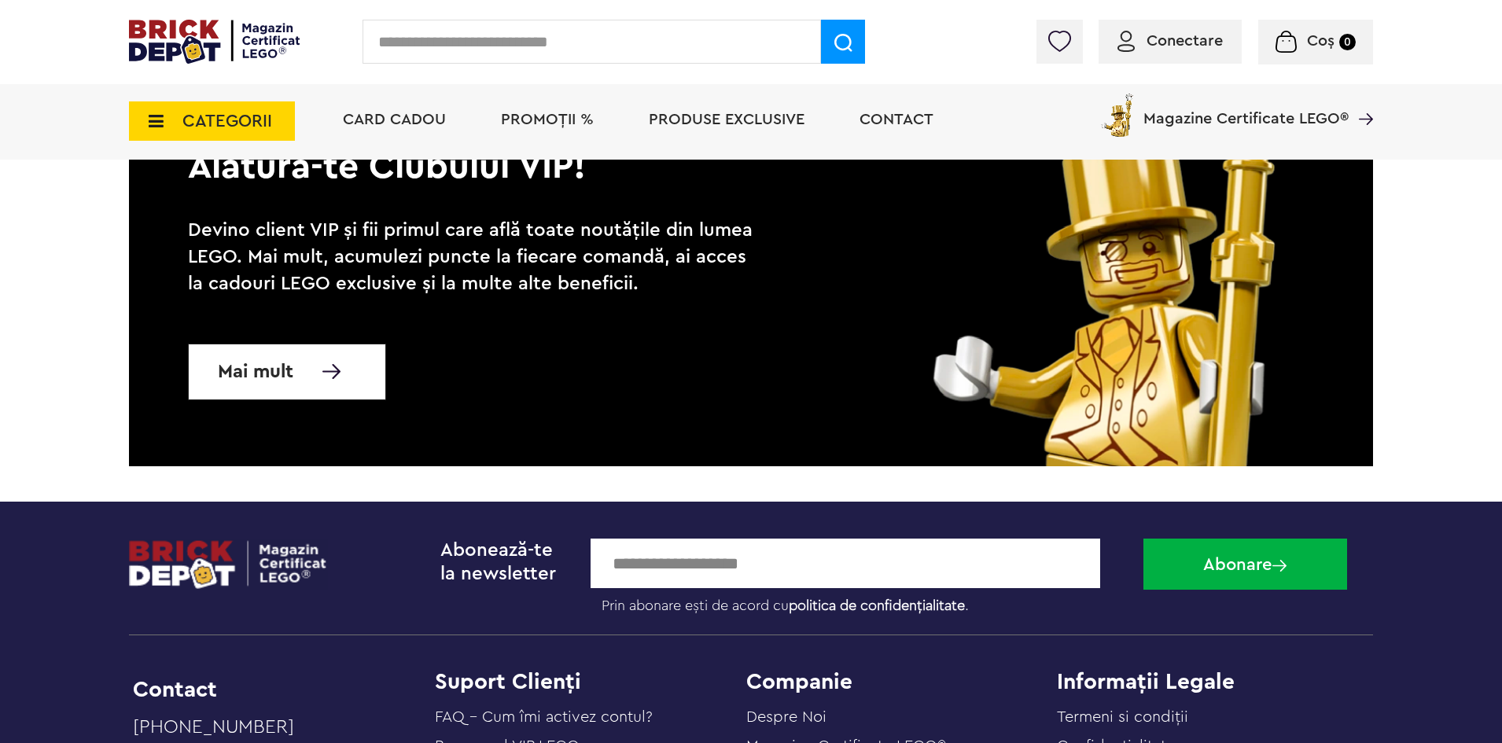
scroll to position [6389, 0]
